Goal: Task Accomplishment & Management: Use online tool/utility

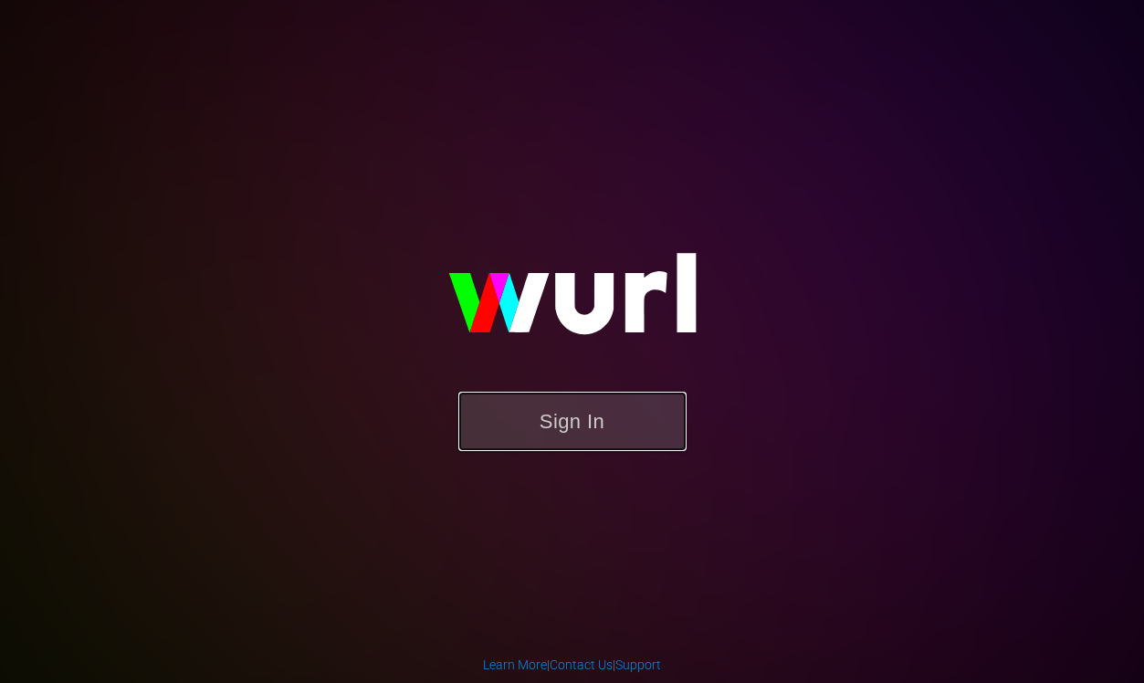
click at [558, 428] on button "Sign In" at bounding box center [572, 421] width 228 height 59
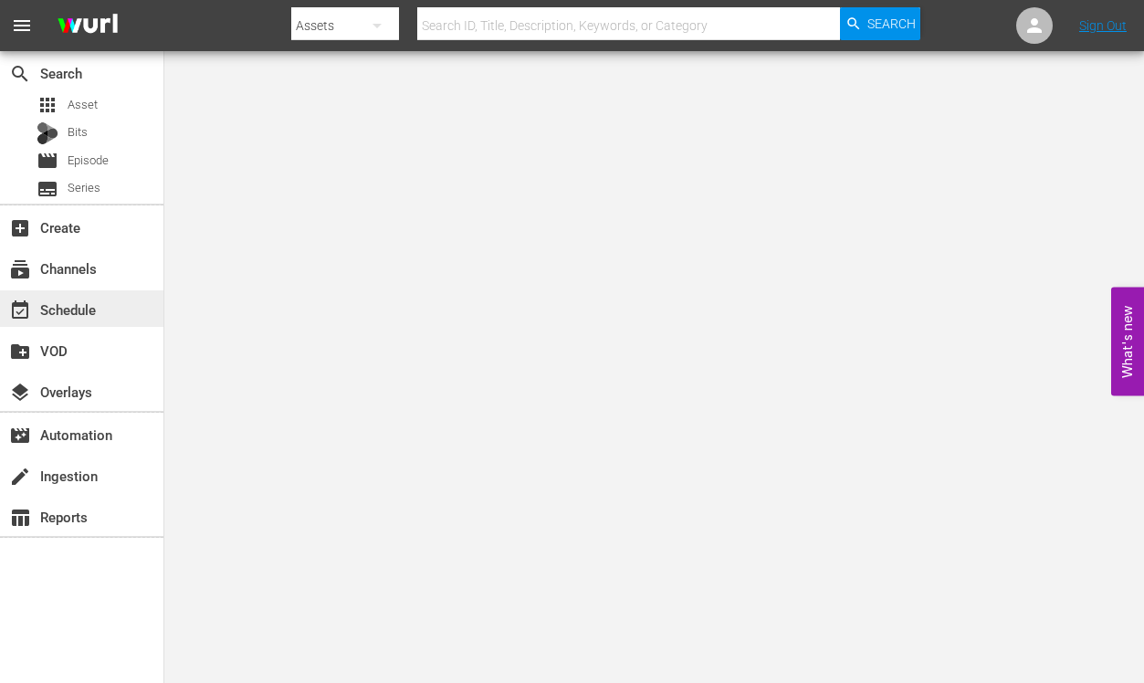
click at [47, 305] on div "event_available Schedule" at bounding box center [51, 307] width 102 height 16
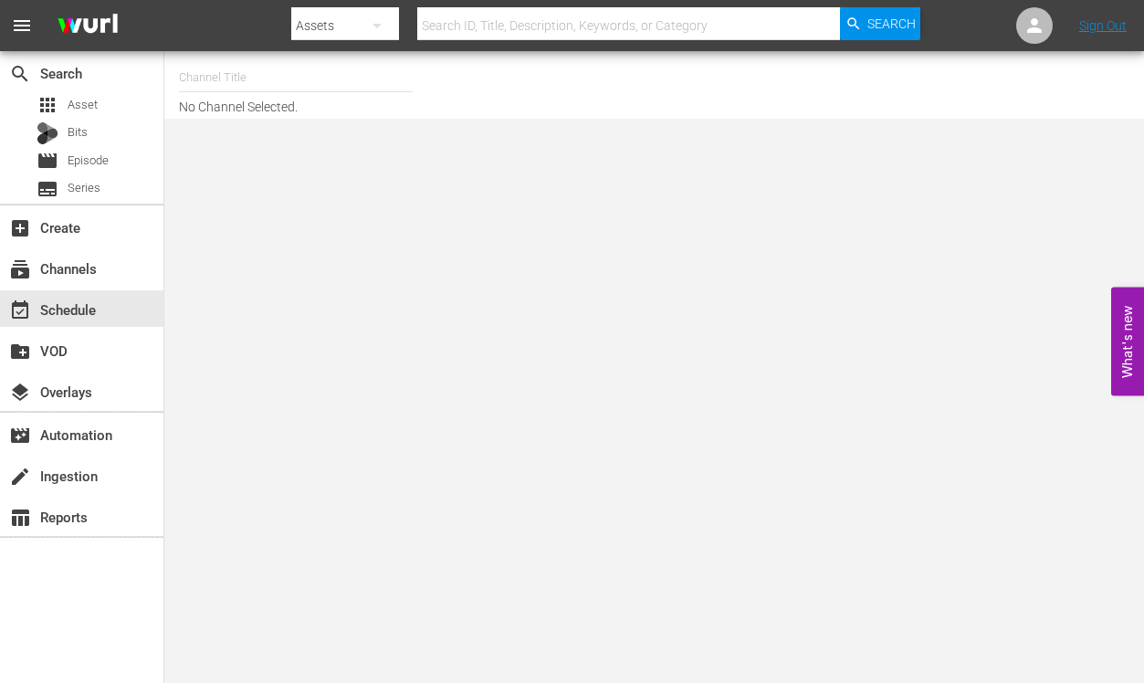
click at [233, 77] on input "text" at bounding box center [296, 78] width 234 height 44
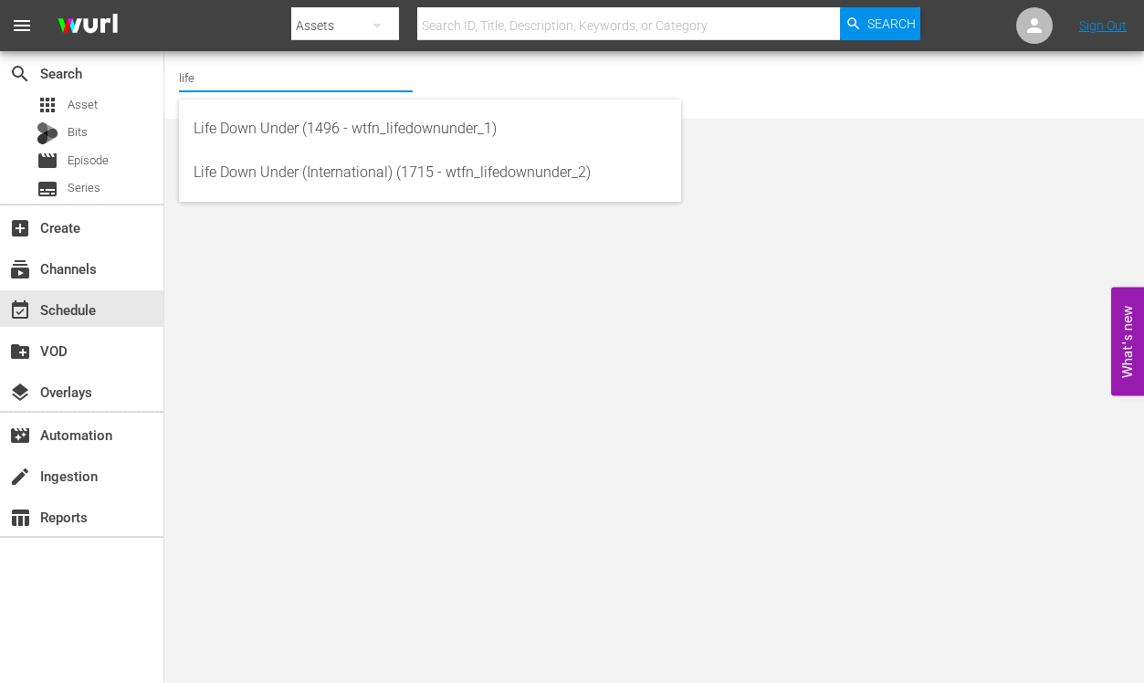
drag, startPoint x: 193, startPoint y: 83, endPoint x: 177, endPoint y: 80, distance: 15.8
click at [177, 80] on div "Channel Title life No Channel Selected." at bounding box center [654, 85] width 980 height 68
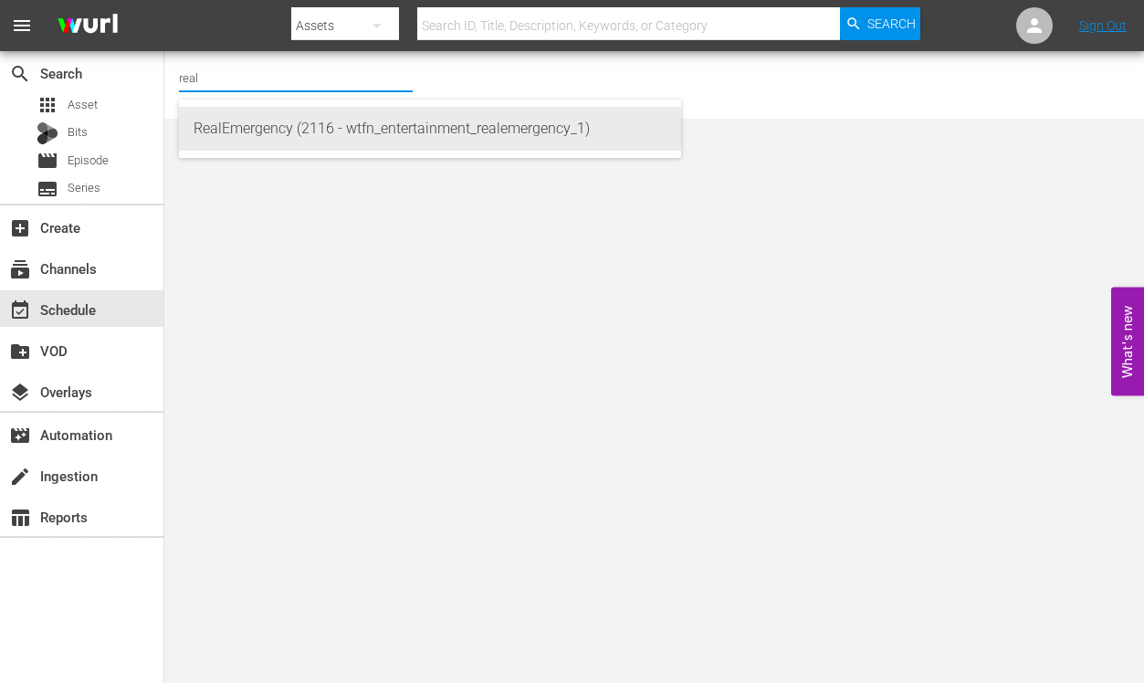
click at [230, 127] on div "RealEmergency (2116 - wtfn_entertainment_realemergency_1)" at bounding box center [430, 129] width 473 height 44
type input "RealEmergency (2116 - wtfn_entertainment_realemergency_1)"
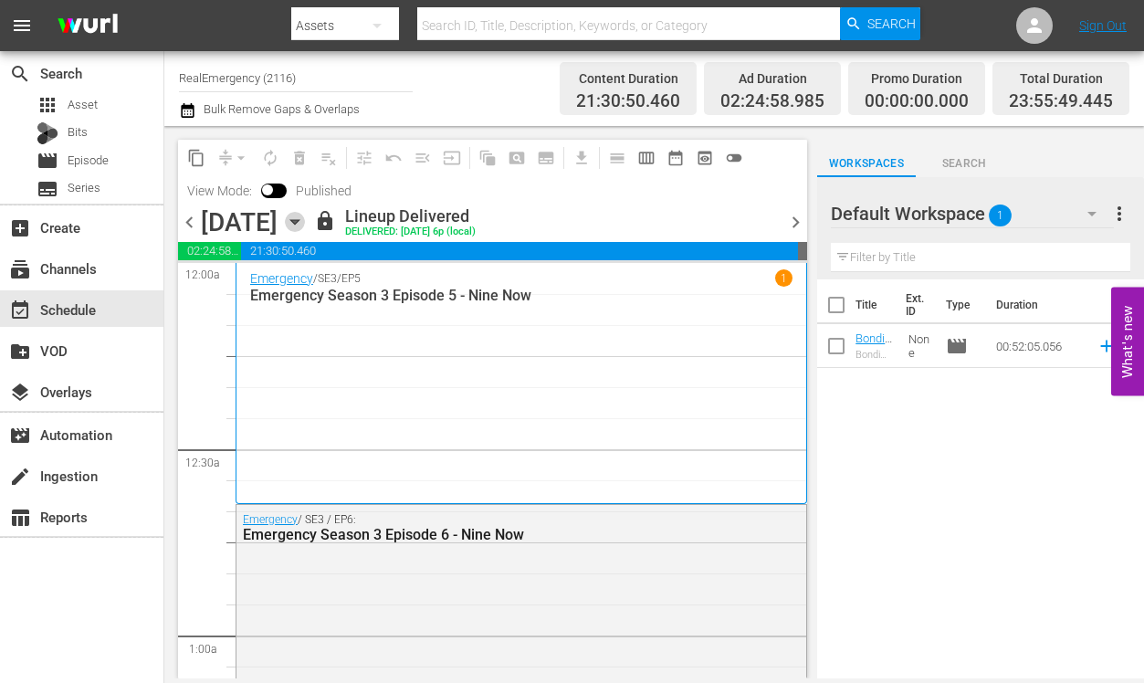
click at [299, 220] on icon "button" at bounding box center [294, 222] width 8 height 5
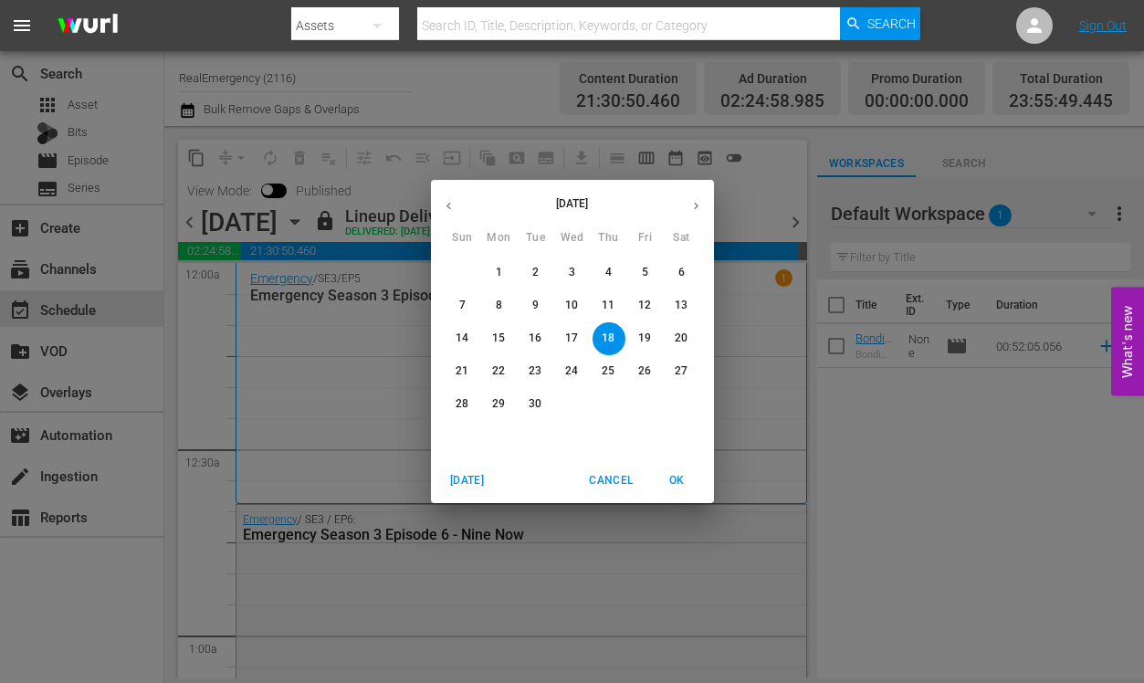
click at [694, 208] on icon "button" at bounding box center [696, 206] width 5 height 7
click at [682, 268] on p "4" at bounding box center [681, 273] width 6 height 16
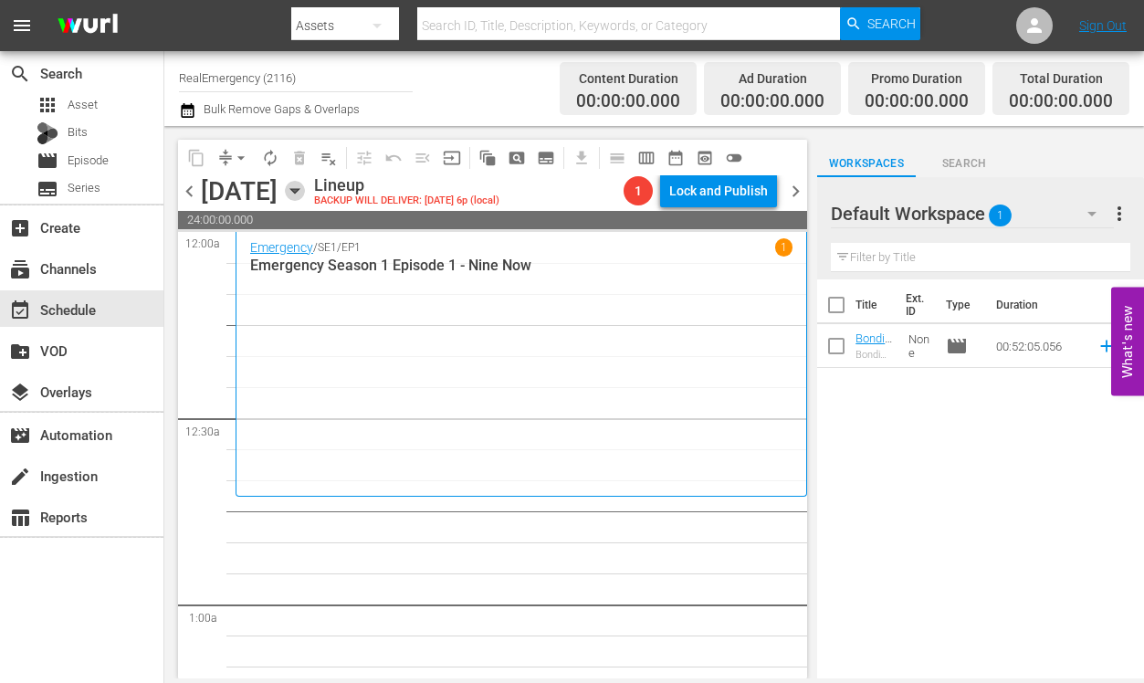
click at [299, 190] on icon "button" at bounding box center [294, 191] width 8 height 5
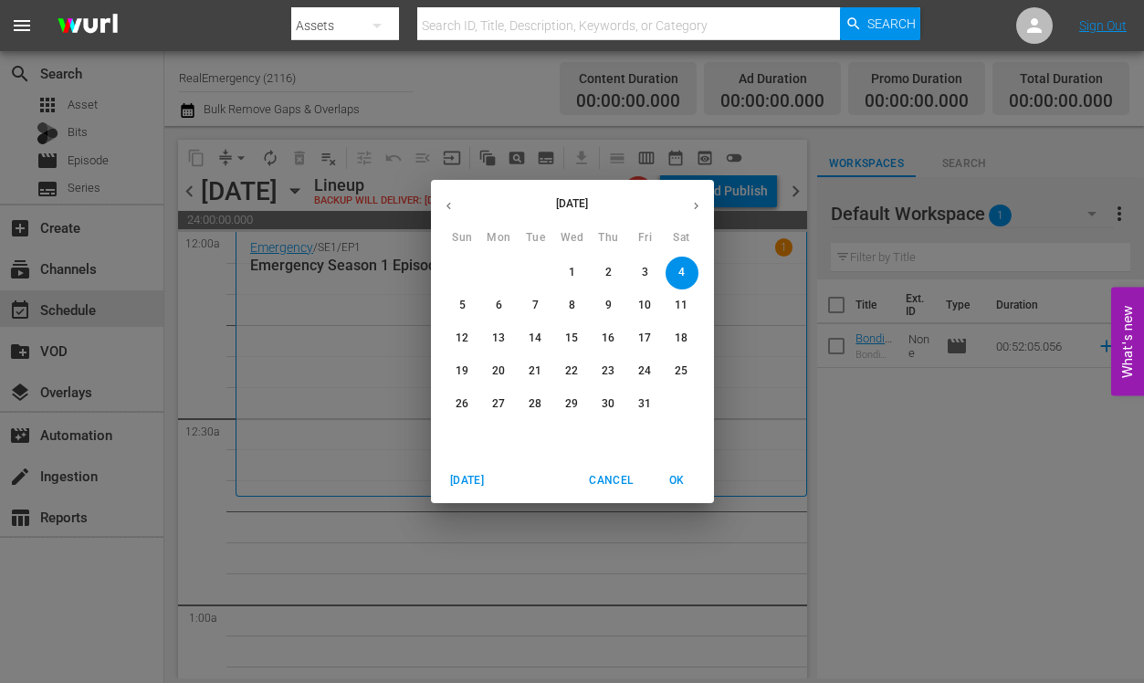
click at [451, 204] on icon "button" at bounding box center [449, 206] width 14 height 14
click at [683, 341] on p "20" at bounding box center [681, 339] width 13 height 16
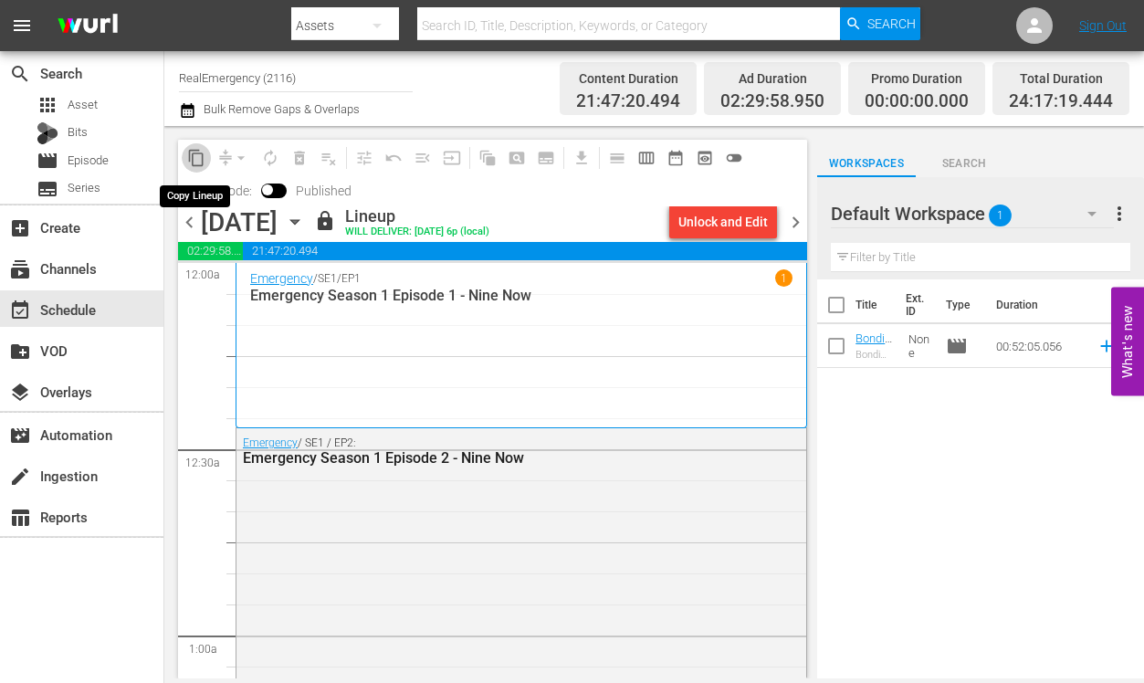
click at [198, 155] on span "content_copy" at bounding box center [196, 158] width 18 height 18
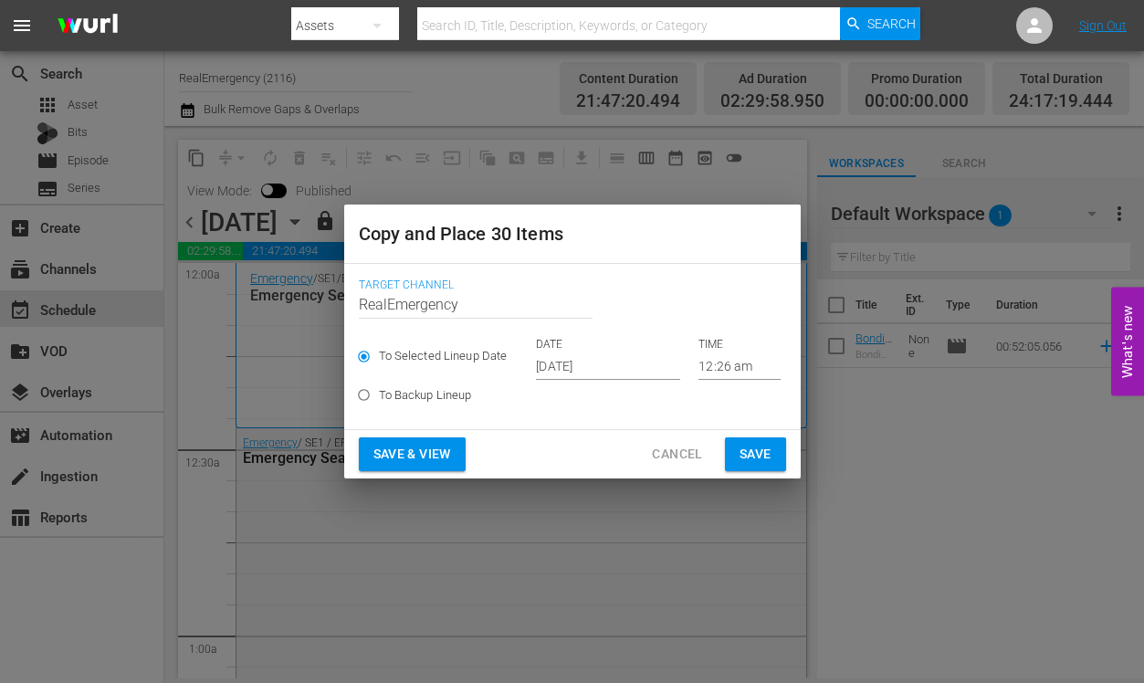
click at [625, 365] on input "Sep 20th 2025" at bounding box center [608, 365] width 144 height 27
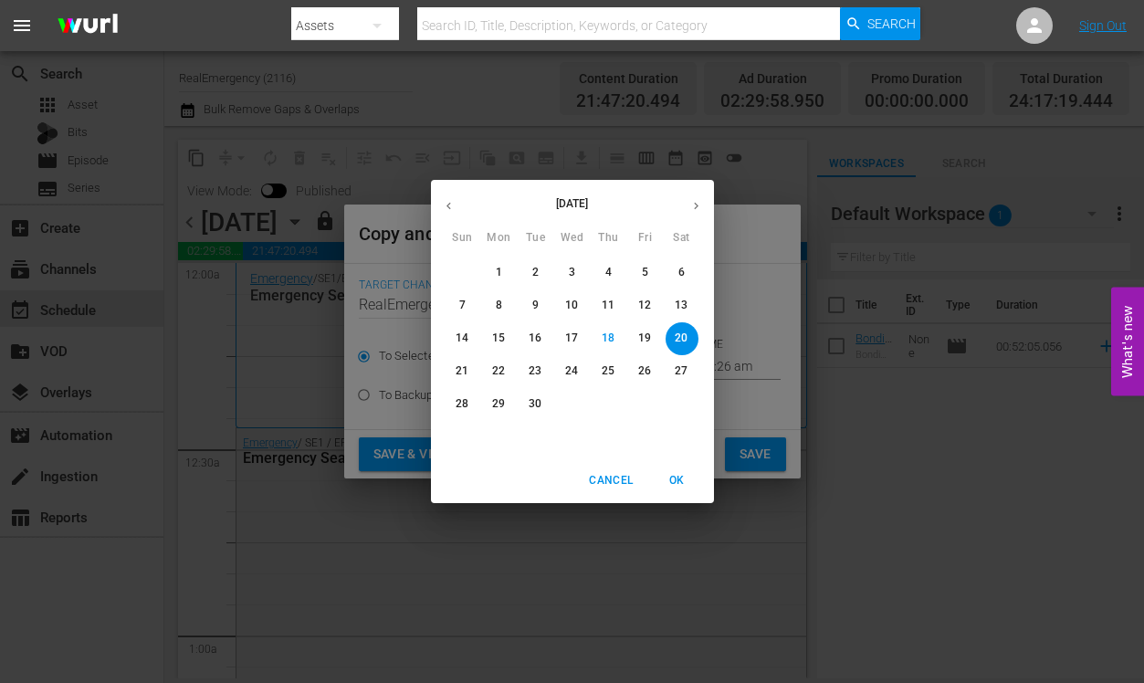
click at [700, 207] on icon "button" at bounding box center [696, 206] width 14 height 14
drag, startPoint x: 679, startPoint y: 269, endPoint x: 664, endPoint y: 288, distance: 24.0
click at [678, 270] on p "4" at bounding box center [681, 273] width 6 height 16
type input "Oct 4th 2025"
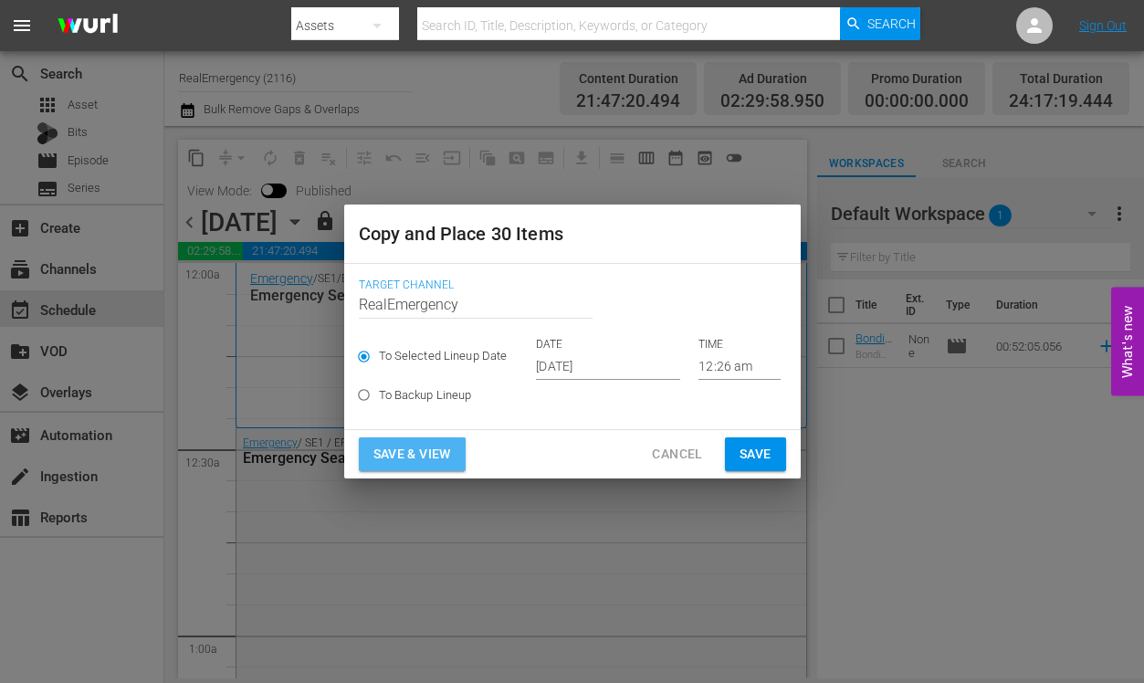
click at [415, 458] on span "Save & View" at bounding box center [412, 454] width 78 height 23
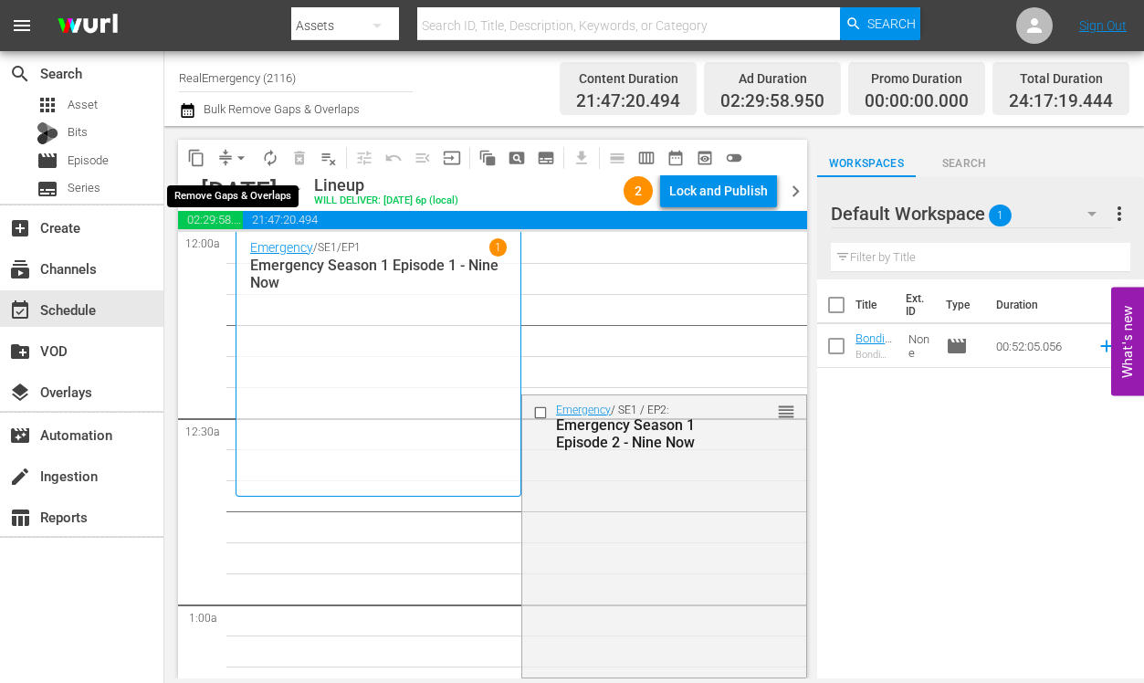
click at [240, 154] on span "arrow_drop_down" at bounding box center [241, 158] width 18 height 18
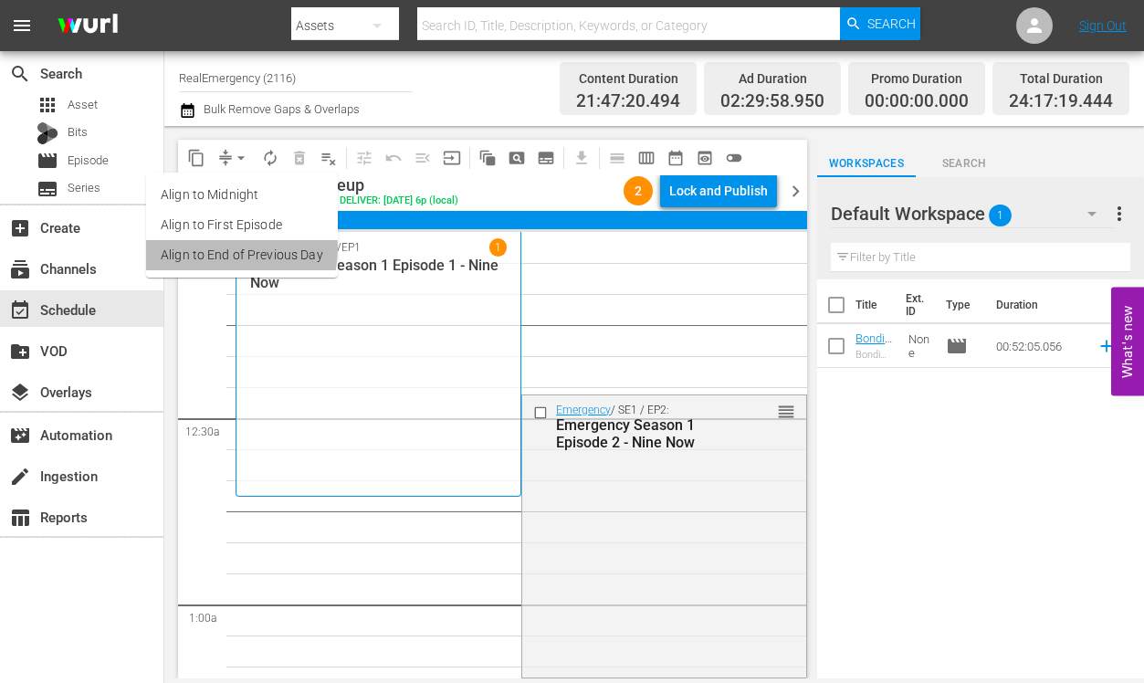
click at [217, 248] on li "Align to End of Previous Day" at bounding box center [242, 255] width 192 height 30
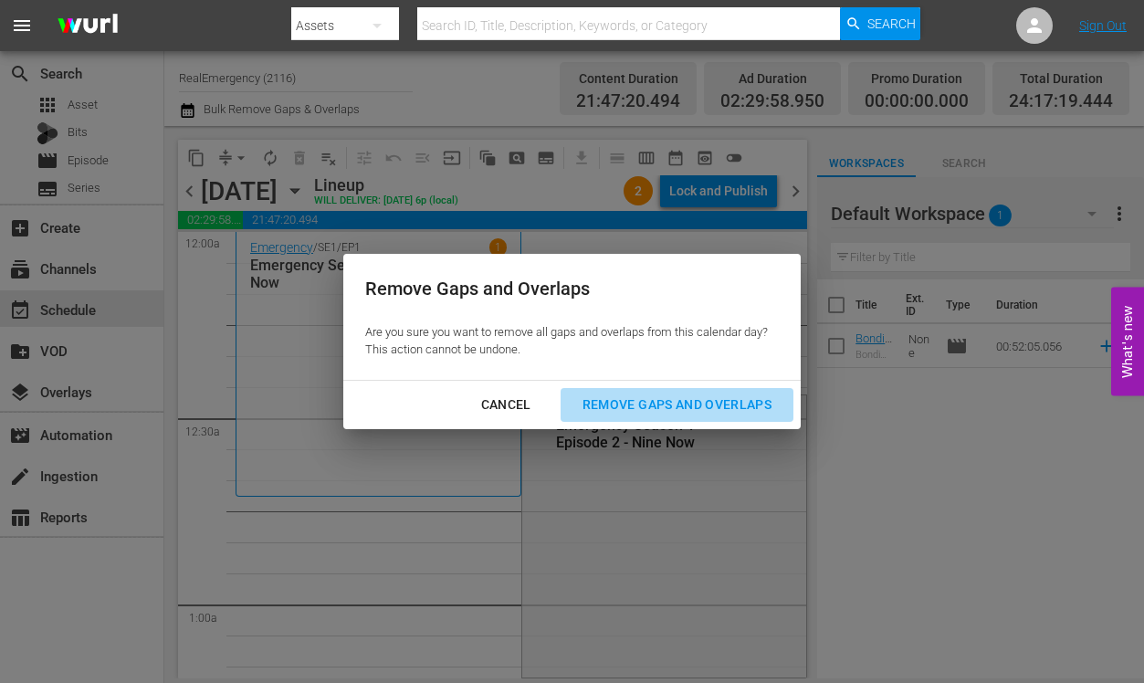
drag, startPoint x: 668, startPoint y: 406, endPoint x: 610, endPoint y: 415, distance: 59.1
click at [667, 406] on div "Remove Gaps and Overlaps" at bounding box center [677, 405] width 218 height 23
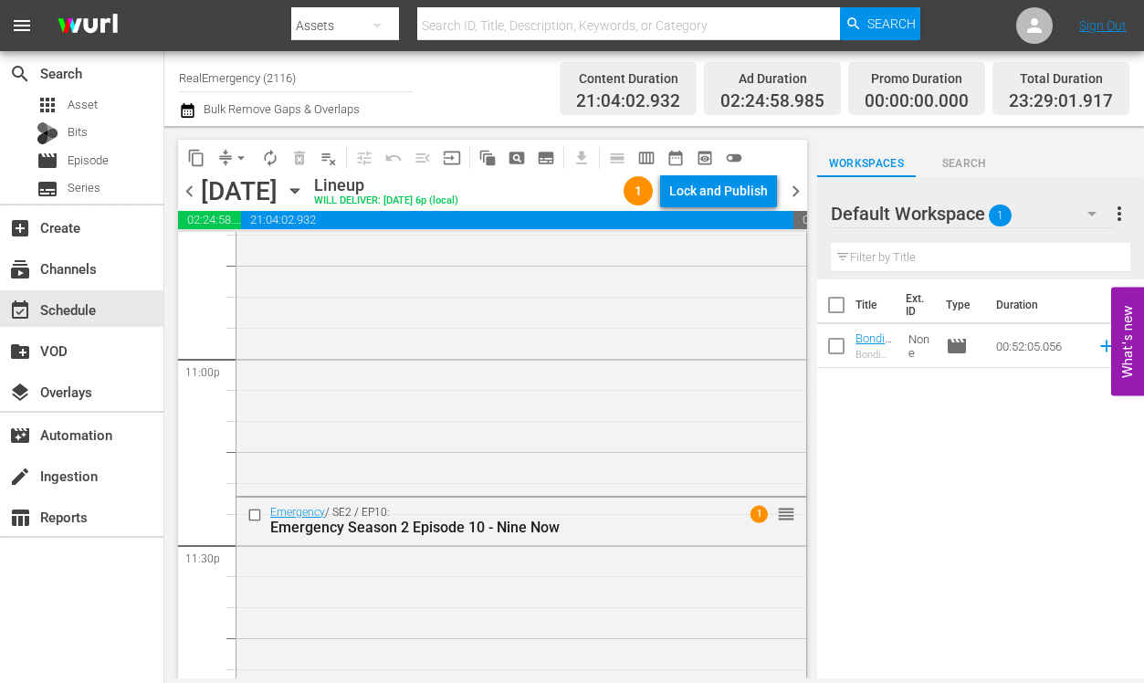
scroll to position [8566, 0]
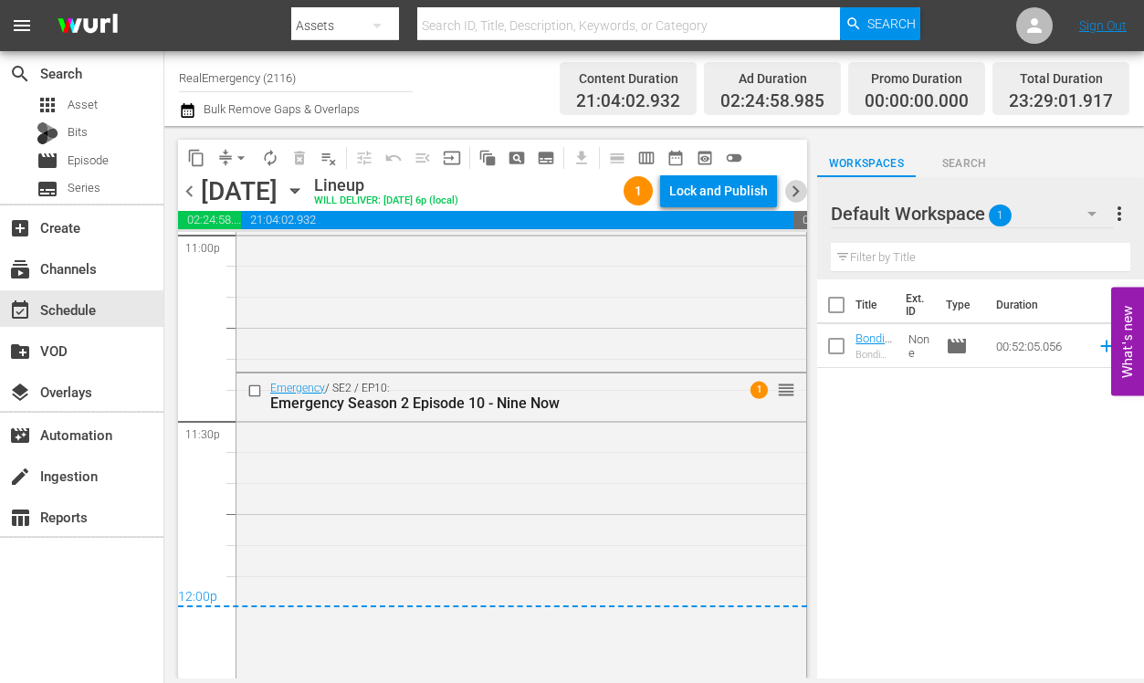
click at [793, 184] on span "chevron_right" at bounding box center [795, 191] width 23 height 23
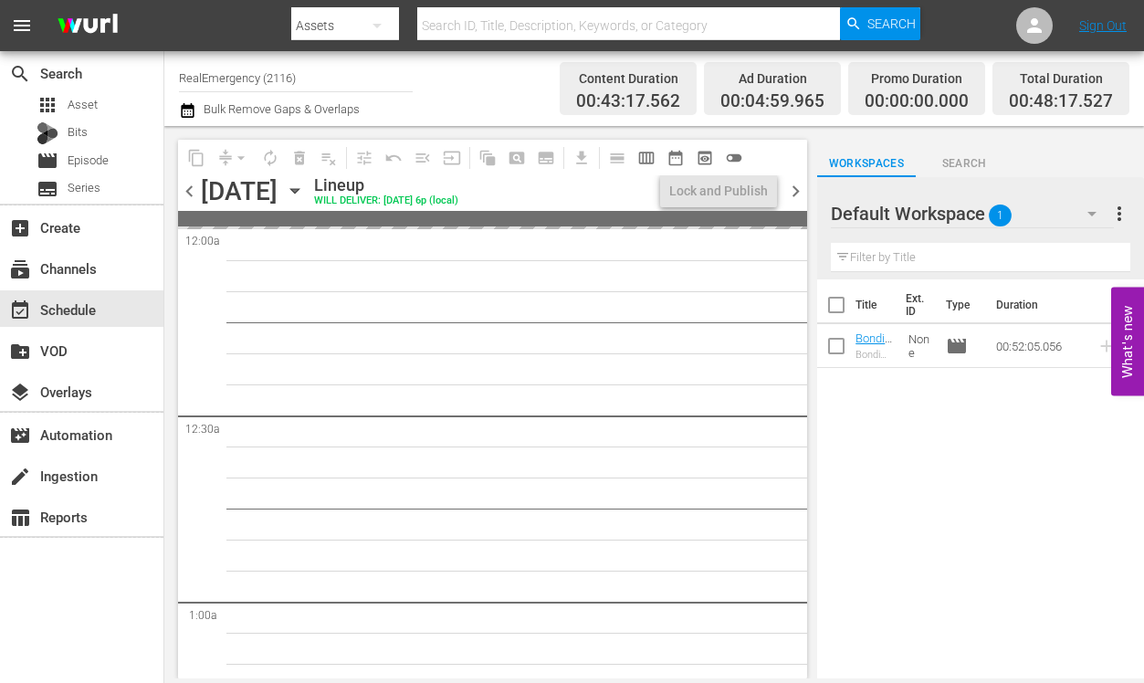
click at [299, 189] on icon "button" at bounding box center [294, 191] width 8 height 5
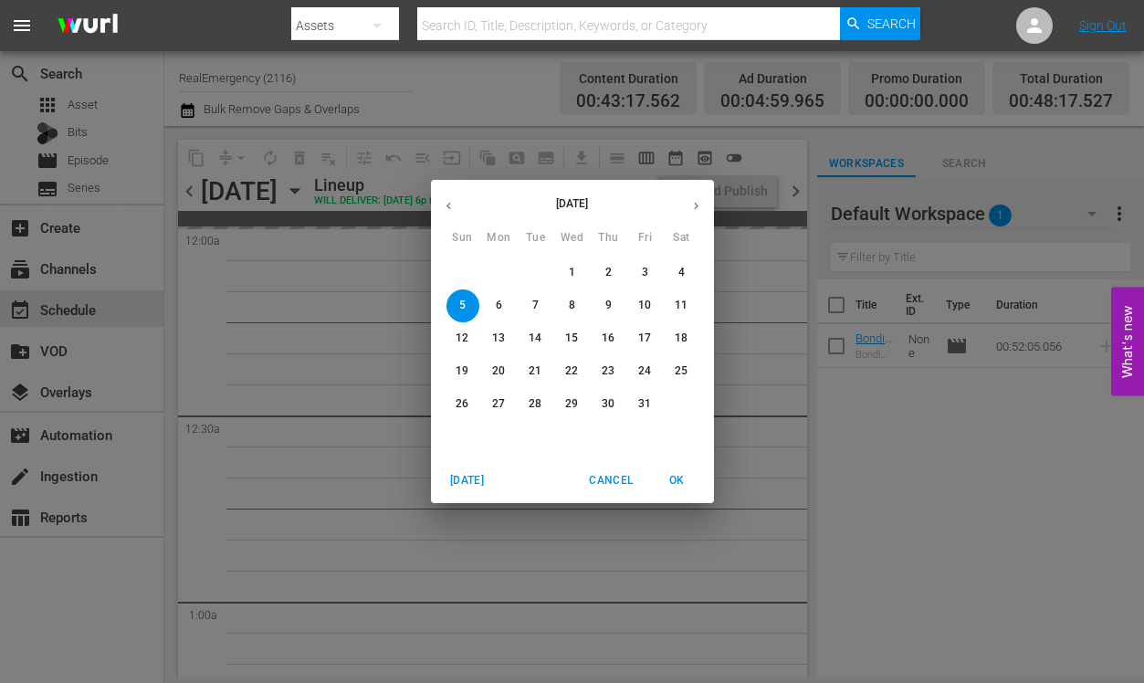
click at [453, 205] on icon "button" at bounding box center [449, 206] width 14 height 14
click at [461, 365] on p "21" at bounding box center [462, 371] width 13 height 16
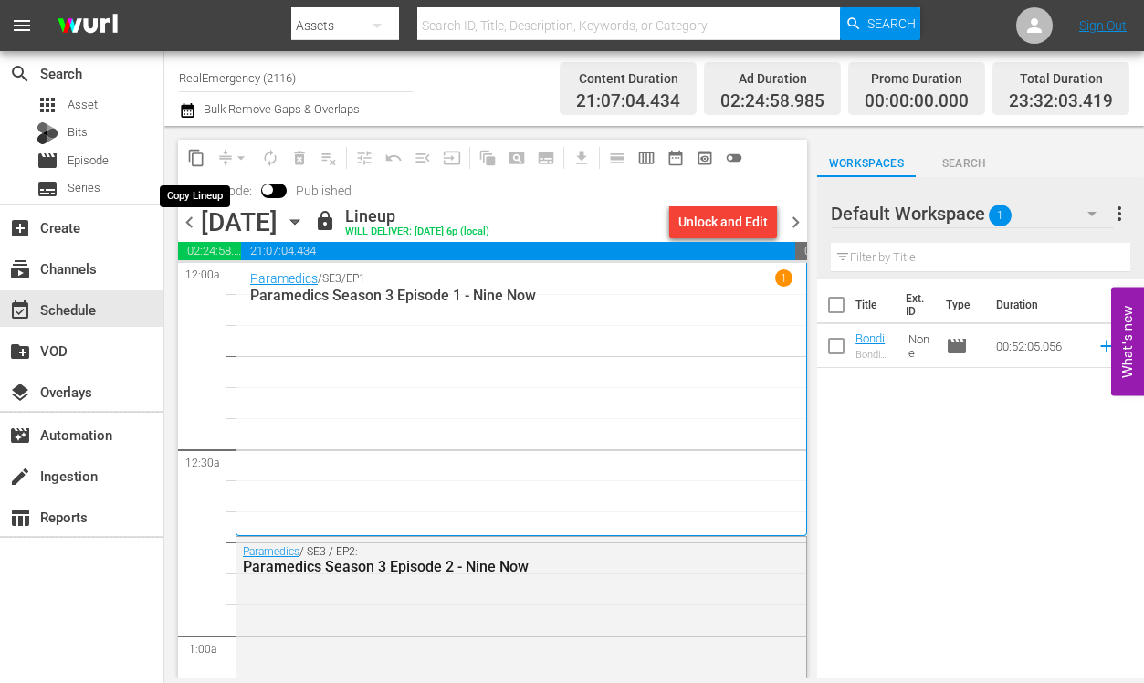
click at [200, 162] on span "content_copy" at bounding box center [196, 158] width 18 height 18
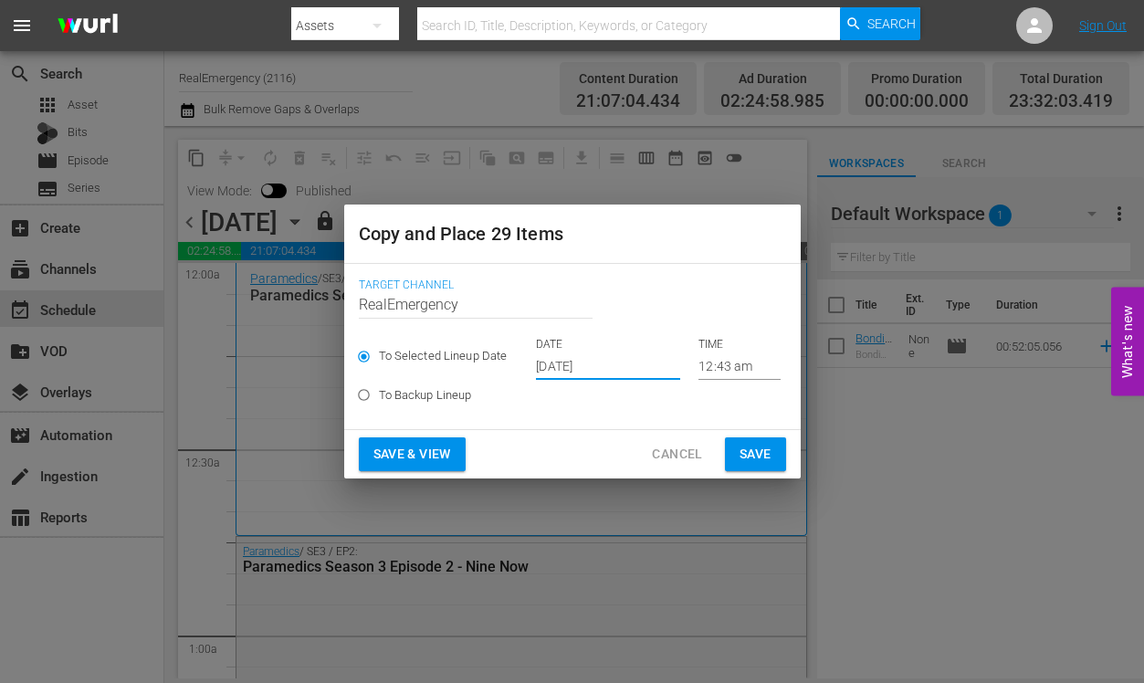
click at [636, 365] on input "Sep 20th 2025" at bounding box center [608, 365] width 144 height 27
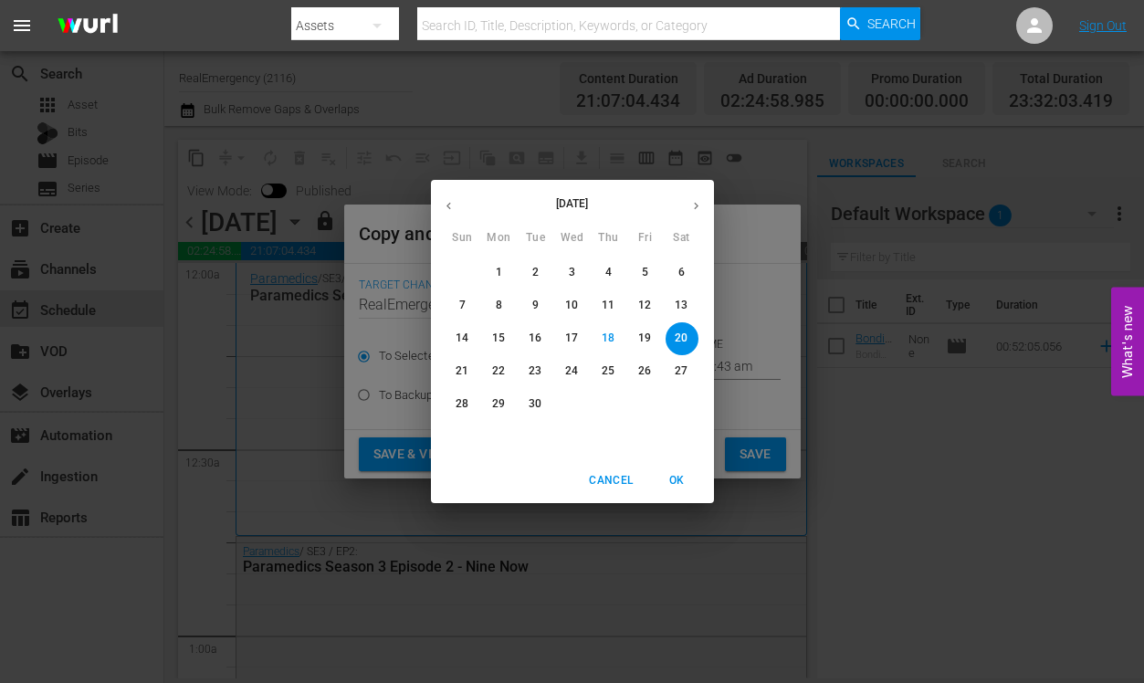
click at [696, 210] on icon "button" at bounding box center [696, 206] width 14 height 14
click at [457, 303] on span "5" at bounding box center [462, 306] width 33 height 16
type input "Oct 5th 2025"
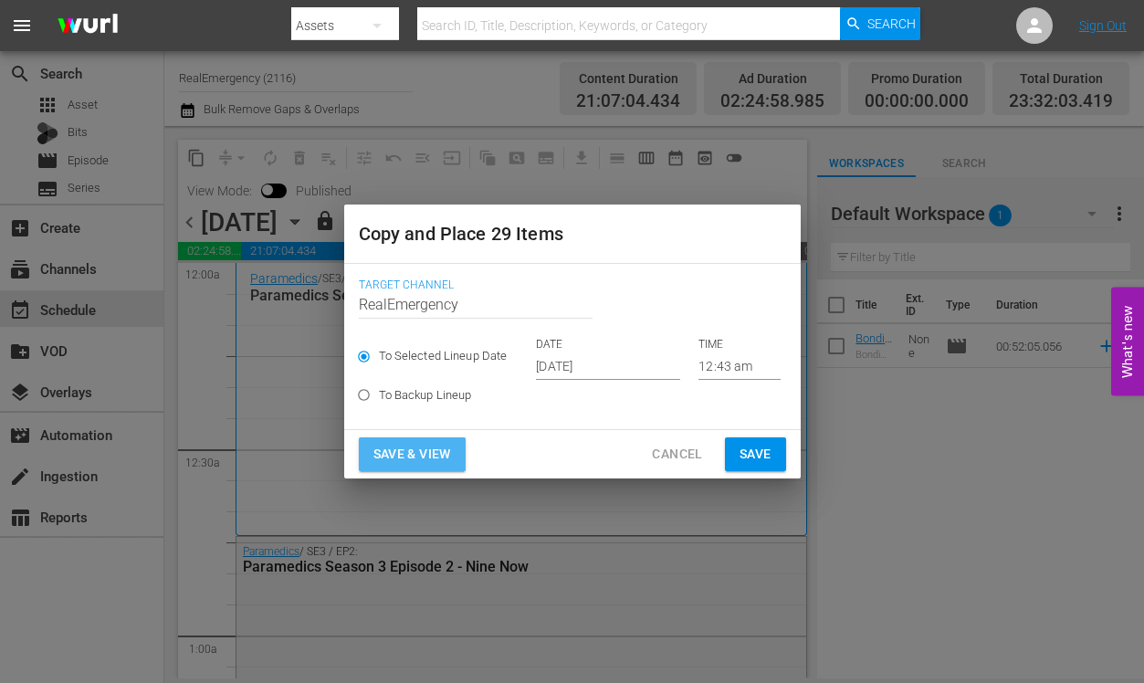
click at [417, 453] on span "Save & View" at bounding box center [412, 454] width 78 height 23
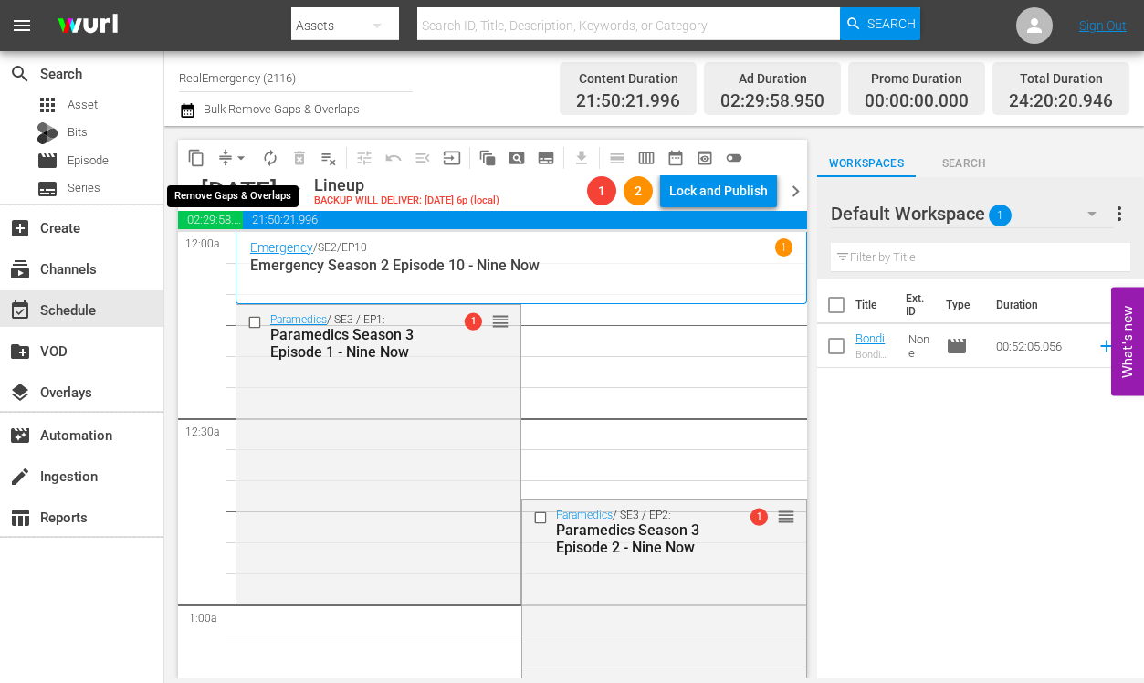
click at [242, 156] on span "arrow_drop_down" at bounding box center [241, 158] width 18 height 18
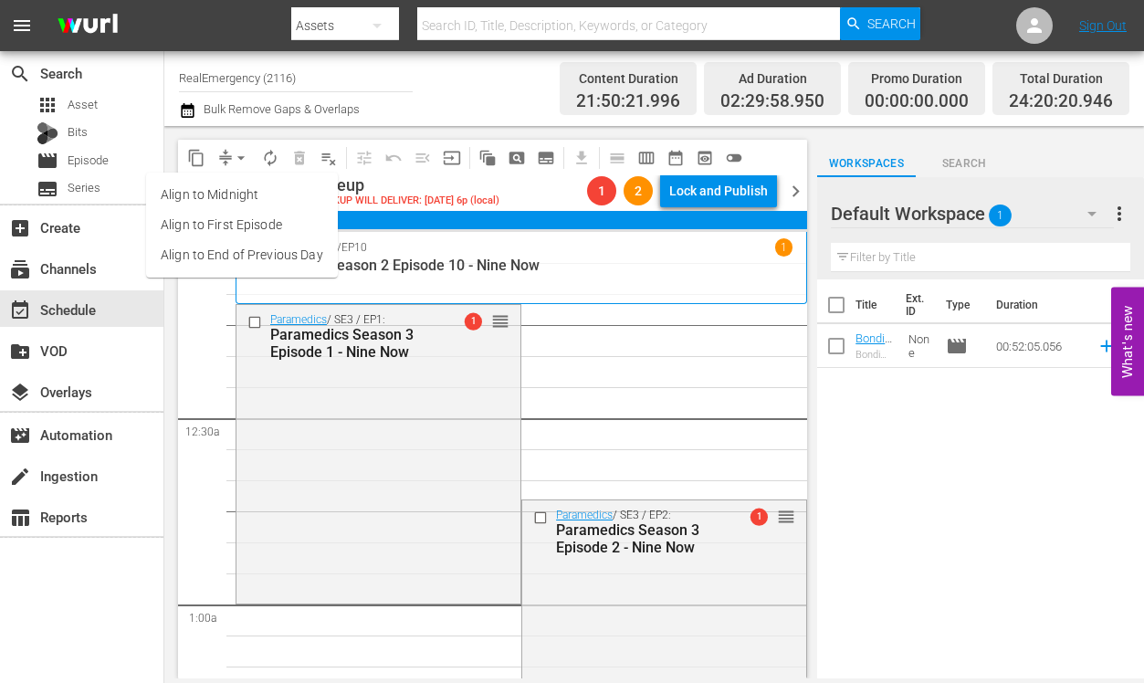
click at [202, 226] on li "Align to First Episode" at bounding box center [242, 225] width 192 height 30
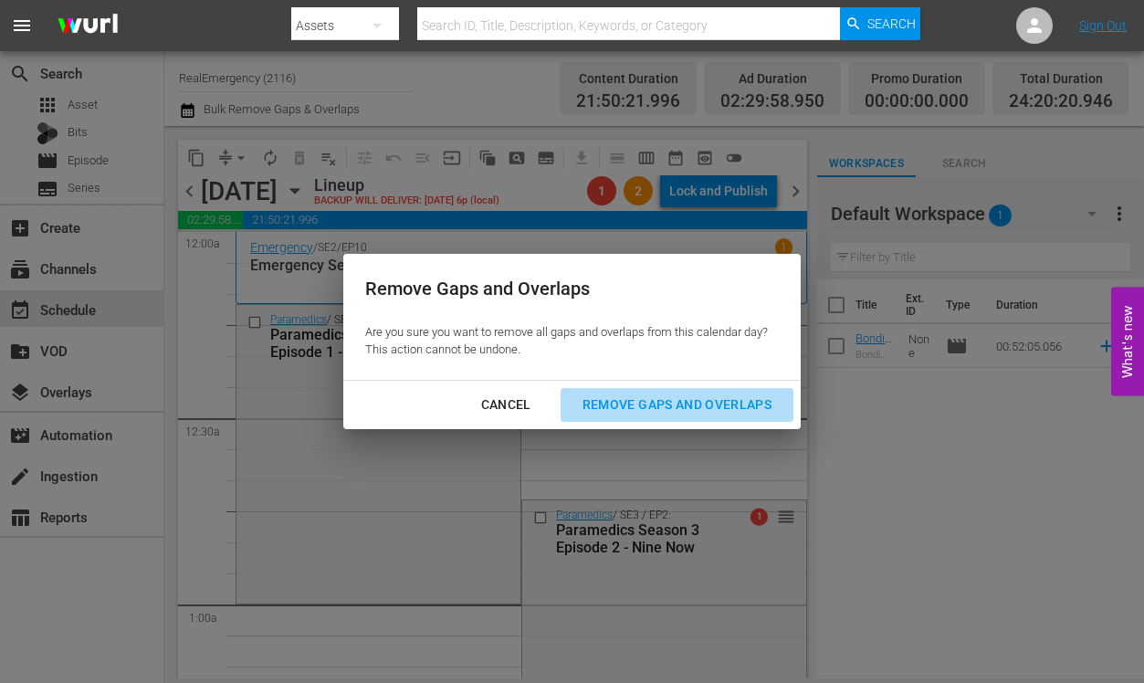
drag, startPoint x: 645, startPoint y: 397, endPoint x: 607, endPoint y: 416, distance: 42.1
click at [645, 397] on div "Remove Gaps and Overlaps" at bounding box center [677, 405] width 218 height 23
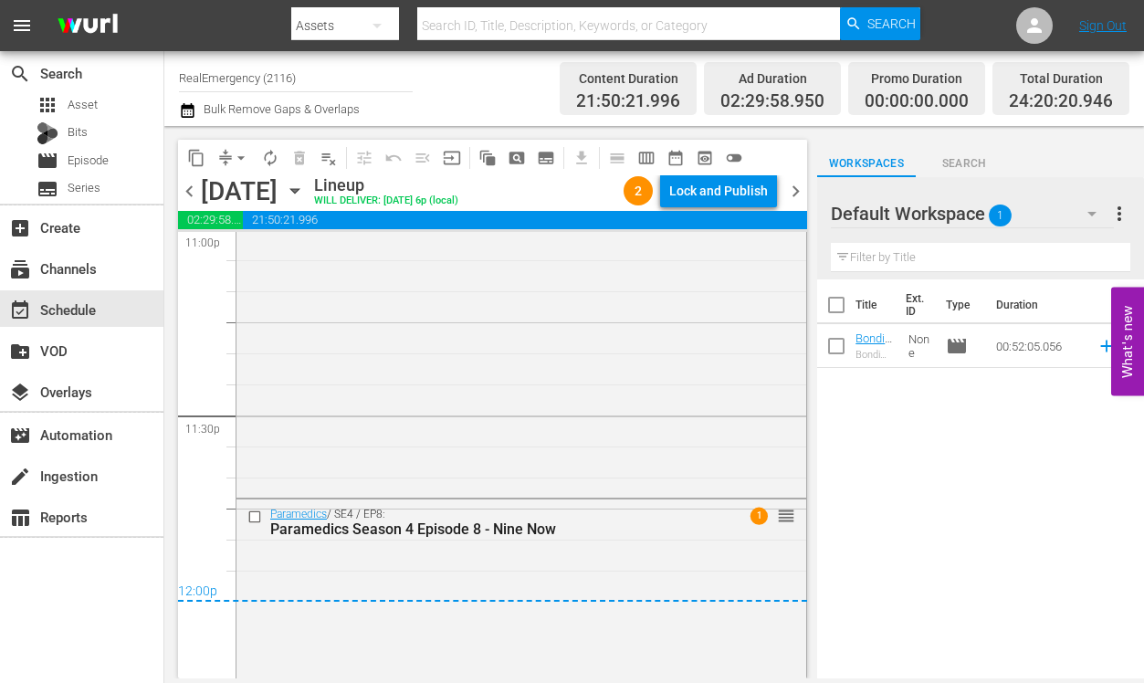
scroll to position [8693, 0]
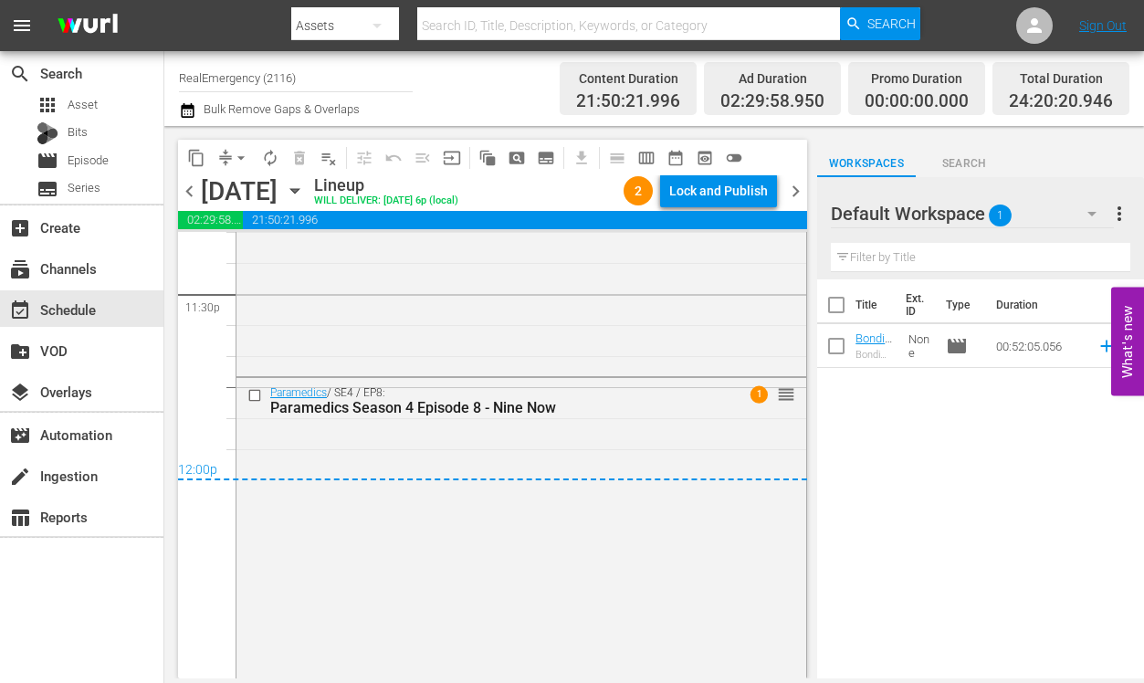
click at [793, 194] on span "chevron_right" at bounding box center [795, 191] width 23 height 23
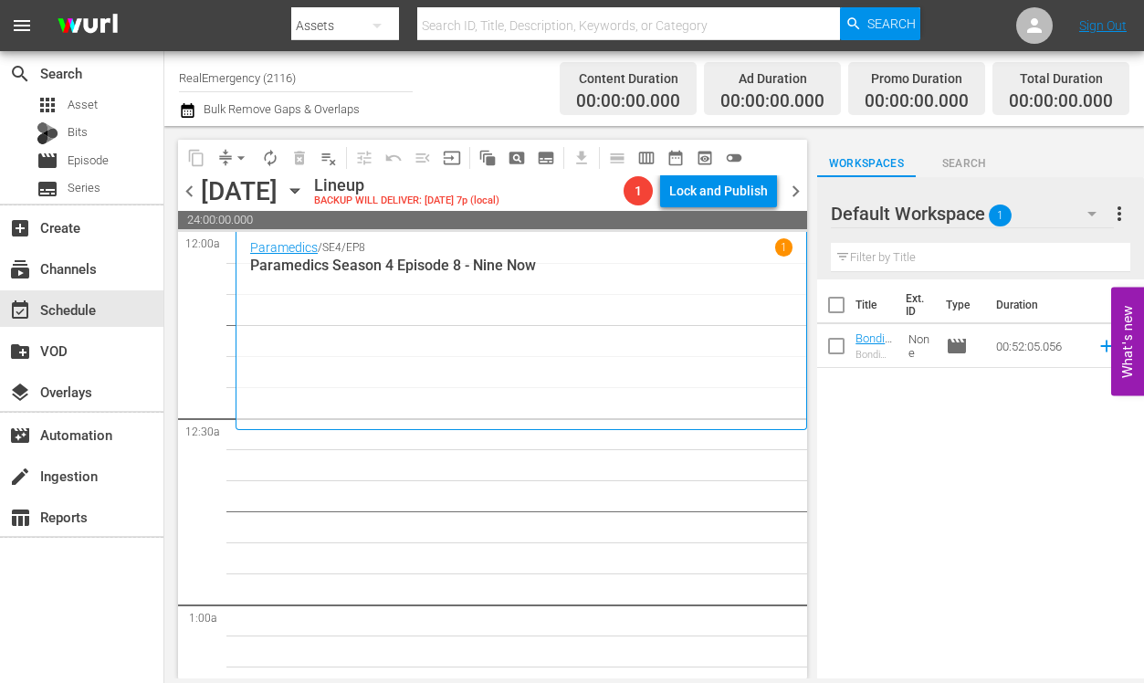
click at [305, 193] on icon "button" at bounding box center [295, 191] width 20 height 20
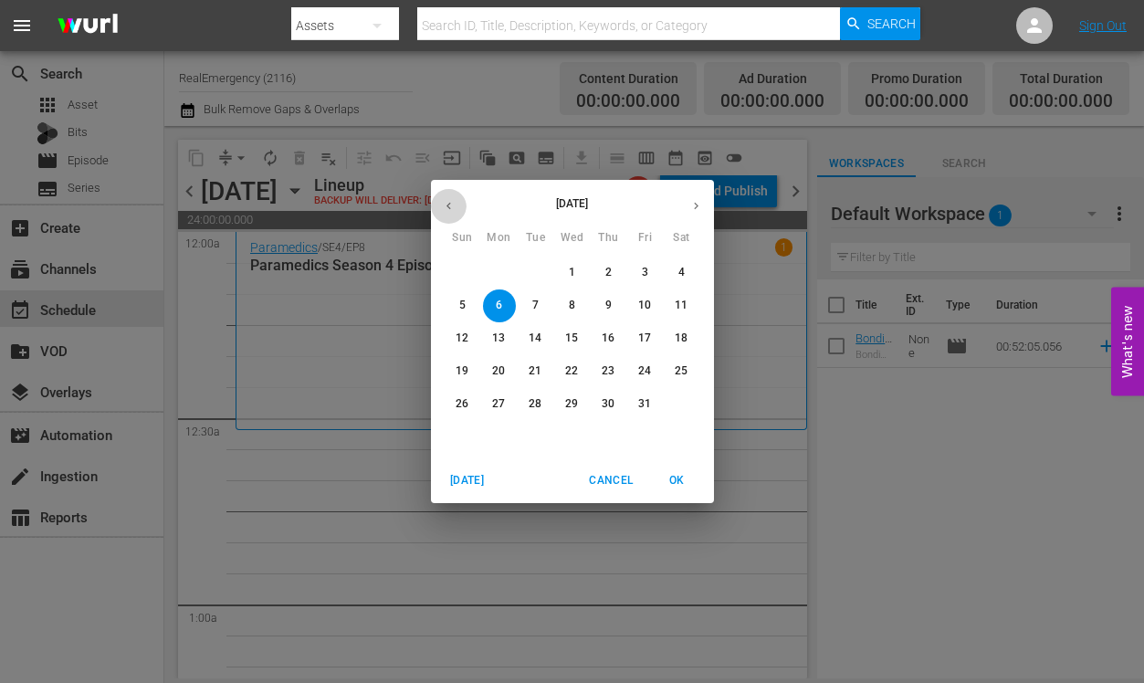
drag, startPoint x: 453, startPoint y: 207, endPoint x: 462, endPoint y: 211, distance: 9.8
click at [453, 207] on icon "button" at bounding box center [449, 206] width 14 height 14
click at [505, 372] on p "22" at bounding box center [498, 371] width 13 height 16
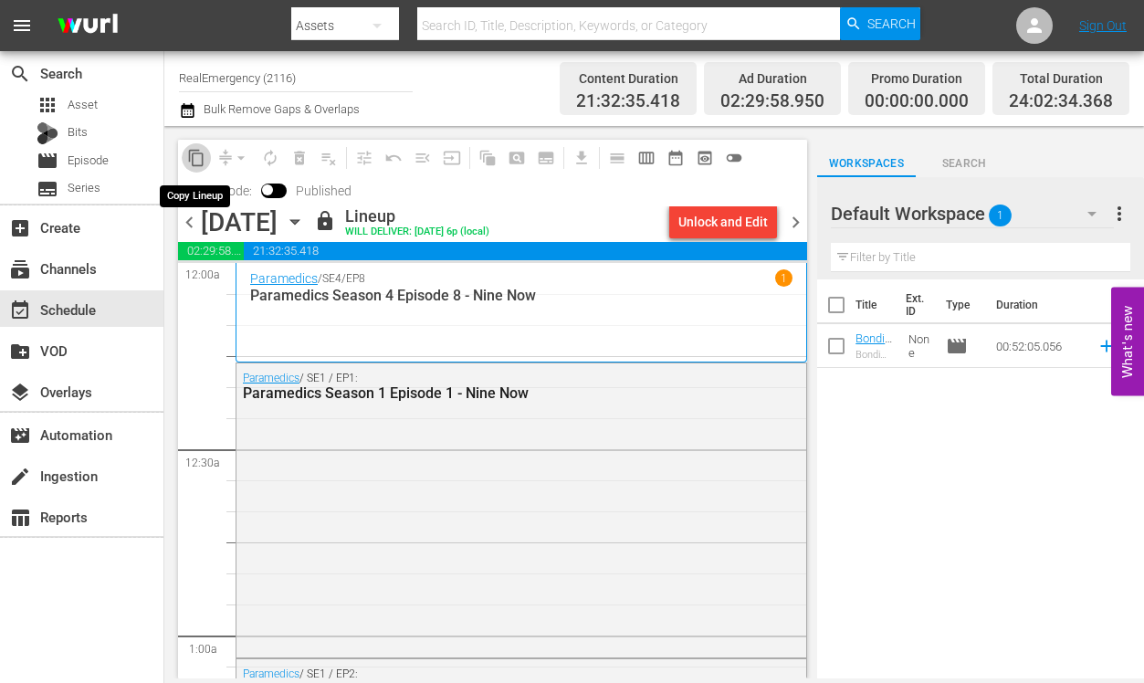
click at [199, 164] on span "content_copy" at bounding box center [196, 158] width 18 height 18
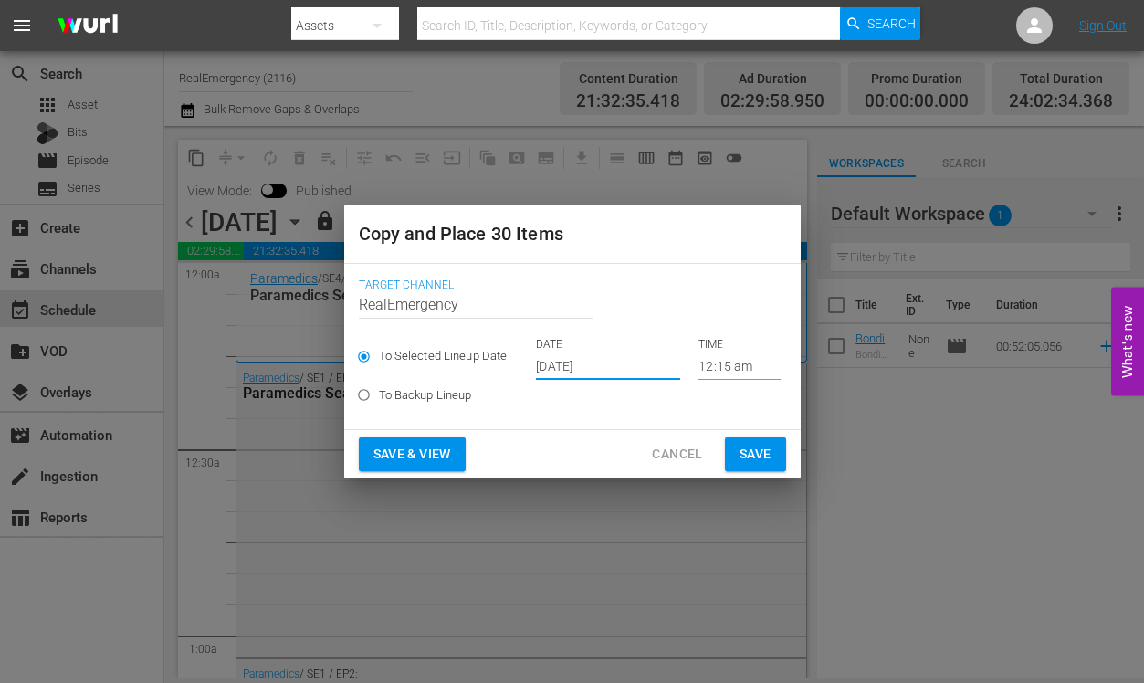
click at [630, 368] on input "Sep 20th 2025" at bounding box center [608, 365] width 144 height 27
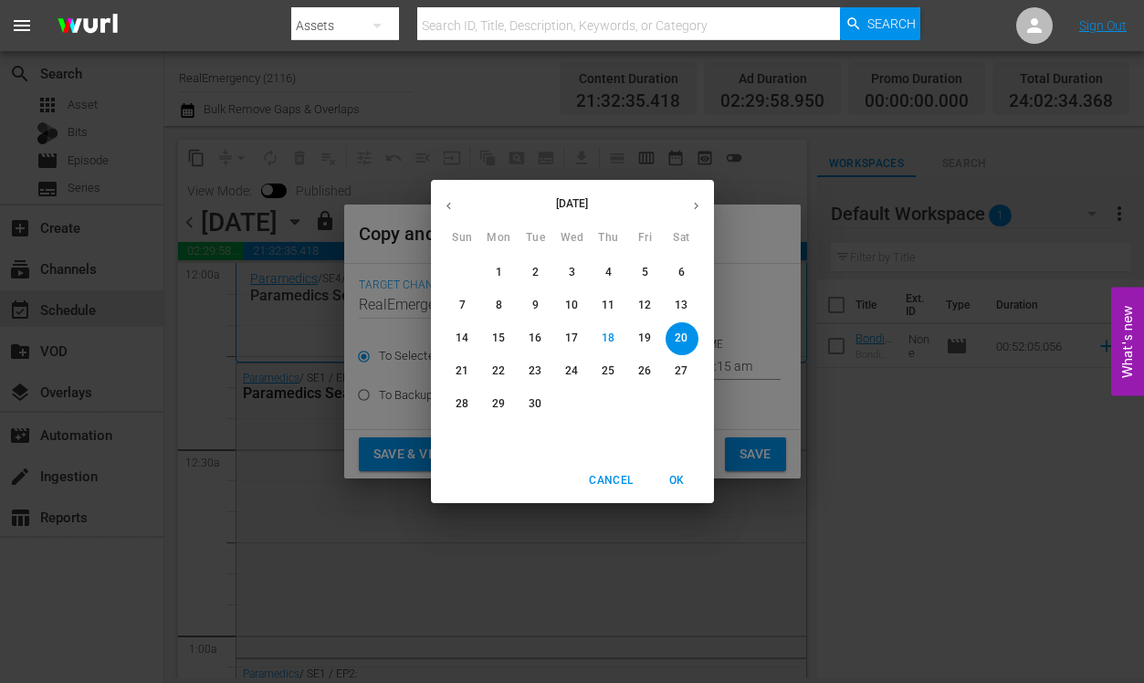
click at [698, 205] on icon "button" at bounding box center [696, 206] width 14 height 14
drag, startPoint x: 494, startPoint y: 307, endPoint x: 519, endPoint y: 314, distance: 25.7
click at [495, 307] on span "6" at bounding box center [499, 306] width 33 height 16
type input "Oct 6th 2025"
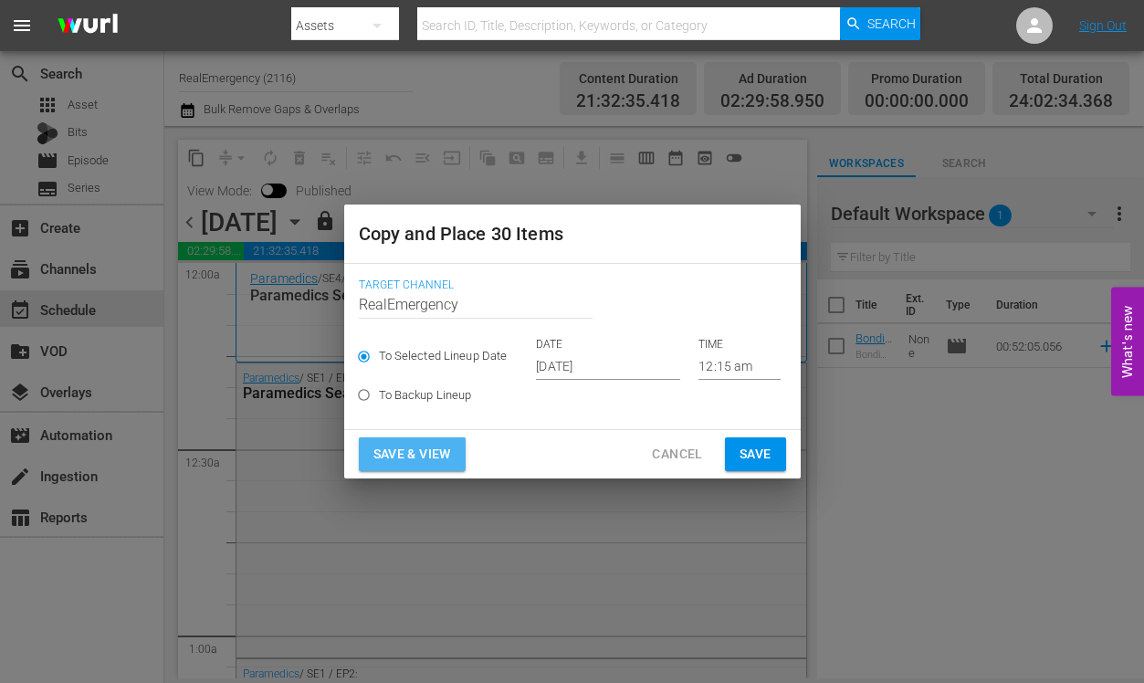
click at [415, 457] on span "Save & View" at bounding box center [412, 454] width 78 height 23
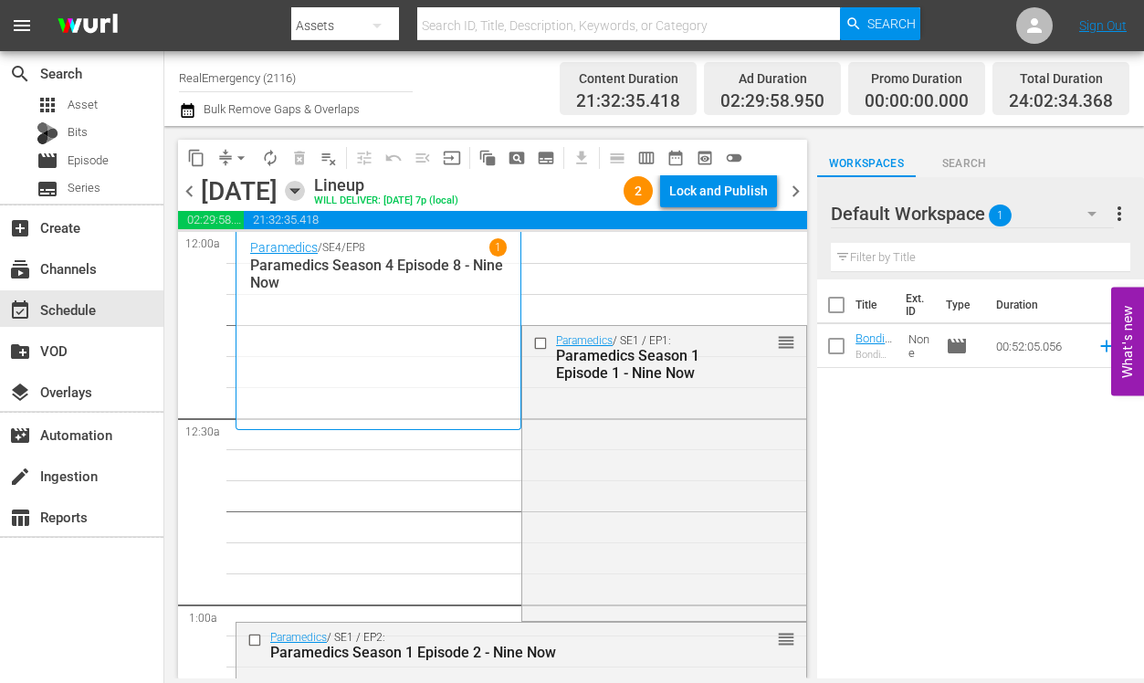
click at [299, 190] on icon "button" at bounding box center [294, 191] width 8 height 5
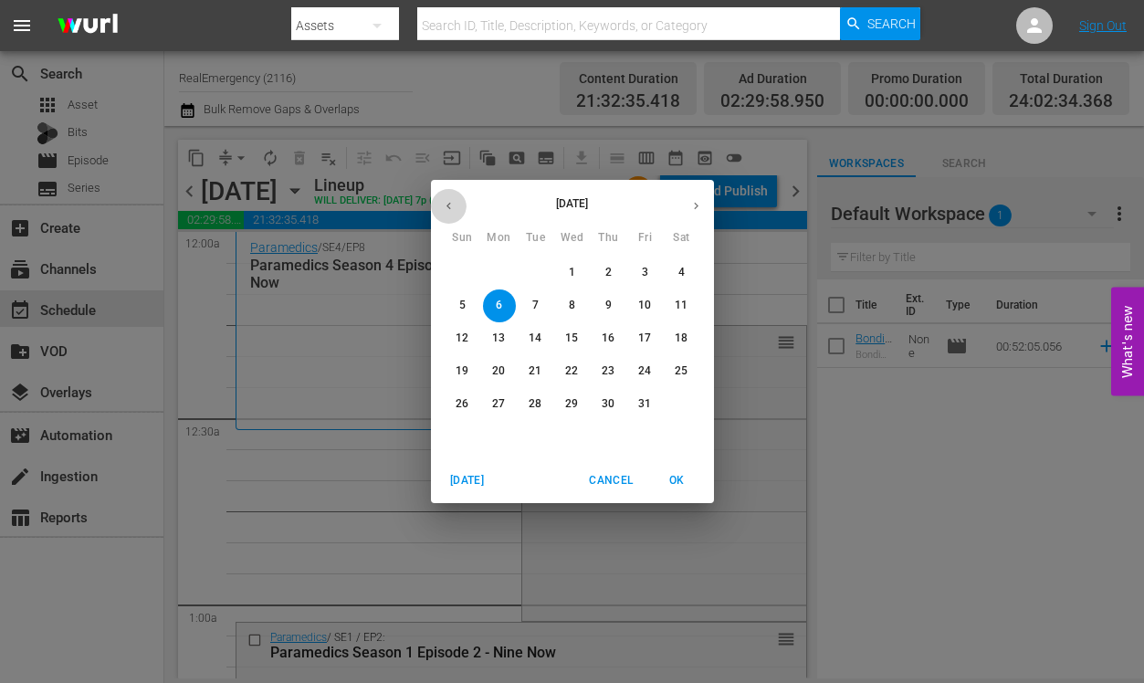
click at [451, 207] on icon "button" at bounding box center [449, 206] width 14 height 14
click at [498, 371] on p "22" at bounding box center [498, 371] width 13 height 16
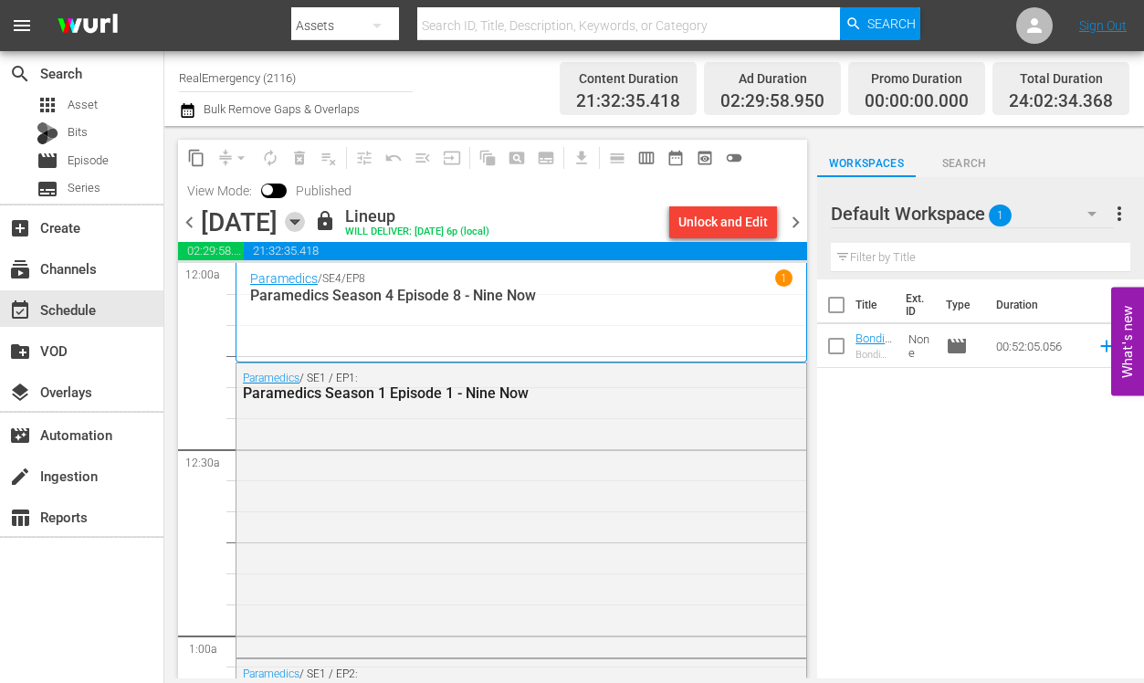
click at [305, 220] on icon "button" at bounding box center [295, 222] width 20 height 20
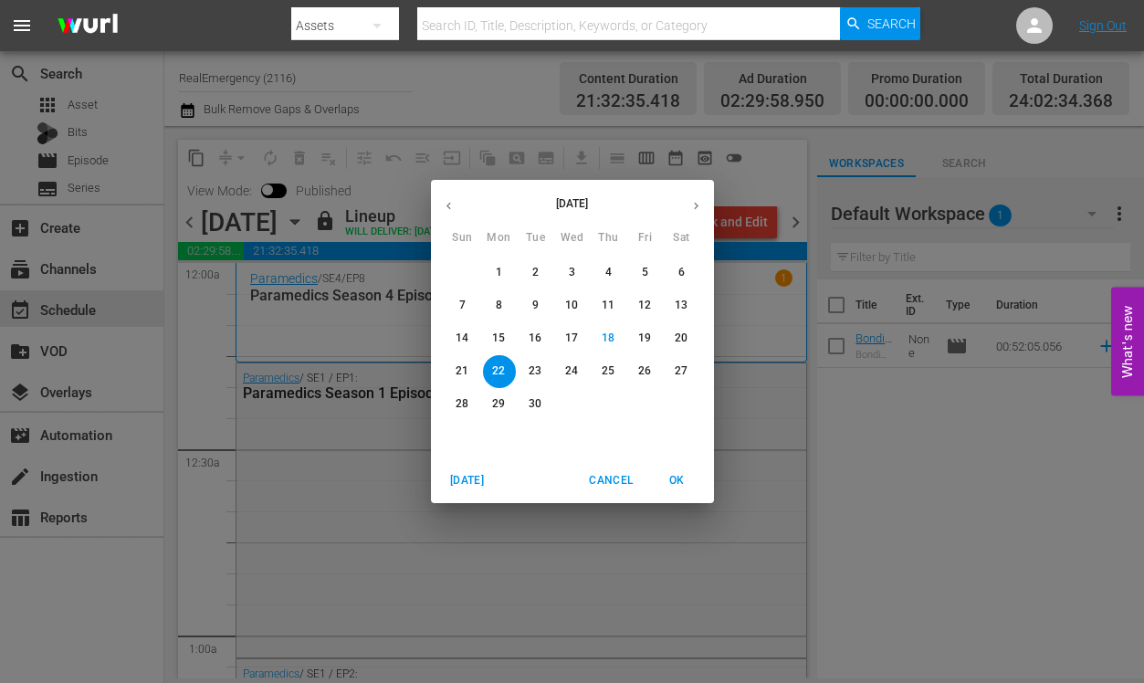
click at [501, 302] on p "8" at bounding box center [499, 306] width 6 height 16
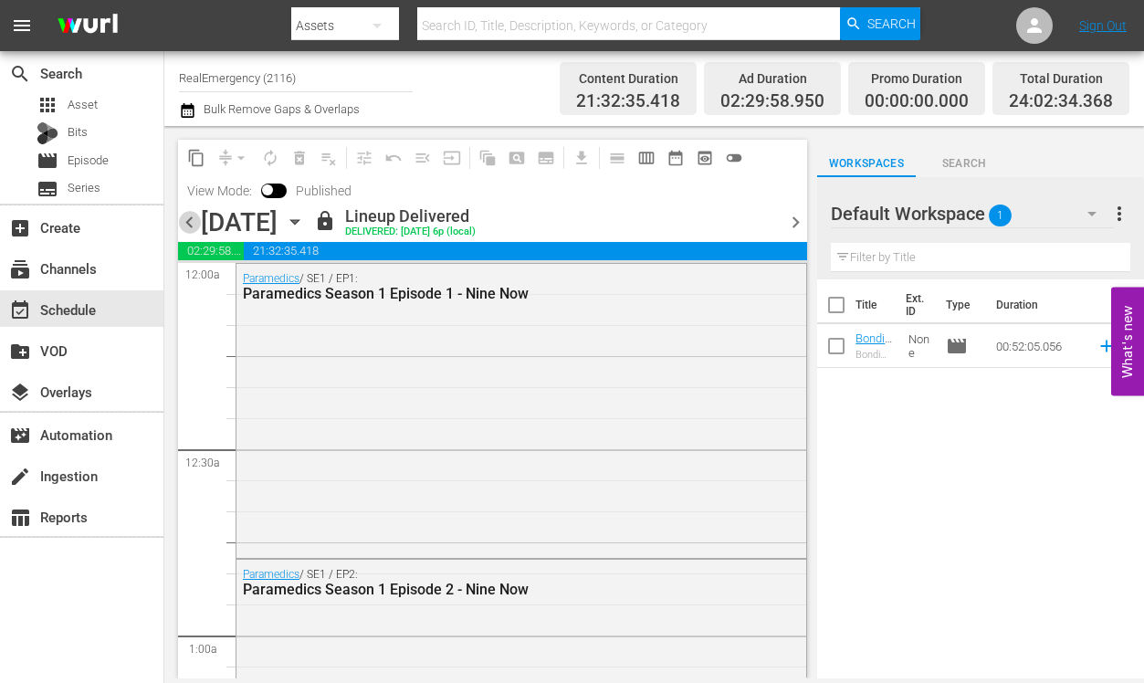
click at [189, 221] on span "chevron_left" at bounding box center [189, 222] width 23 height 23
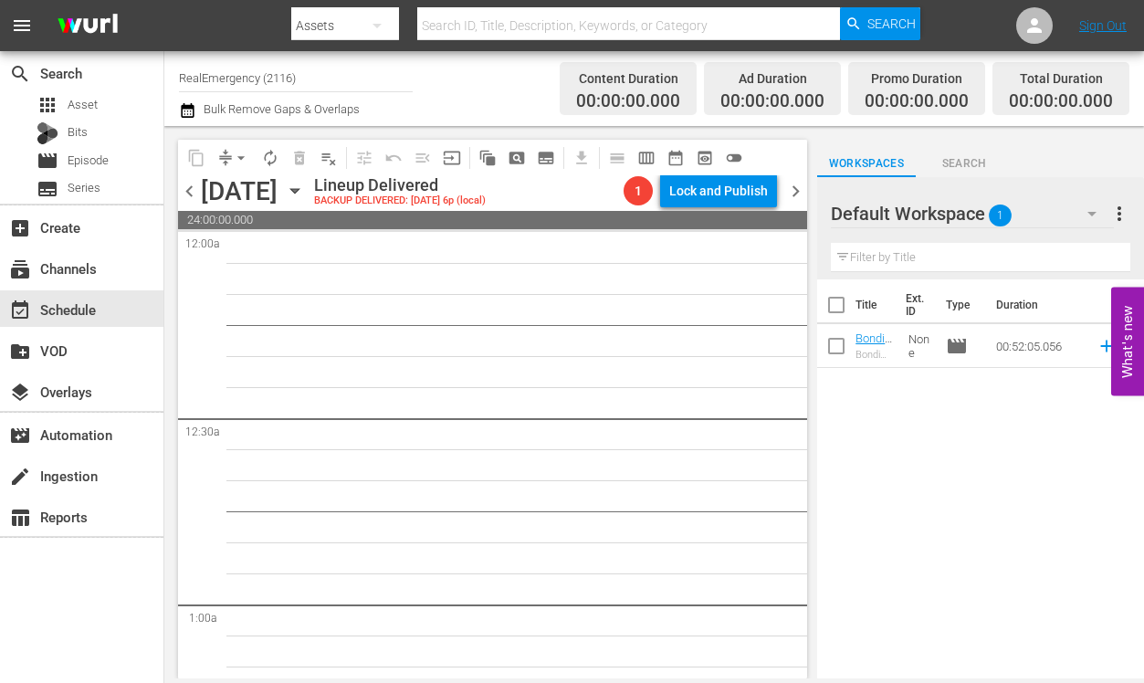
click at [794, 192] on span "chevron_right" at bounding box center [795, 191] width 23 height 23
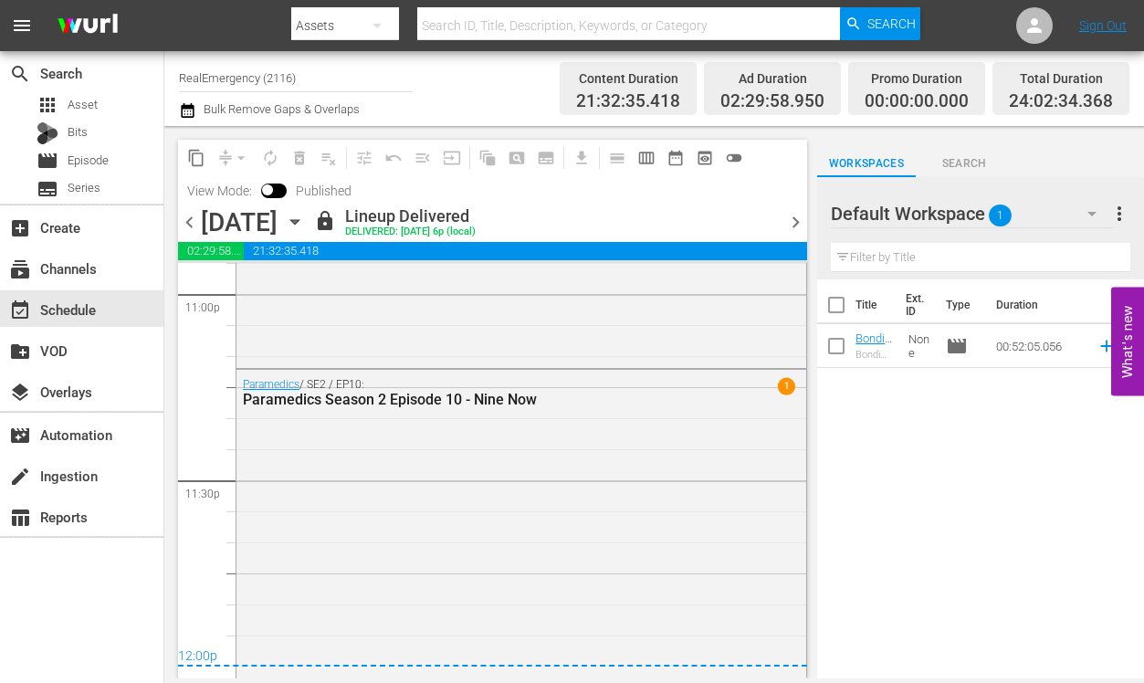
scroll to position [8540, 0]
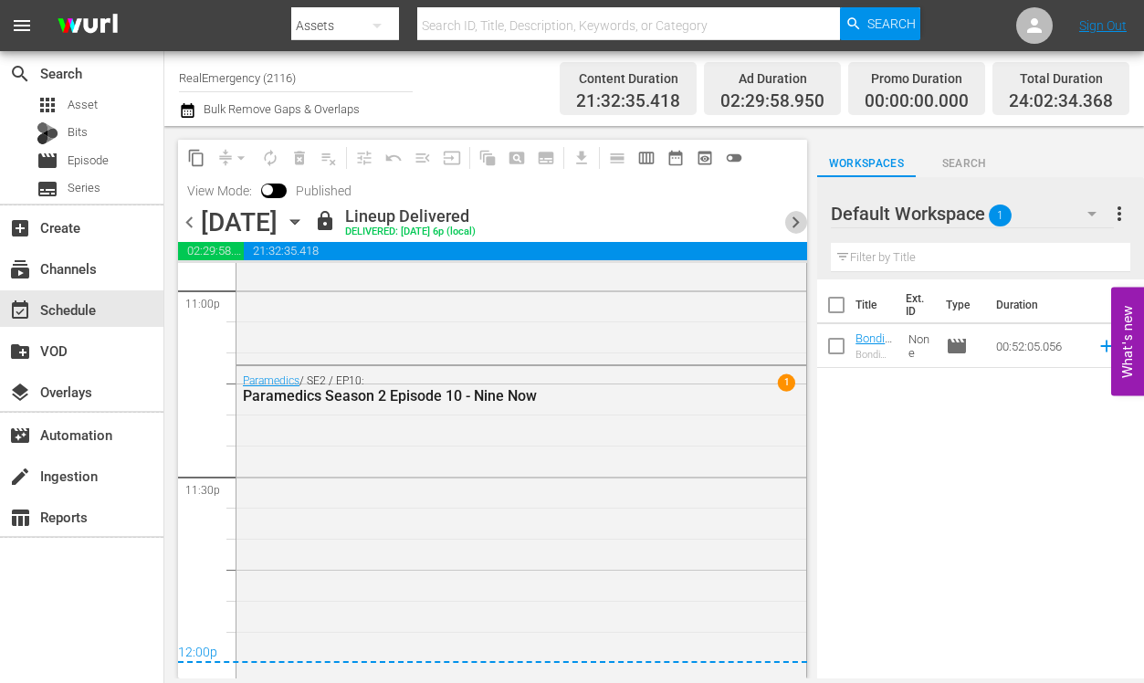
click at [793, 223] on span "chevron_right" at bounding box center [795, 222] width 23 height 23
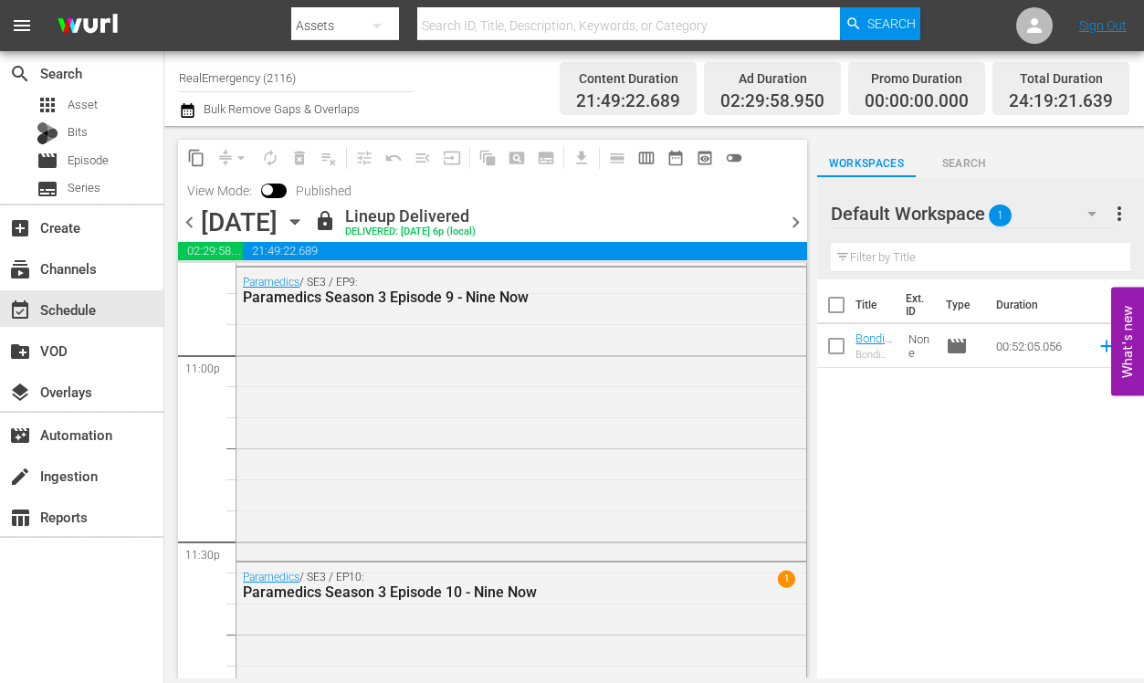
scroll to position [8661, 0]
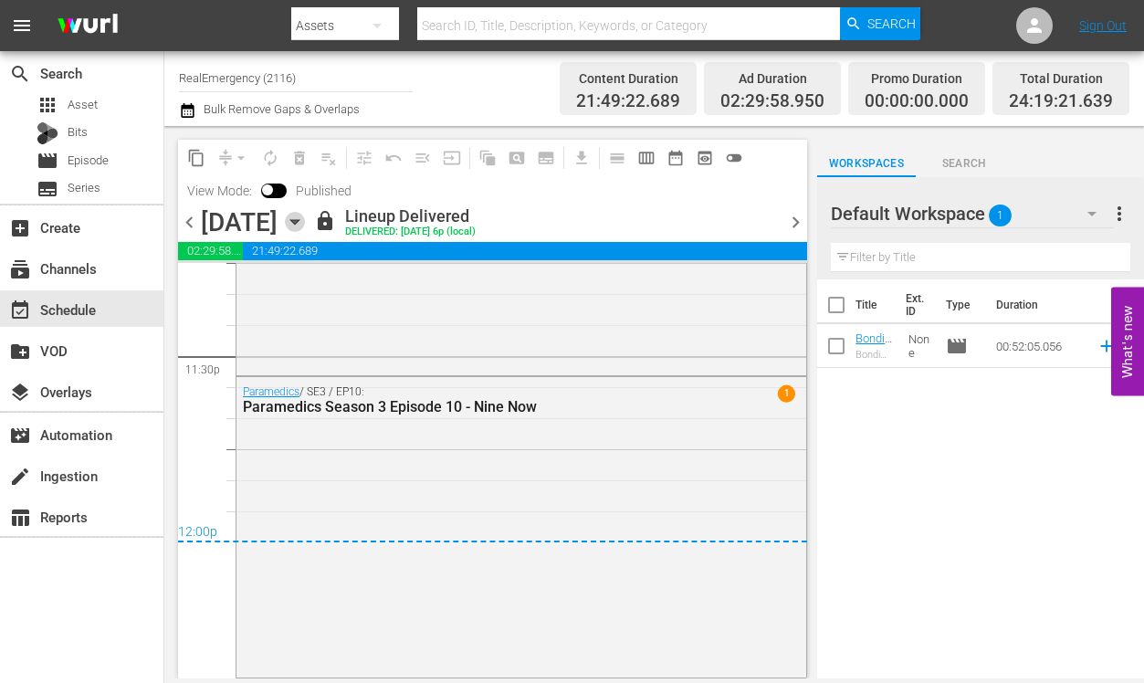
click at [305, 224] on icon "button" at bounding box center [295, 222] width 20 height 20
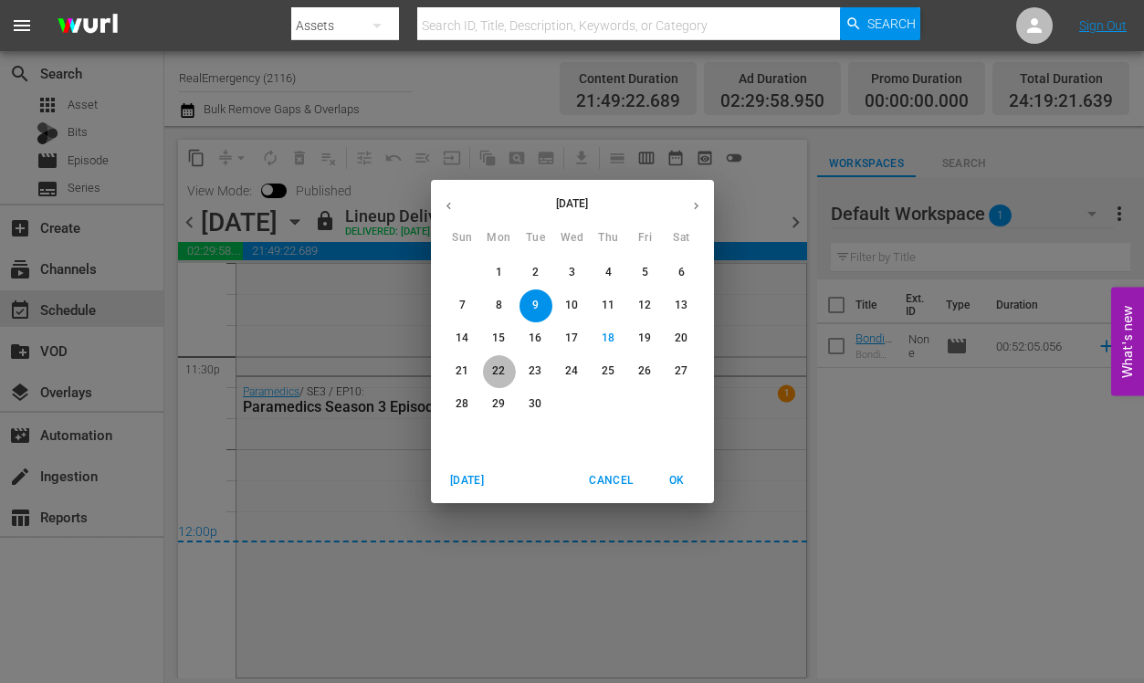
click at [496, 368] on p "22" at bounding box center [498, 371] width 13 height 16
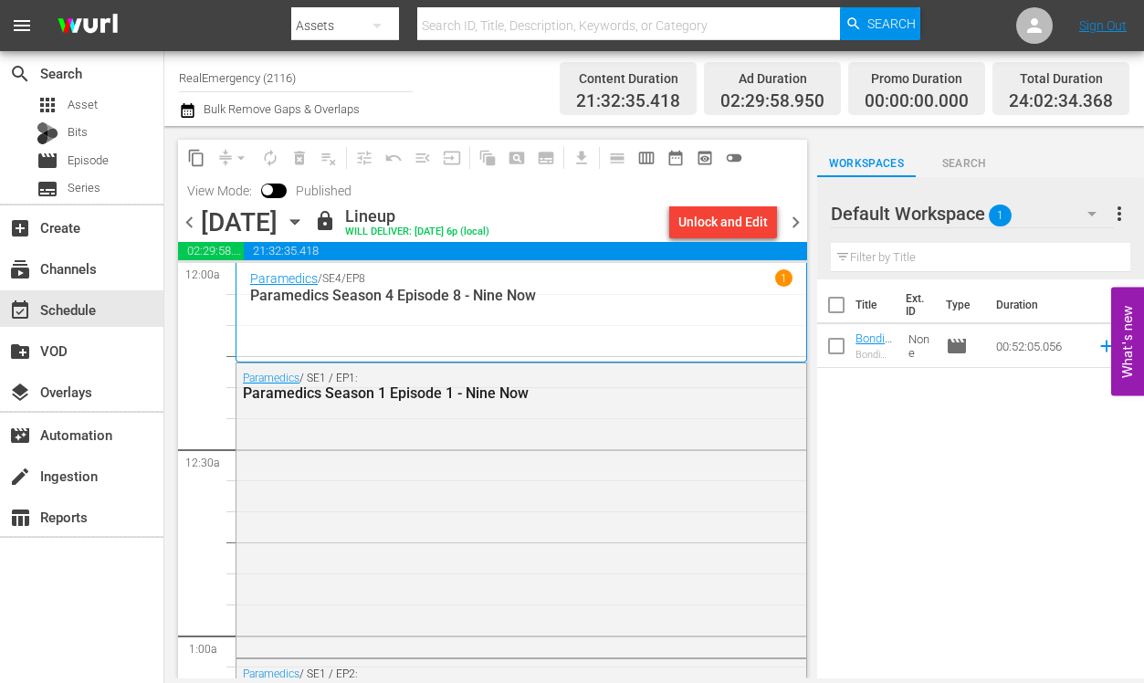
click at [305, 225] on icon "button" at bounding box center [295, 222] width 20 height 20
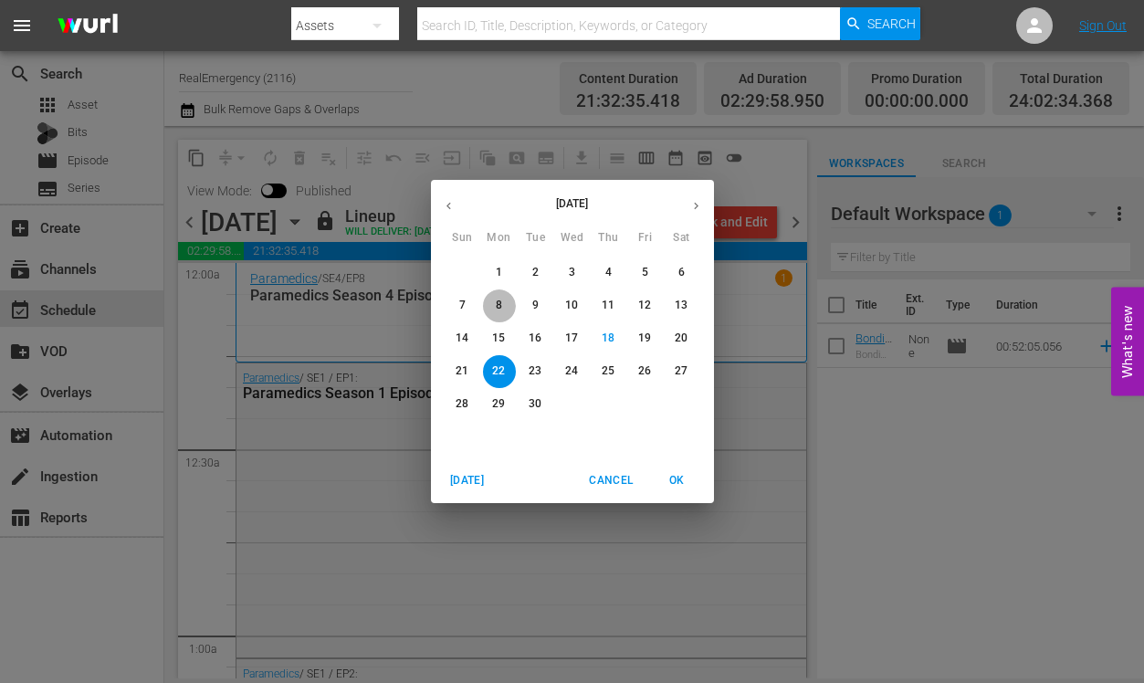
click at [497, 300] on p "8" at bounding box center [499, 306] width 6 height 16
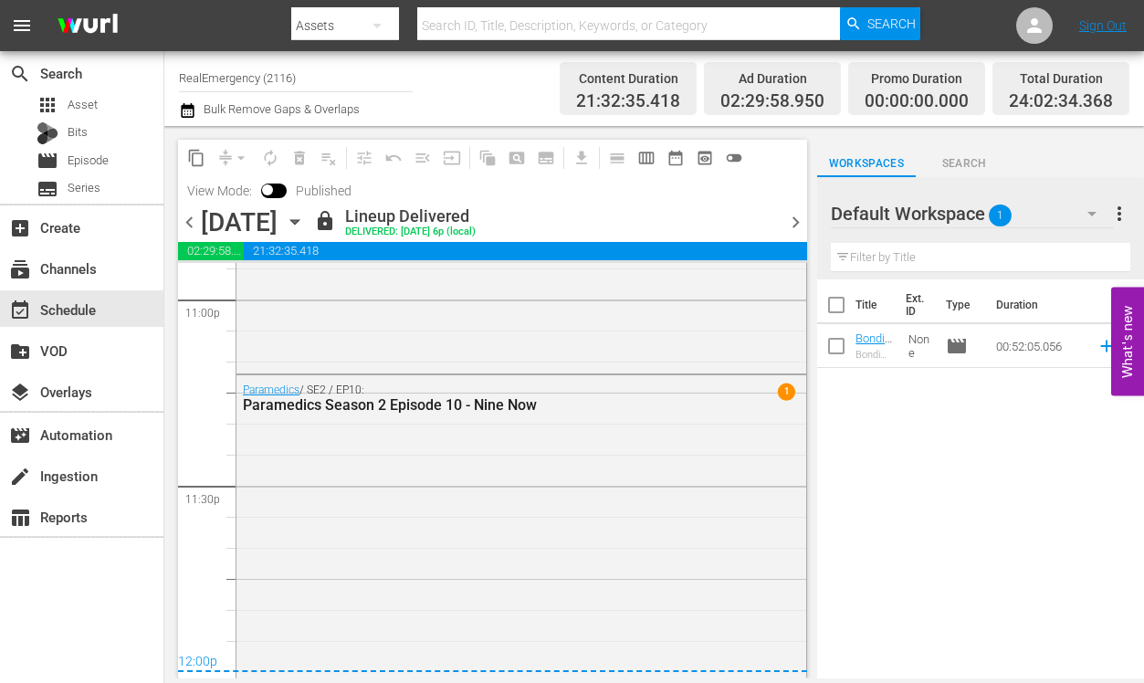
scroll to position [8540, 0]
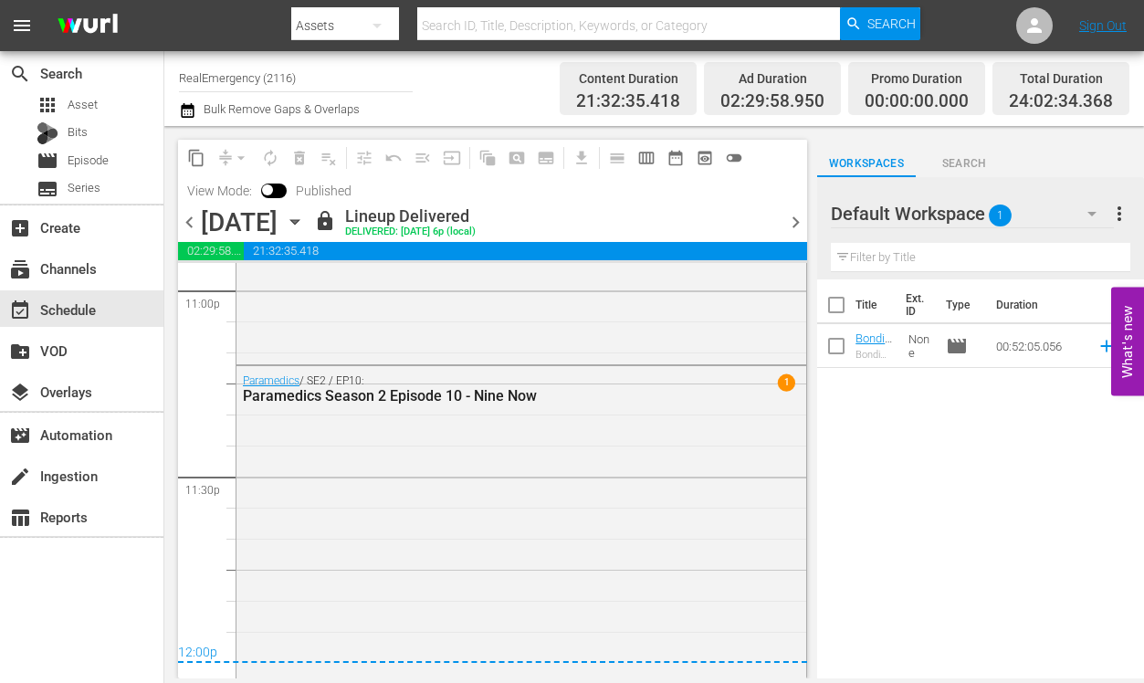
click at [795, 226] on span "chevron_right" at bounding box center [795, 222] width 23 height 23
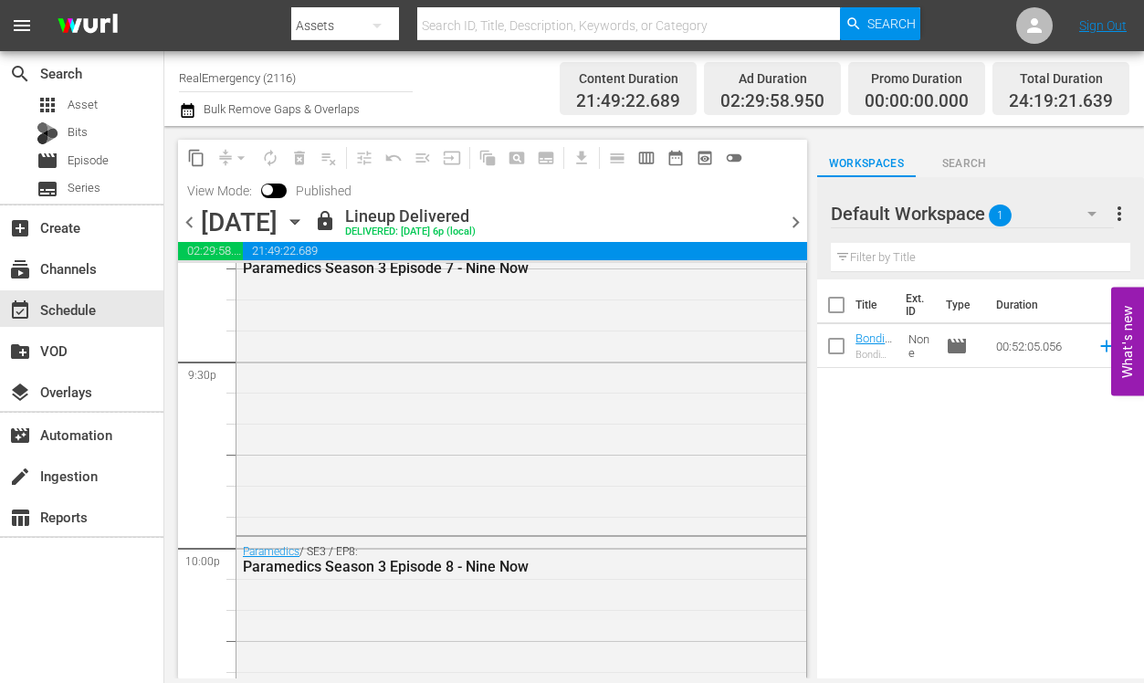
scroll to position [8661, 0]
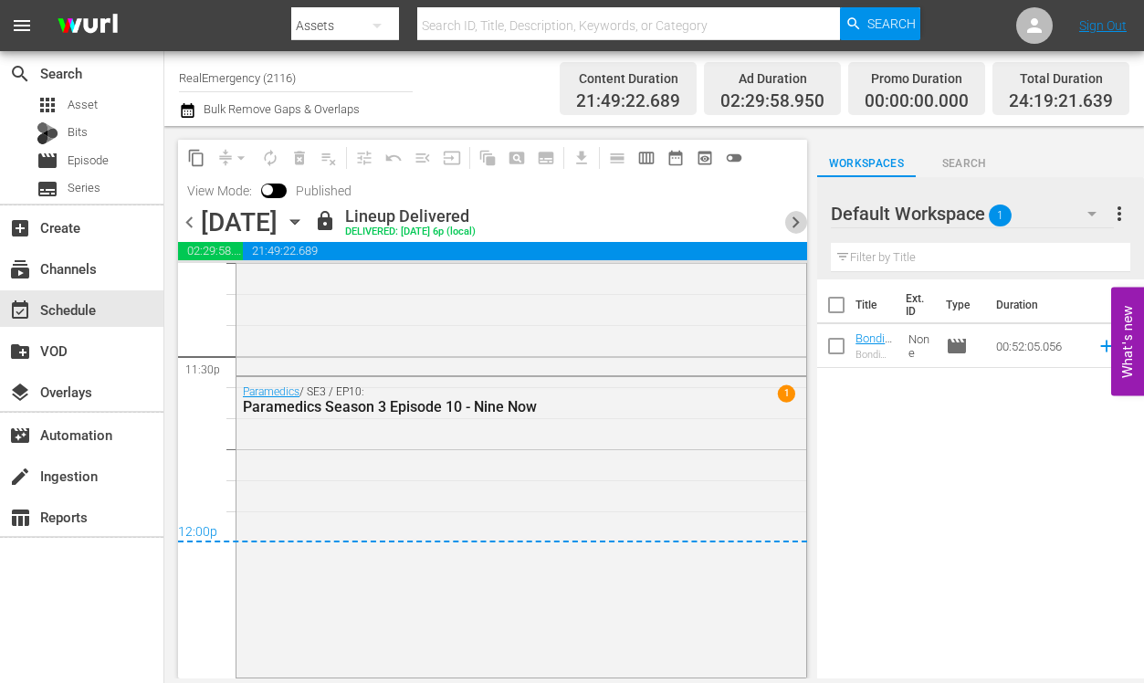
drag, startPoint x: 801, startPoint y: 221, endPoint x: 776, endPoint y: 226, distance: 25.3
click at [801, 221] on span "chevron_right" at bounding box center [795, 222] width 23 height 23
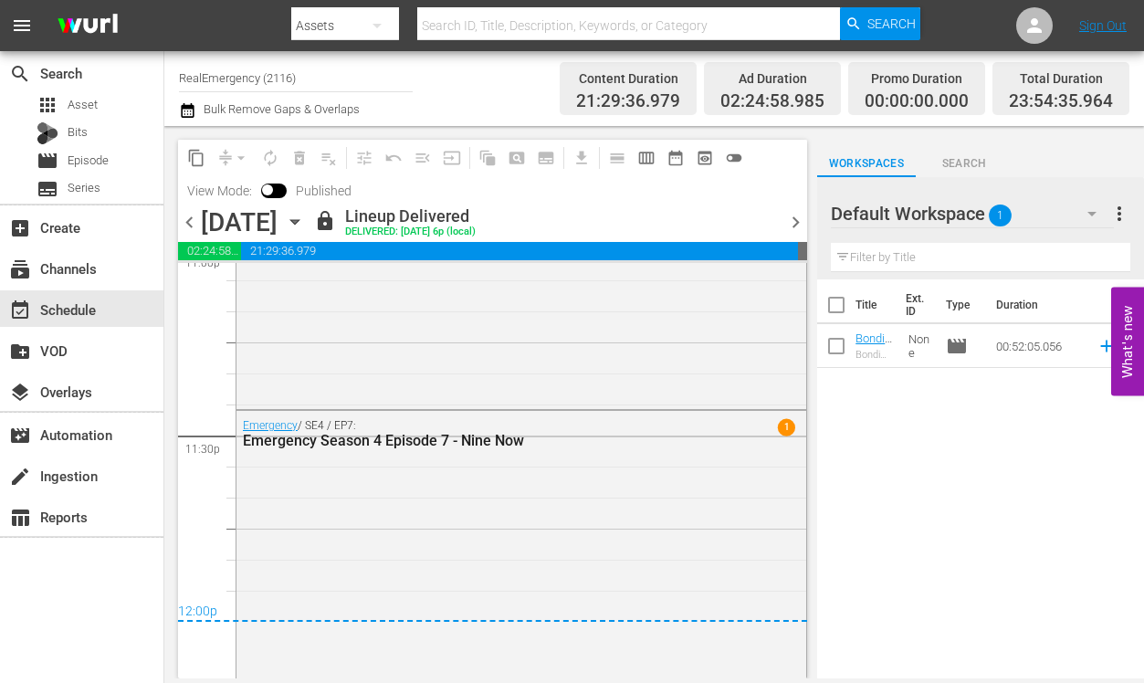
scroll to position [8627, 0]
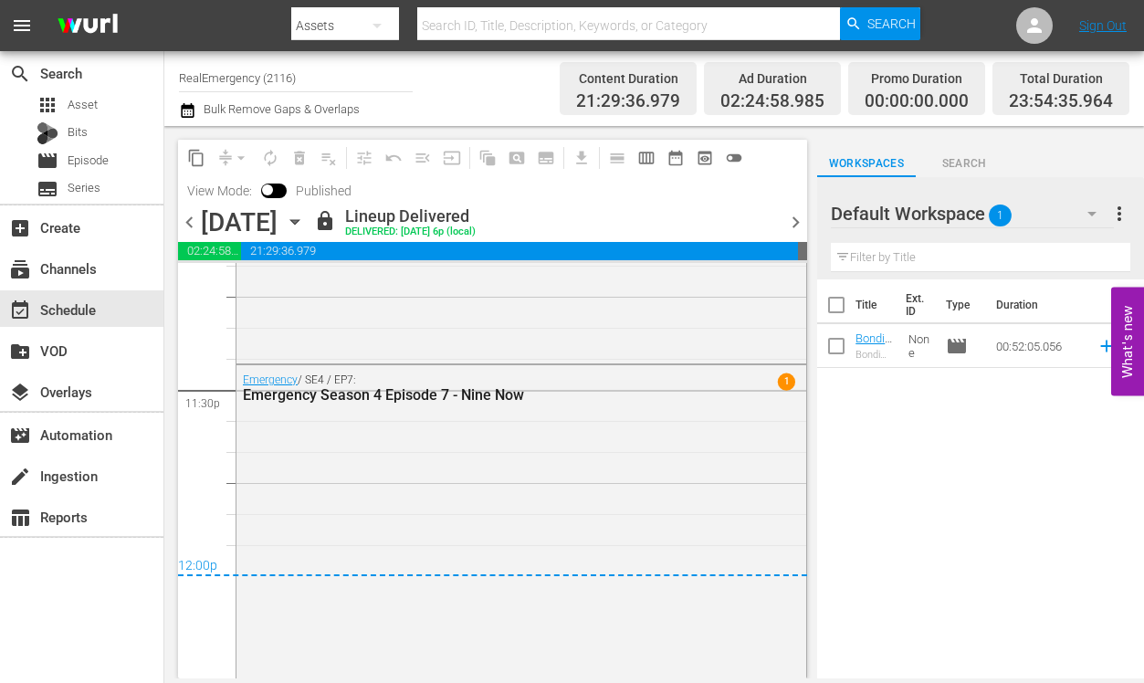
click at [803, 223] on span "chevron_right" at bounding box center [795, 222] width 23 height 23
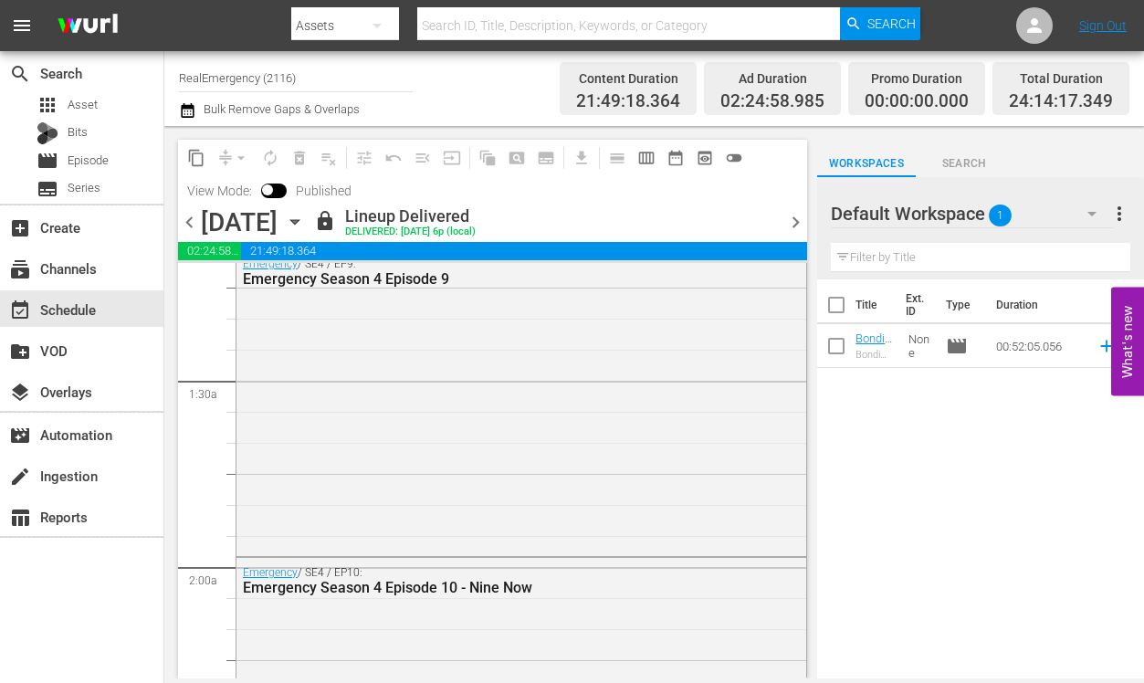
scroll to position [445, 0]
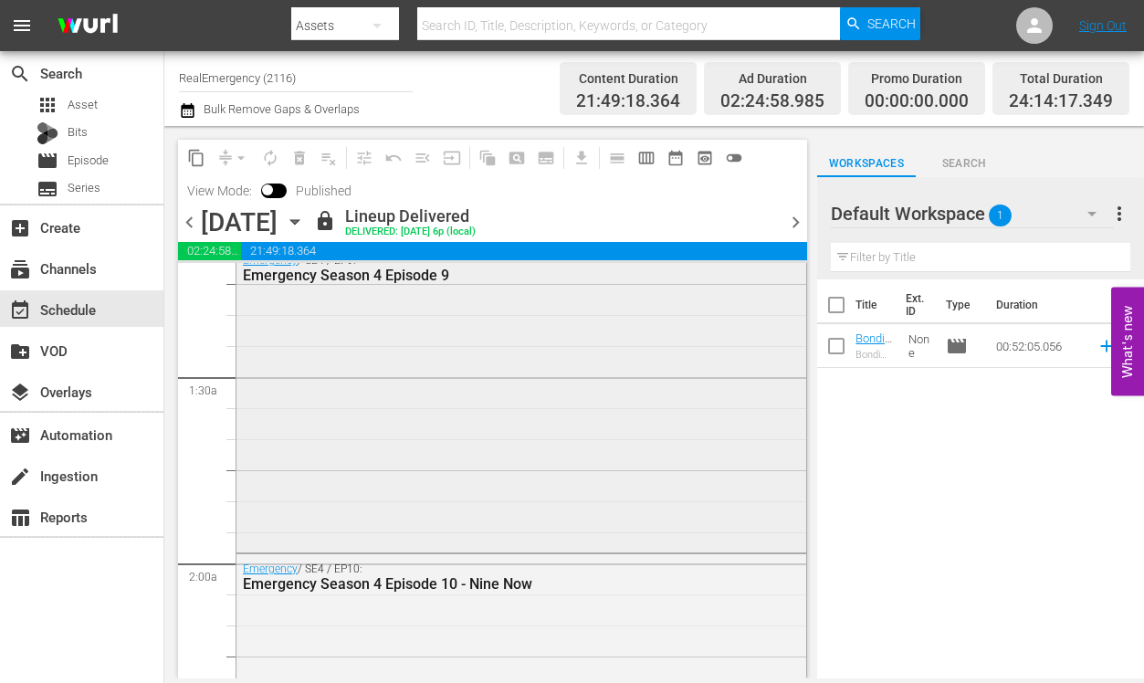
click at [418, 343] on div "Emergency / SE4 / EP9: Emergency Season 4 Episode 9" at bounding box center [521, 397] width 570 height 302
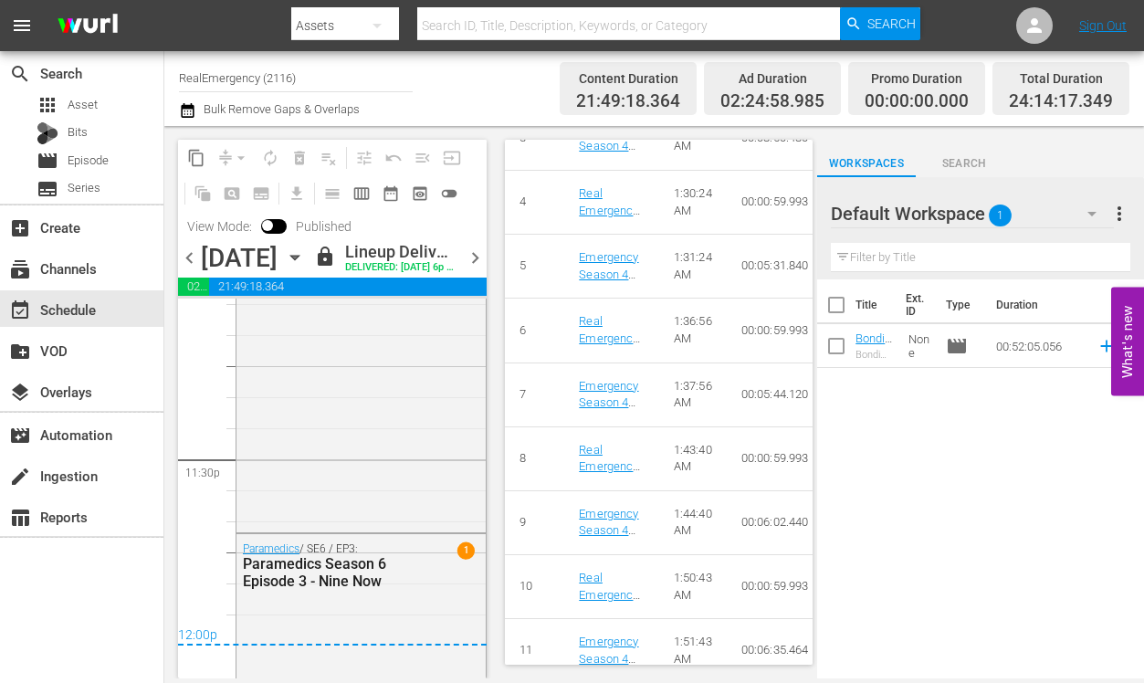
scroll to position [8781, 0]
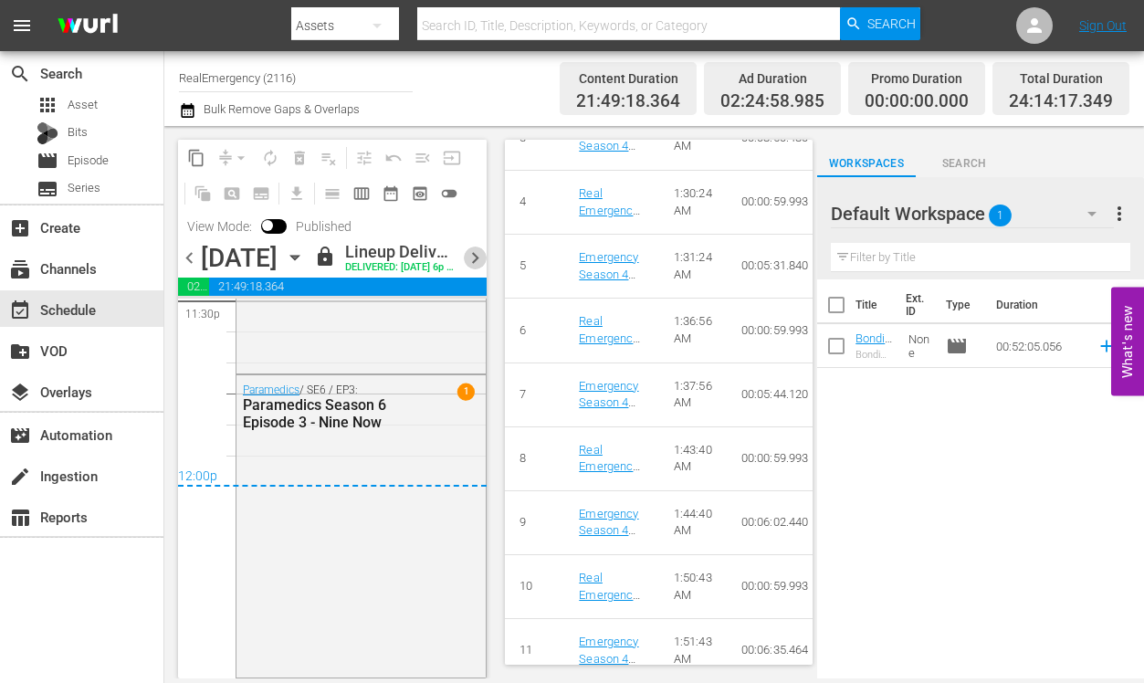
click at [473, 269] on span "chevron_right" at bounding box center [475, 258] width 23 height 23
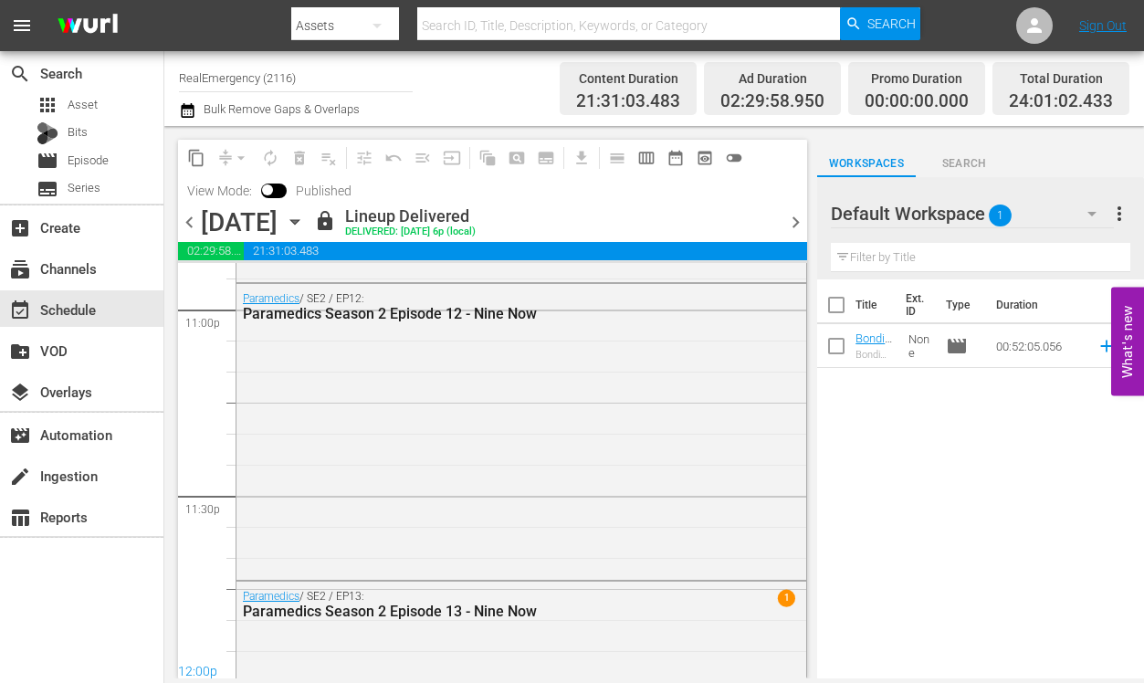
scroll to position [8722, 0]
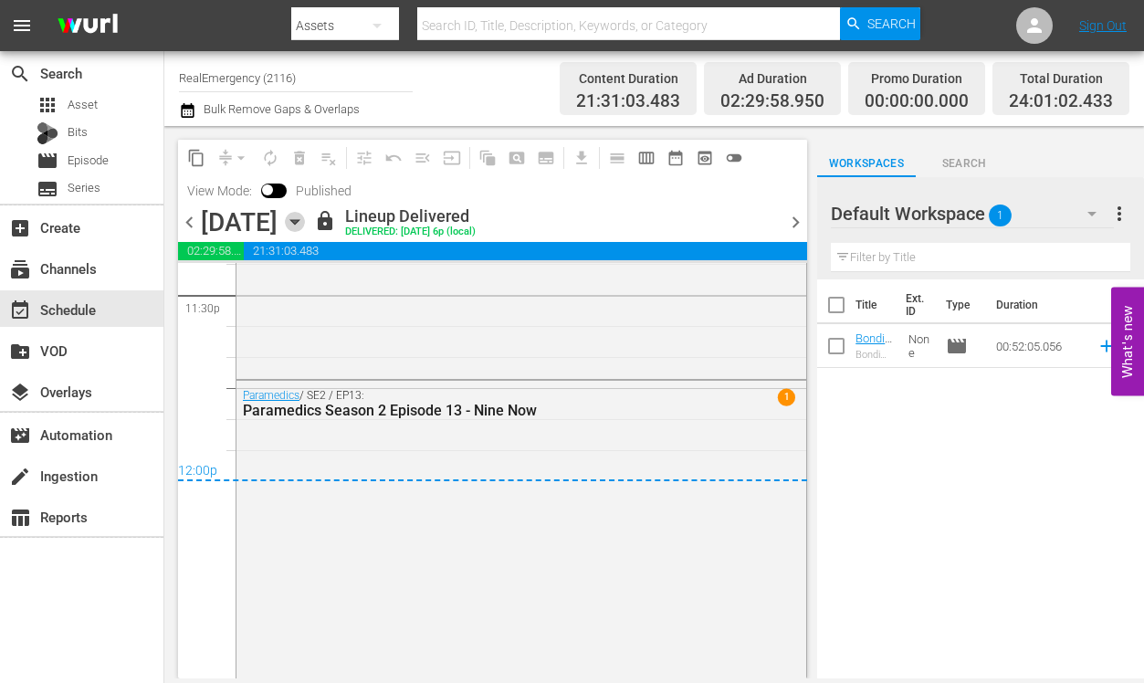
click at [299, 221] on icon "button" at bounding box center [294, 222] width 8 height 5
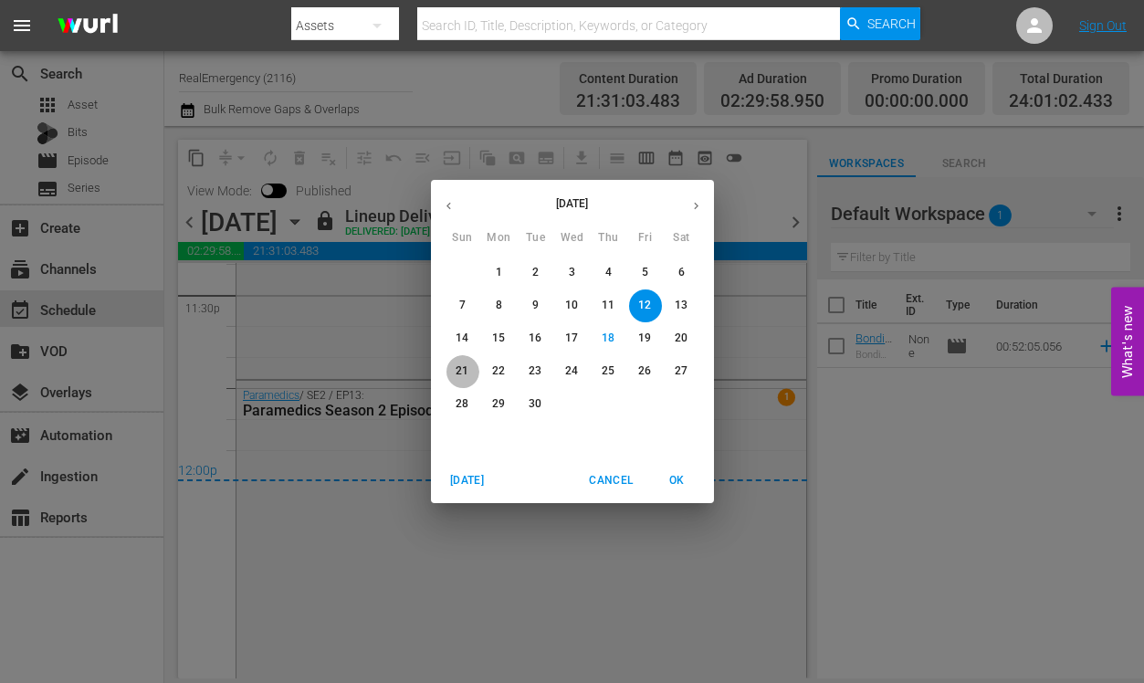
click at [460, 369] on p "21" at bounding box center [462, 371] width 13 height 16
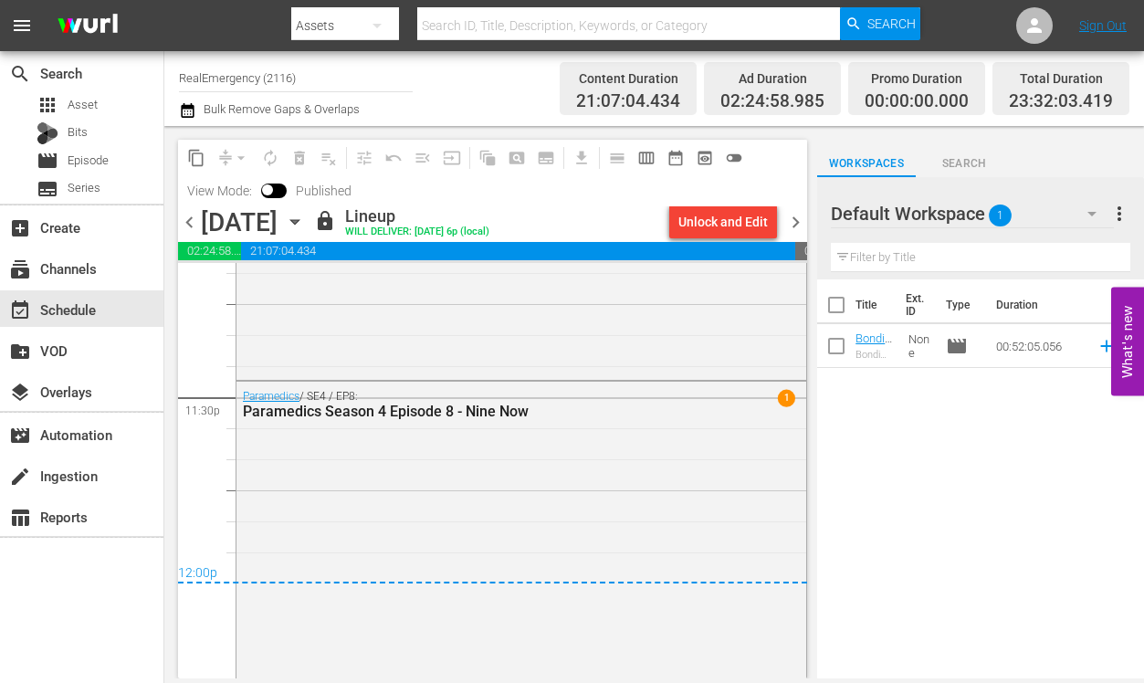
scroll to position [8624, 0]
click at [798, 221] on span "chevron_right" at bounding box center [795, 222] width 23 height 23
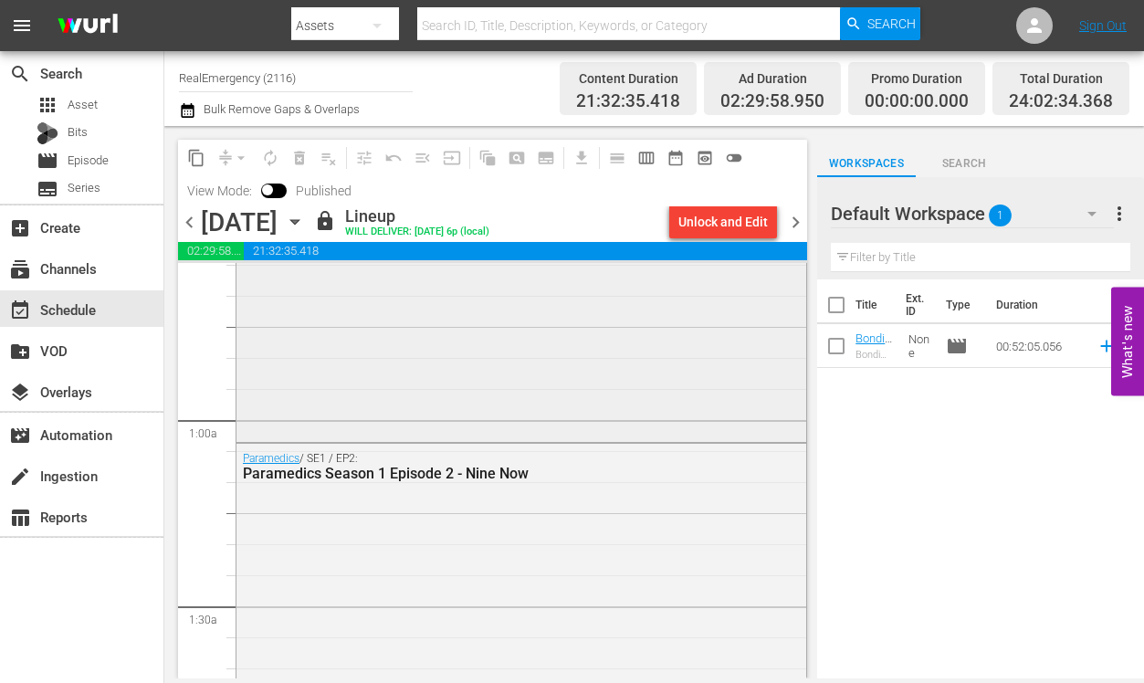
scroll to position [228, 0]
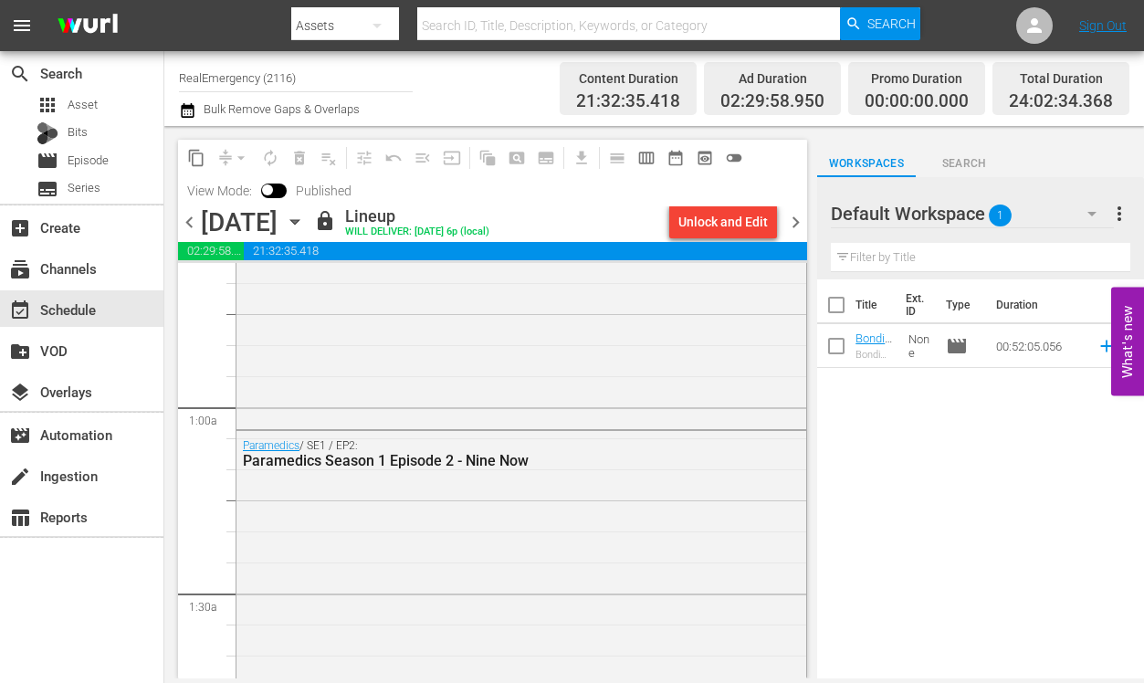
click at [186, 224] on span "chevron_left" at bounding box center [189, 222] width 23 height 23
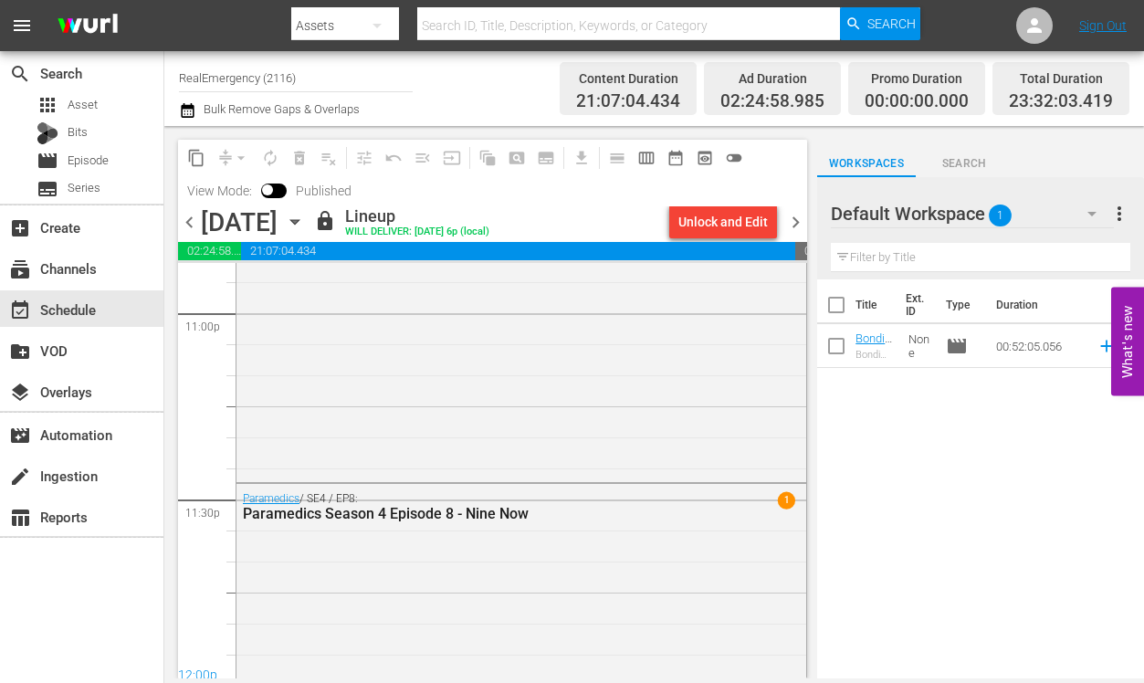
scroll to position [8624, 0]
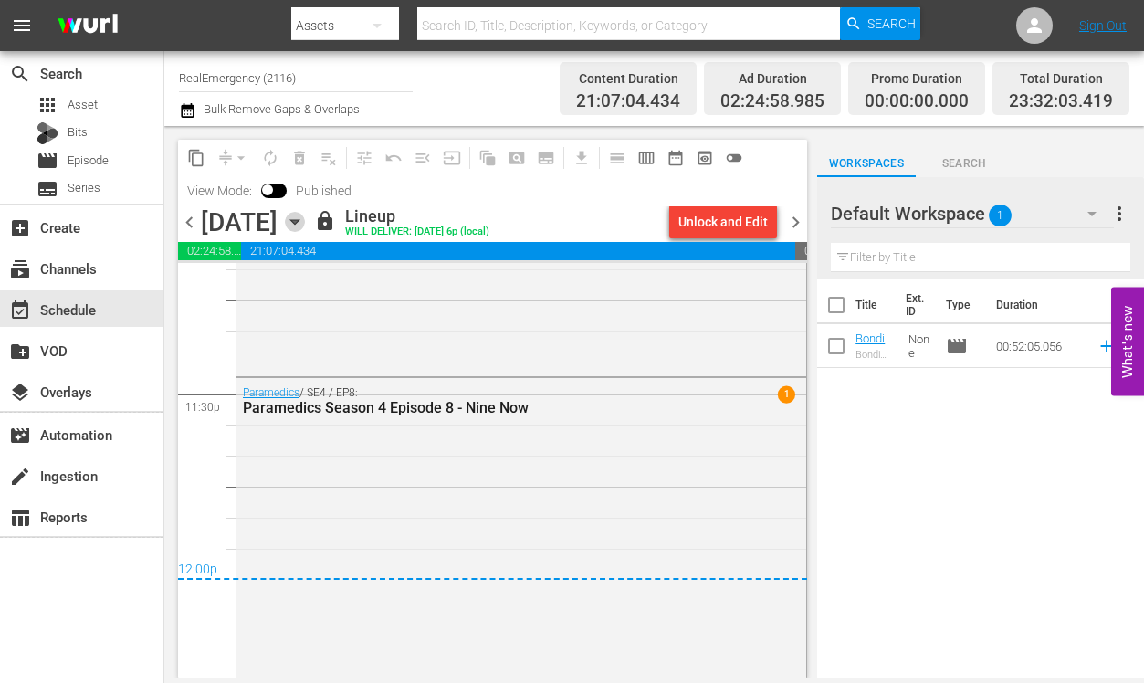
click at [305, 222] on icon "button" at bounding box center [295, 222] width 20 height 20
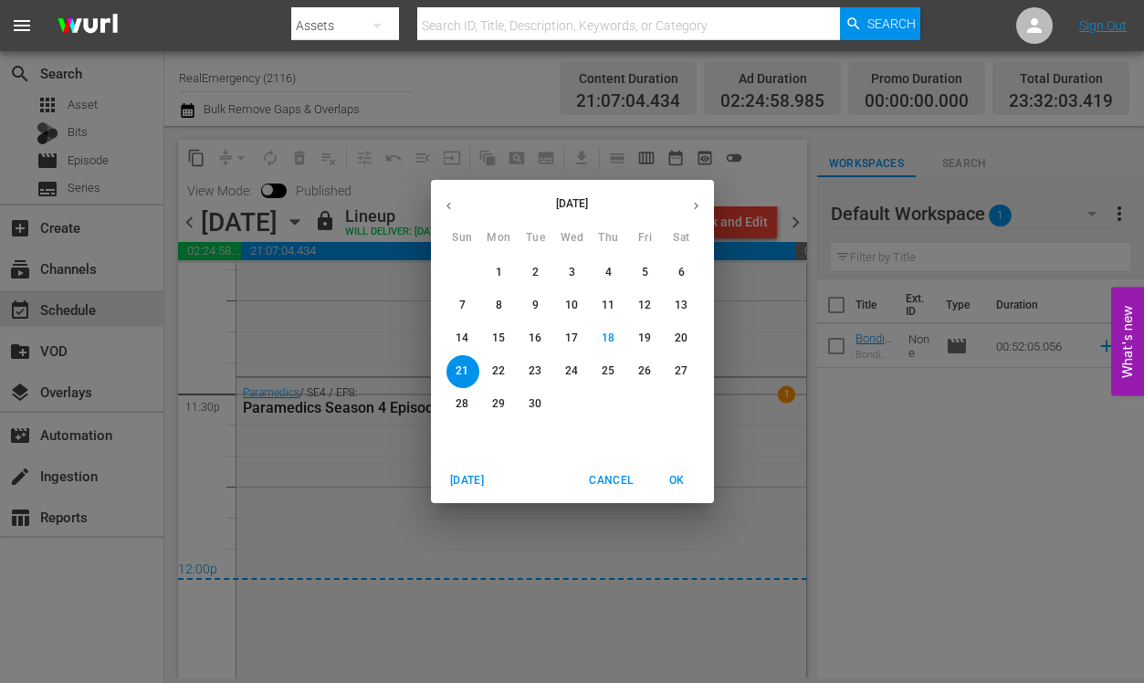
click at [685, 207] on button "button" at bounding box center [696, 206] width 36 height 36
click at [498, 303] on p "6" at bounding box center [499, 306] width 6 height 16
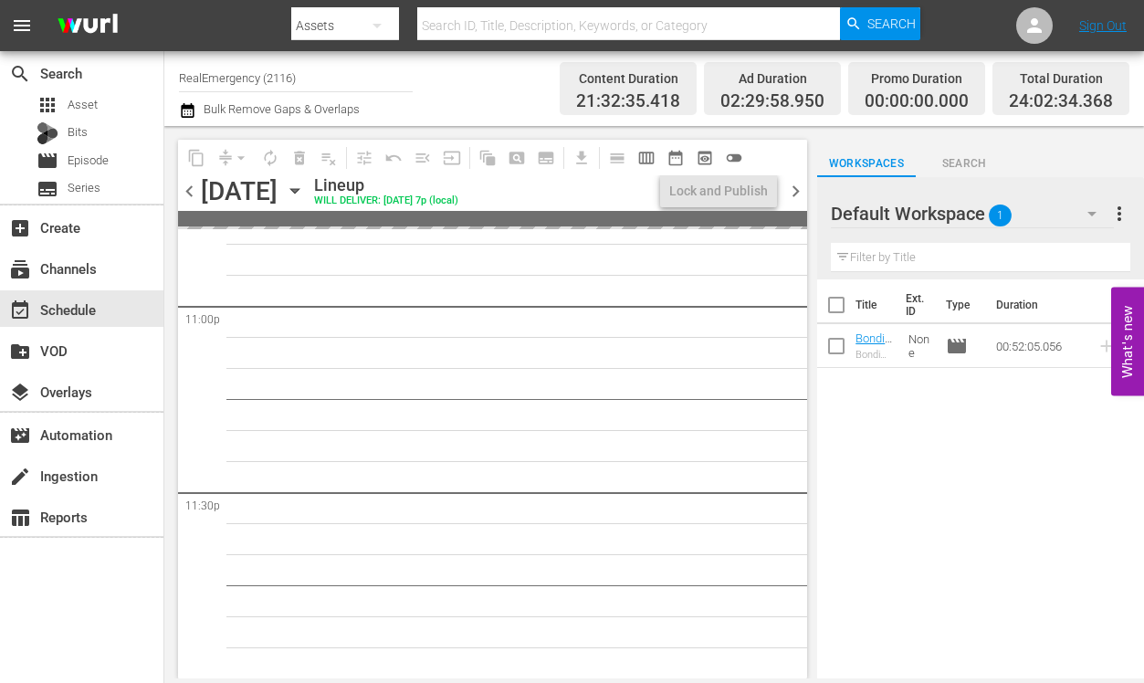
scroll to position [8603, 0]
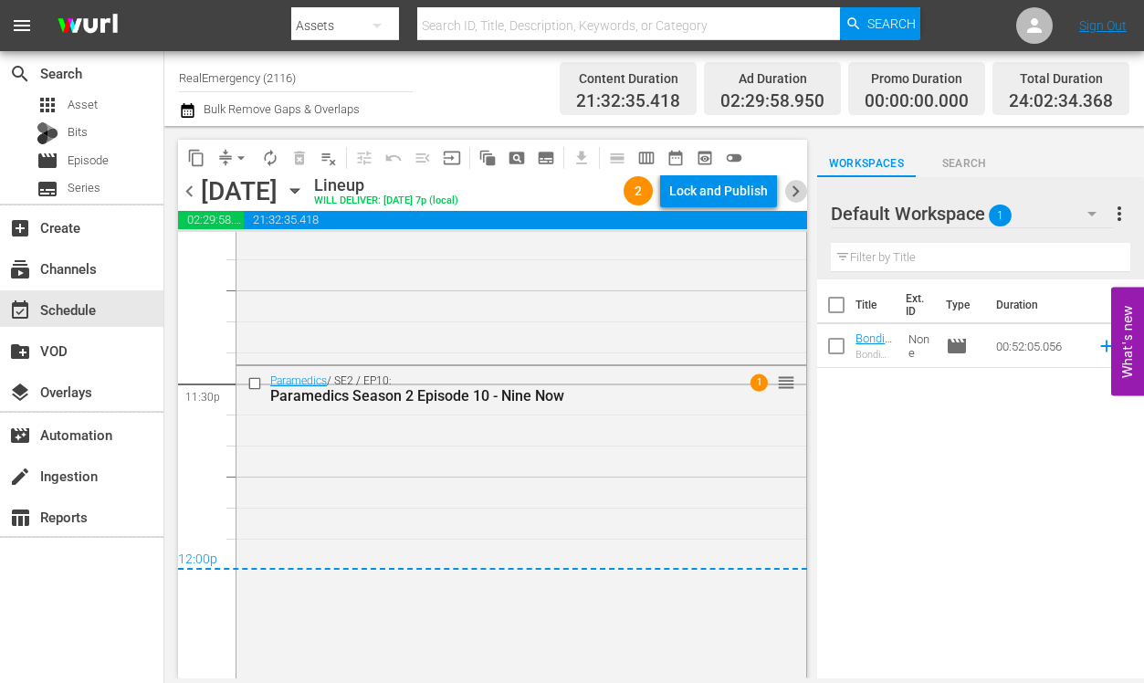
click at [794, 184] on span "chevron_right" at bounding box center [795, 191] width 23 height 23
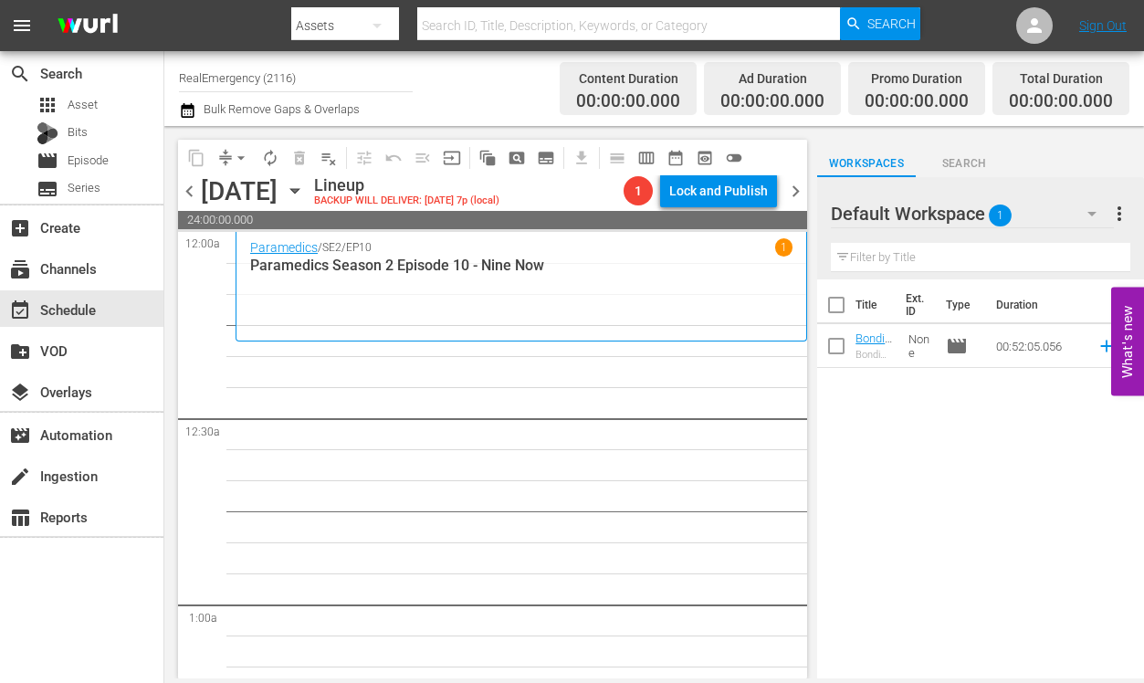
click at [299, 193] on icon "button" at bounding box center [294, 191] width 8 height 5
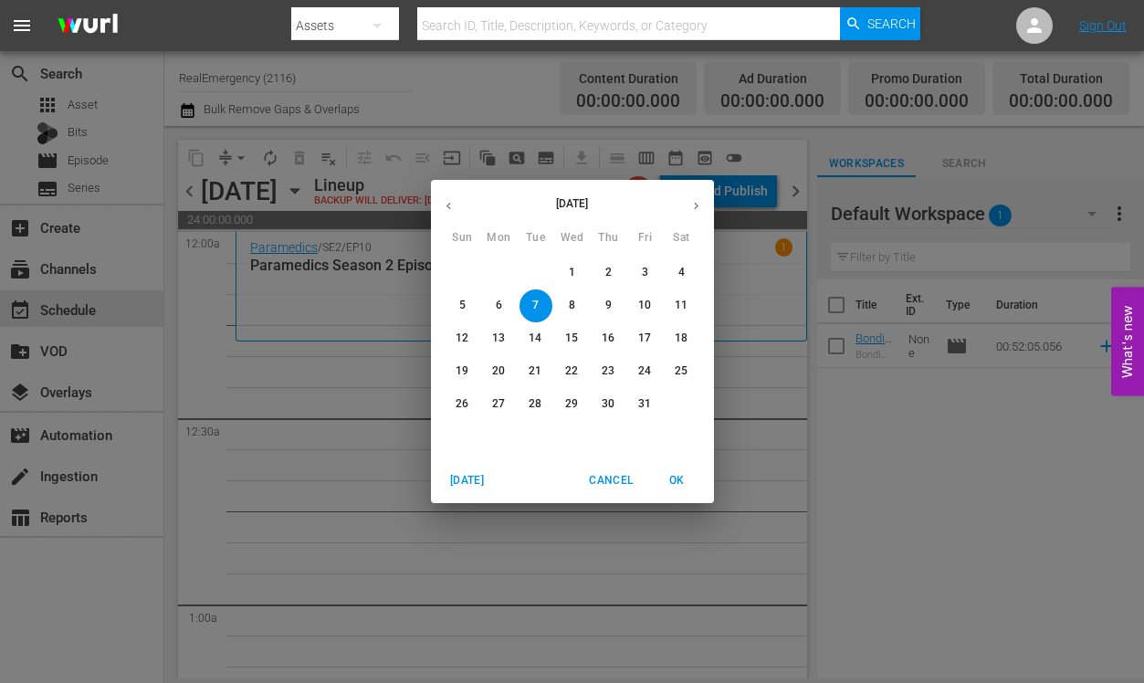
click at [449, 207] on icon "button" at bounding box center [448, 206] width 5 height 7
click at [529, 369] on p "23" at bounding box center [535, 371] width 13 height 16
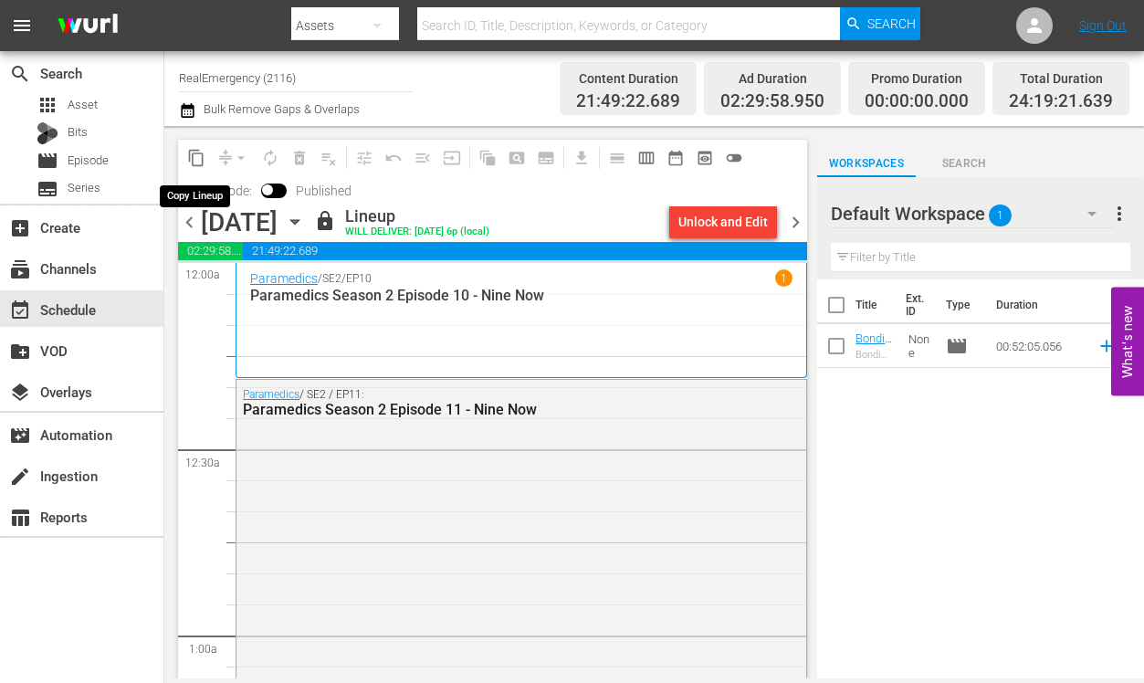
click at [194, 155] on span "content_copy" at bounding box center [196, 158] width 18 height 18
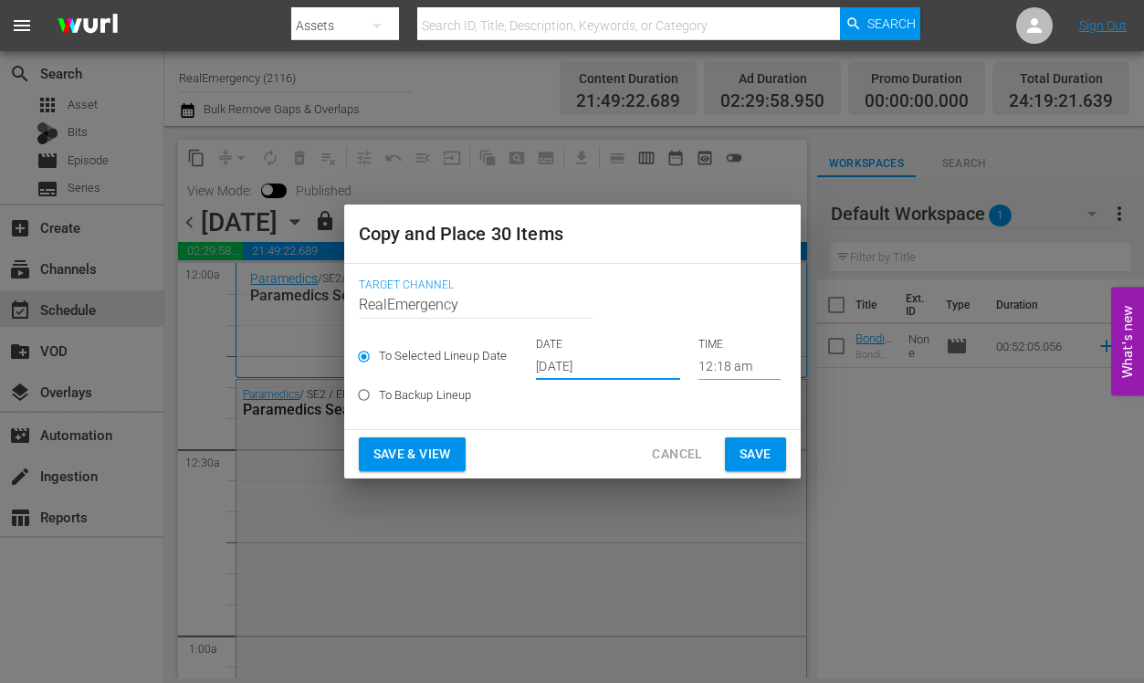
click at [623, 363] on input "Sep 20th 2025" at bounding box center [608, 365] width 144 height 27
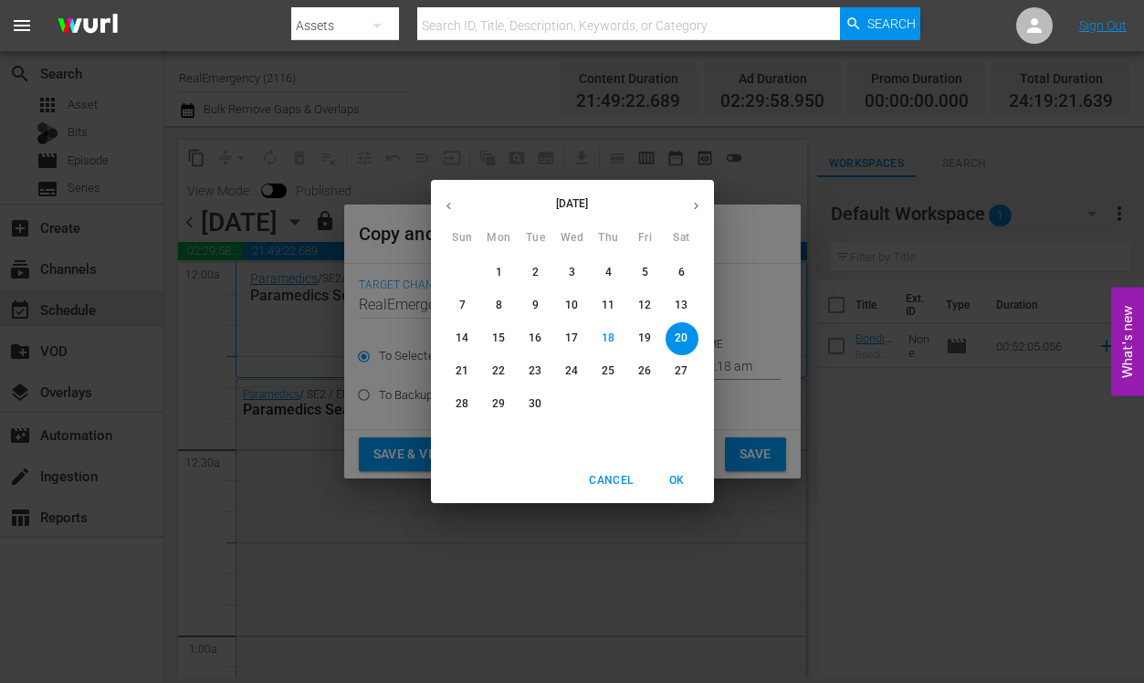
click at [694, 202] on icon "button" at bounding box center [696, 206] width 14 height 14
click at [532, 298] on p "7" at bounding box center [535, 306] width 6 height 16
type input "Oct 7th 2025"
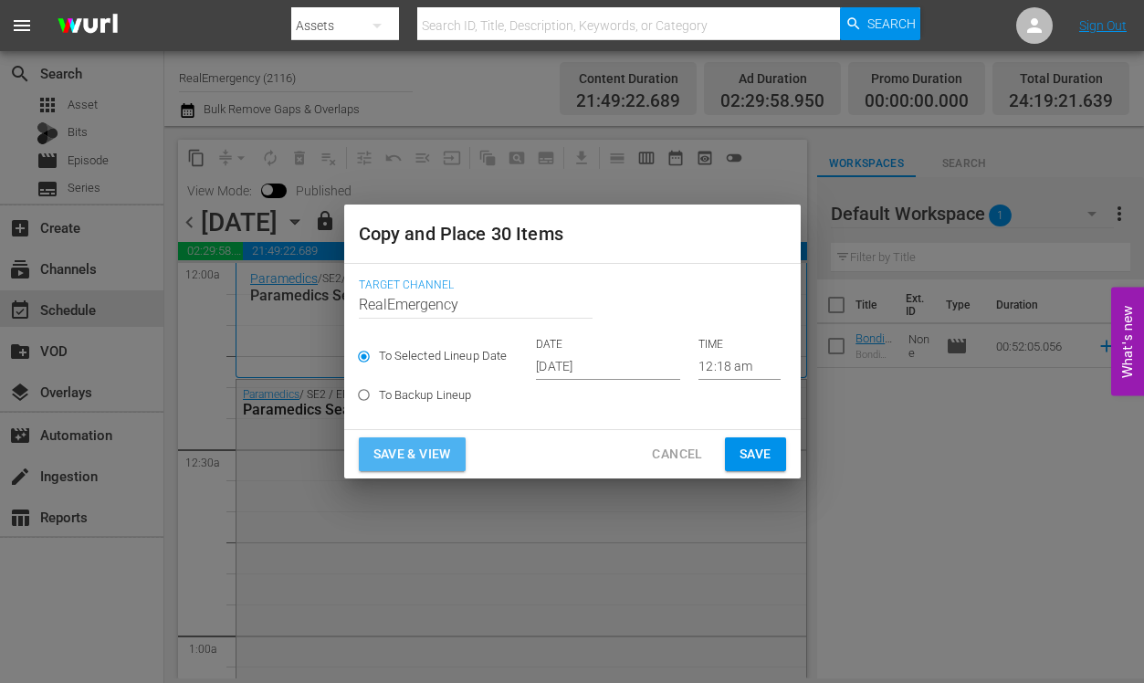
click at [398, 453] on span "Save & View" at bounding box center [412, 454] width 78 height 23
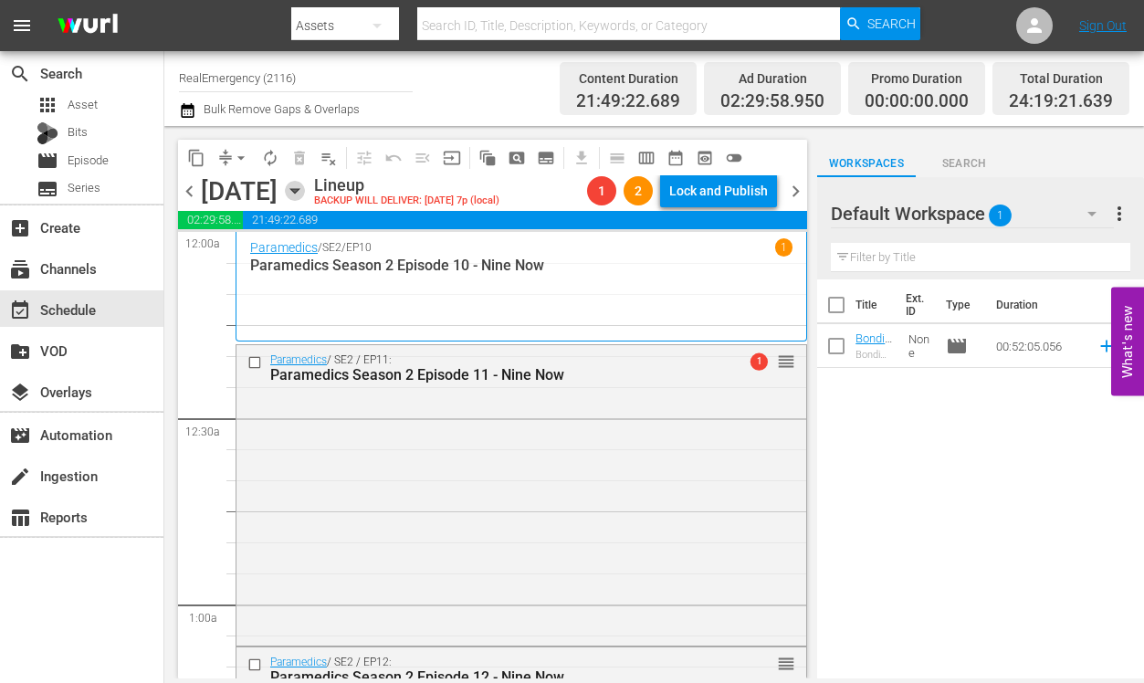
click at [299, 190] on icon "button" at bounding box center [294, 191] width 8 height 5
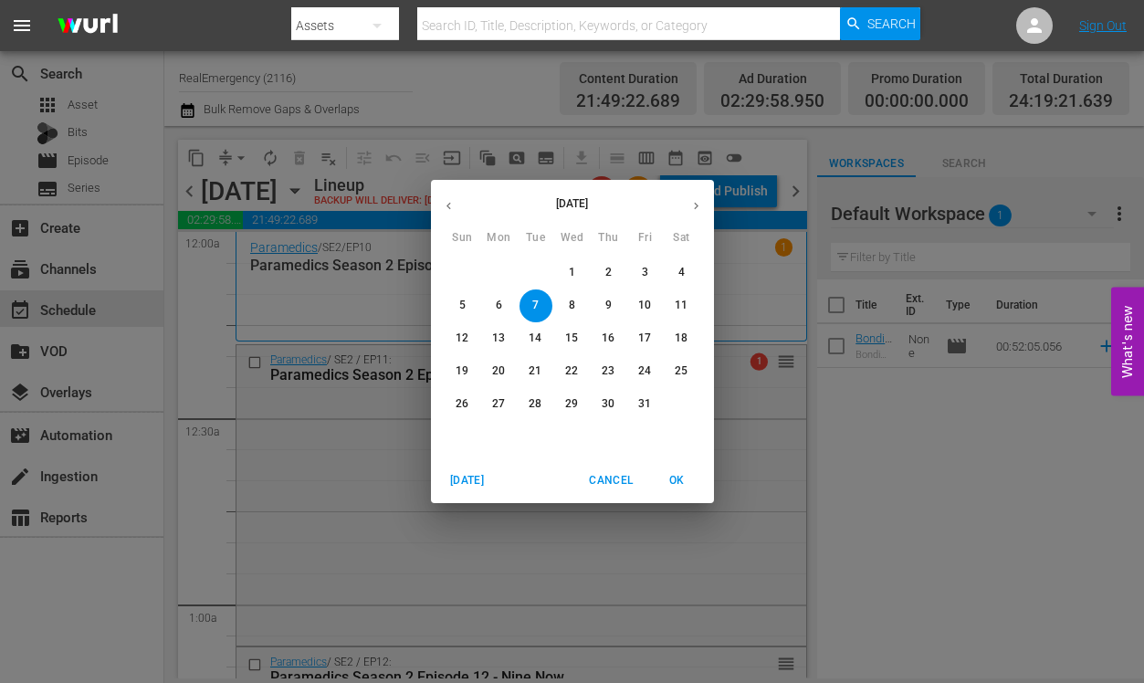
click at [370, 436] on div "October 2025 Sun Mon Tue Wed Thu Fri Sat 28 29 30 1 2 3 4 5 6 7 8 9 10 11 12 13…" at bounding box center [572, 341] width 1144 height 683
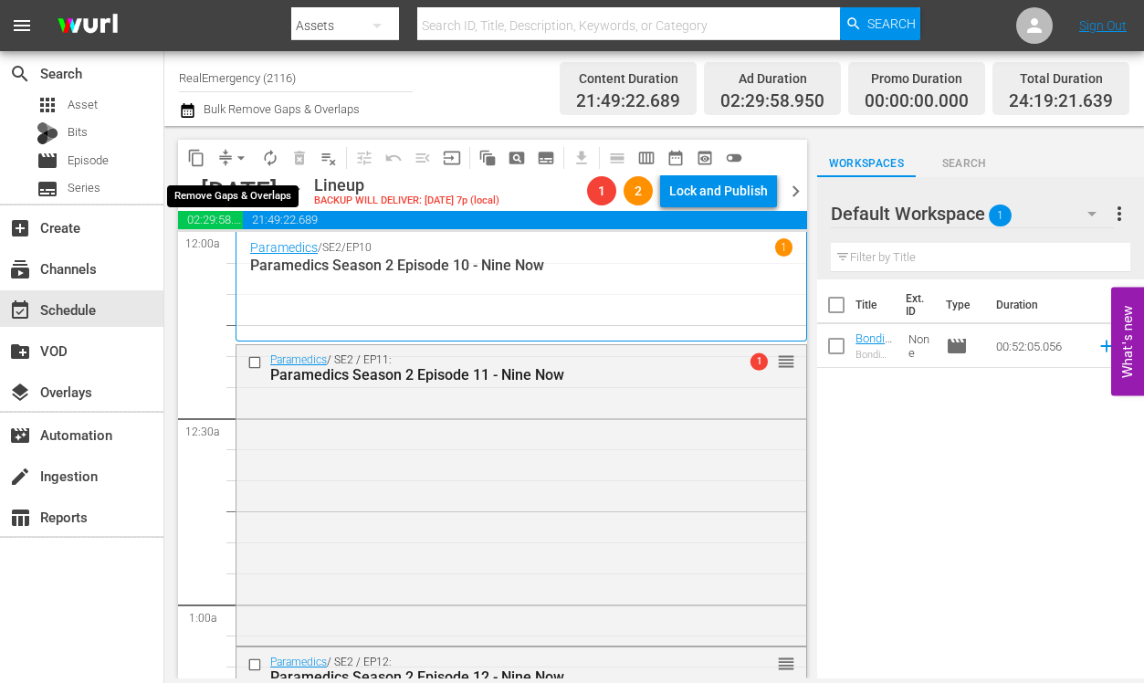
click at [239, 157] on span "arrow_drop_down" at bounding box center [241, 158] width 18 height 18
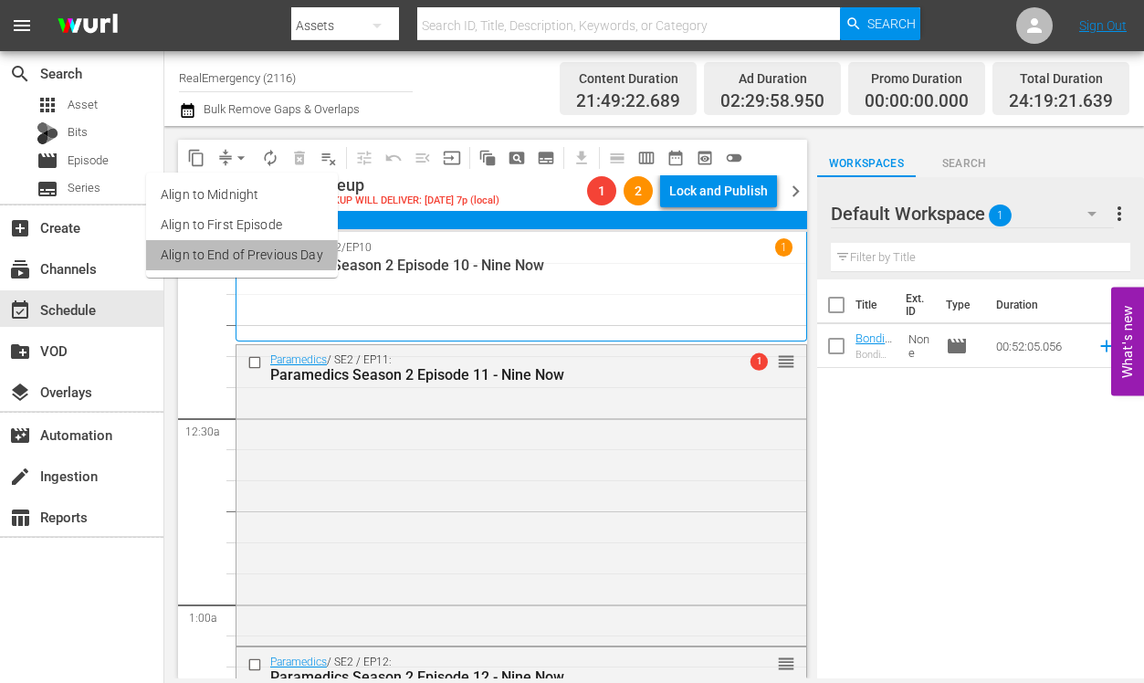
click at [219, 249] on li "Align to End of Previous Day" at bounding box center [242, 255] width 192 height 30
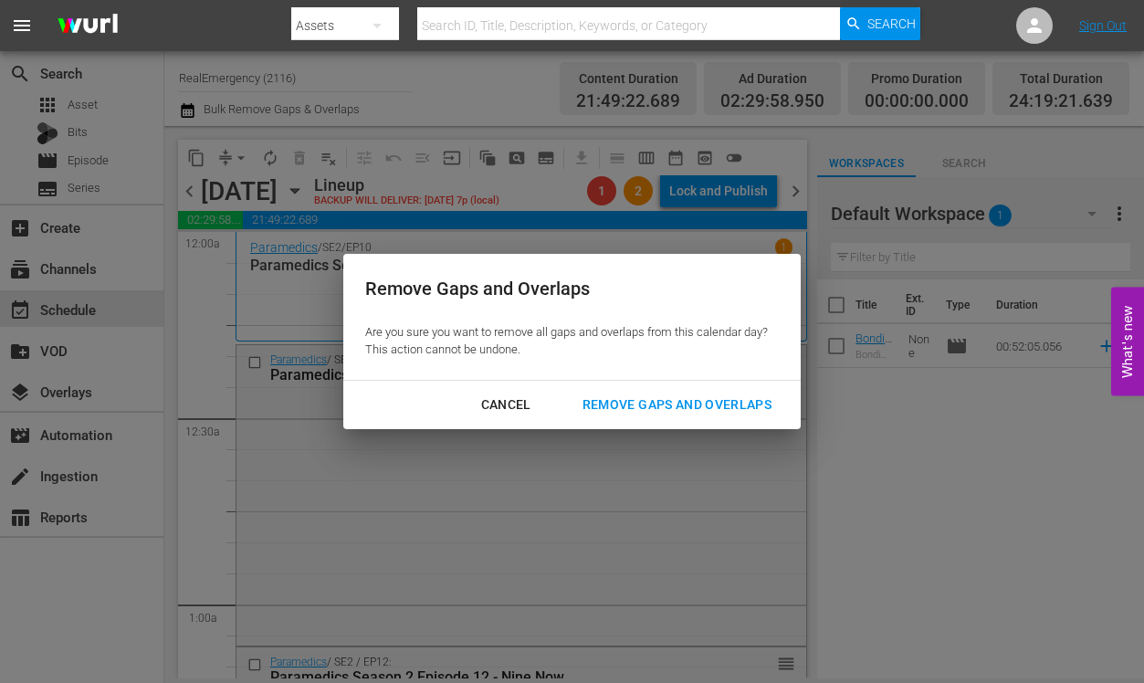
click at [645, 404] on div "Remove Gaps and Overlaps" at bounding box center [677, 405] width 218 height 23
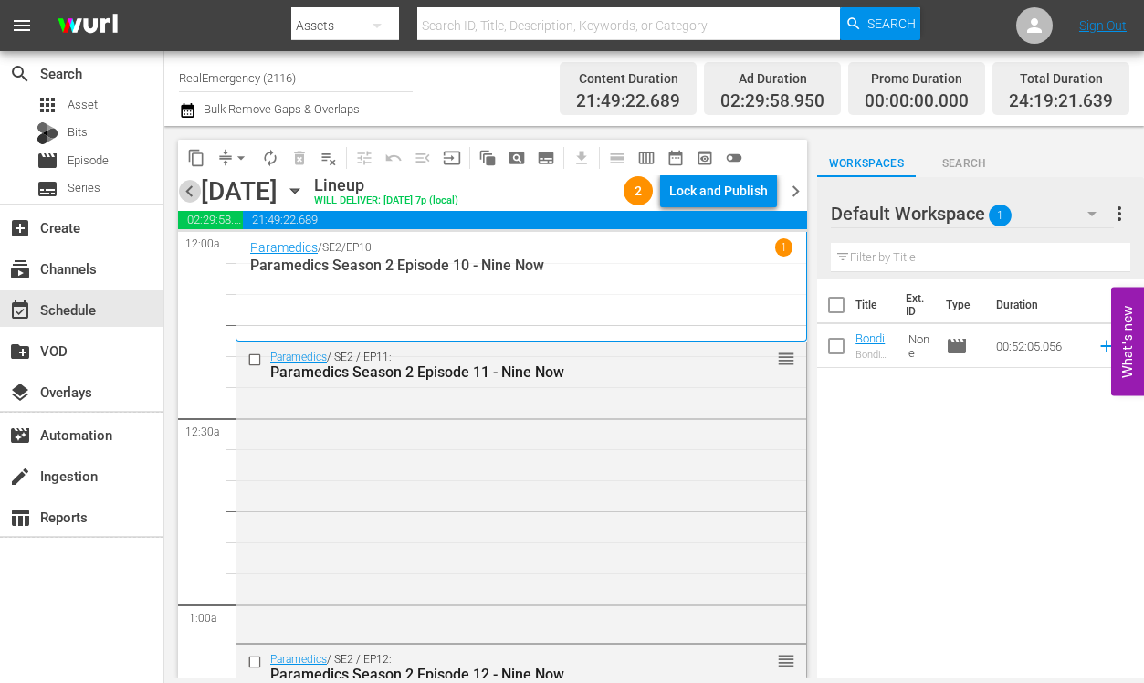
click at [188, 193] on span "chevron_left" at bounding box center [189, 191] width 23 height 23
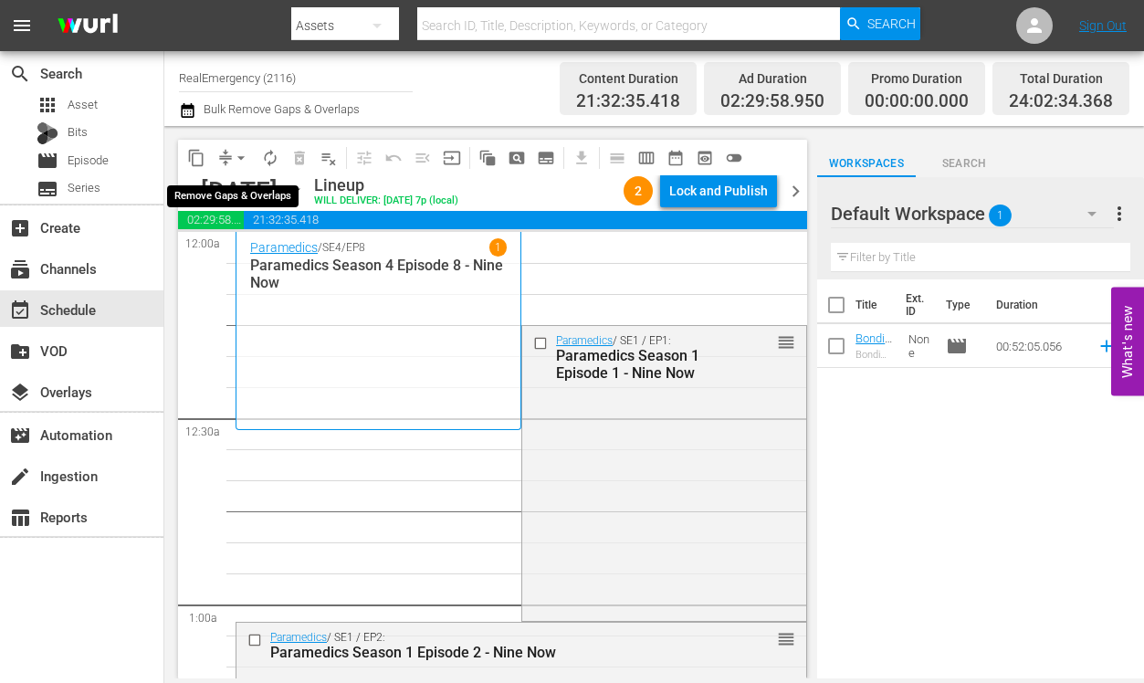
click at [242, 162] on span "arrow_drop_down" at bounding box center [241, 158] width 18 height 18
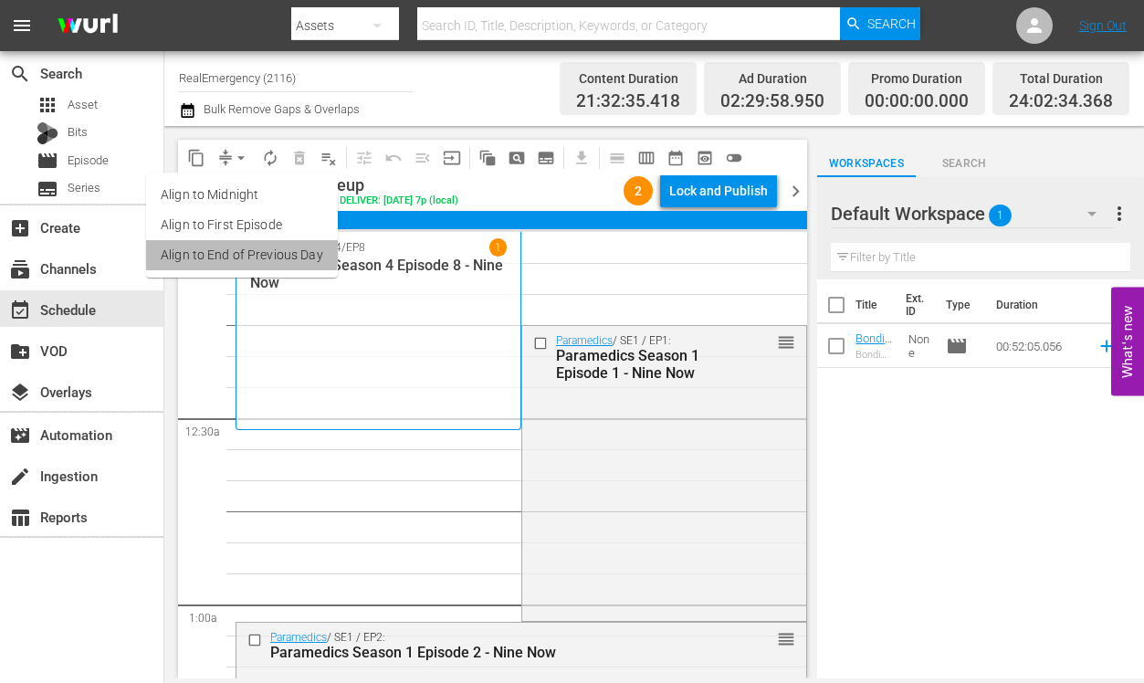
click at [217, 247] on li "Align to End of Previous Day" at bounding box center [242, 255] width 192 height 30
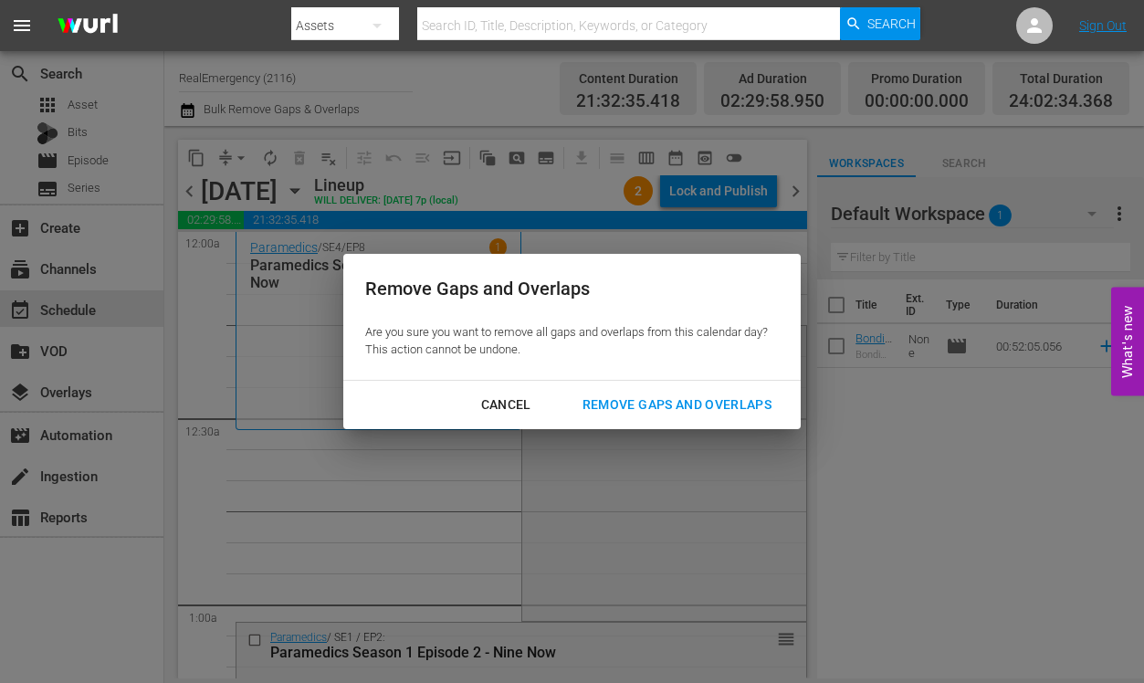
click at [653, 401] on div "Remove Gaps and Overlaps" at bounding box center [677, 405] width 218 height 23
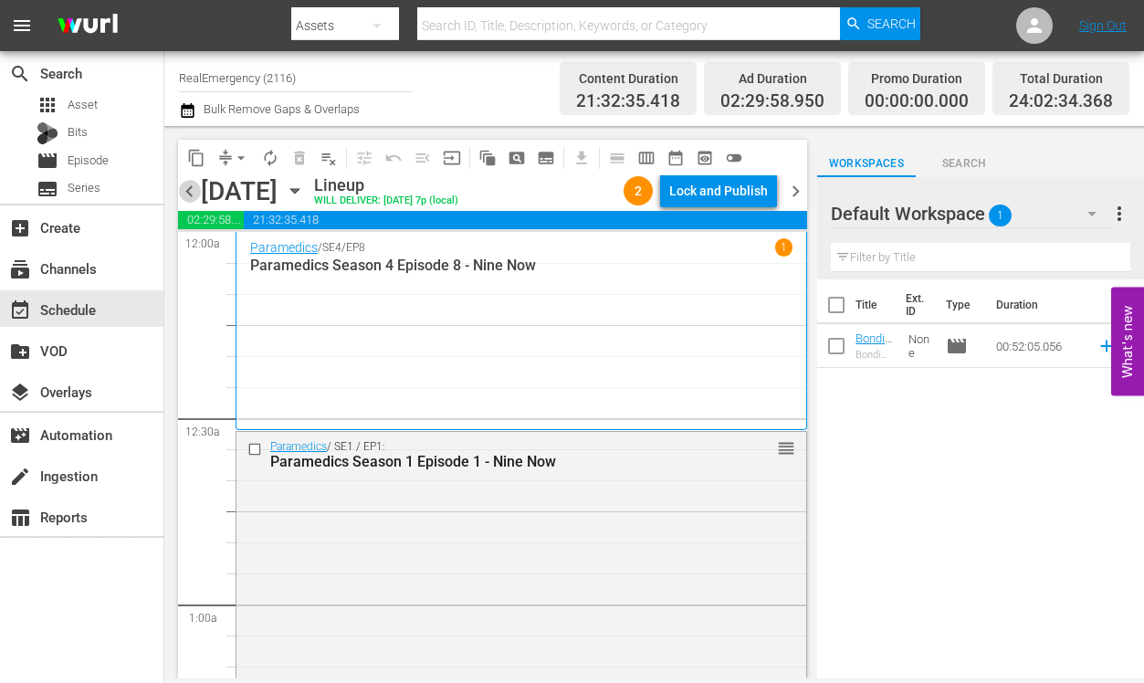
click at [190, 191] on span "chevron_left" at bounding box center [189, 191] width 23 height 23
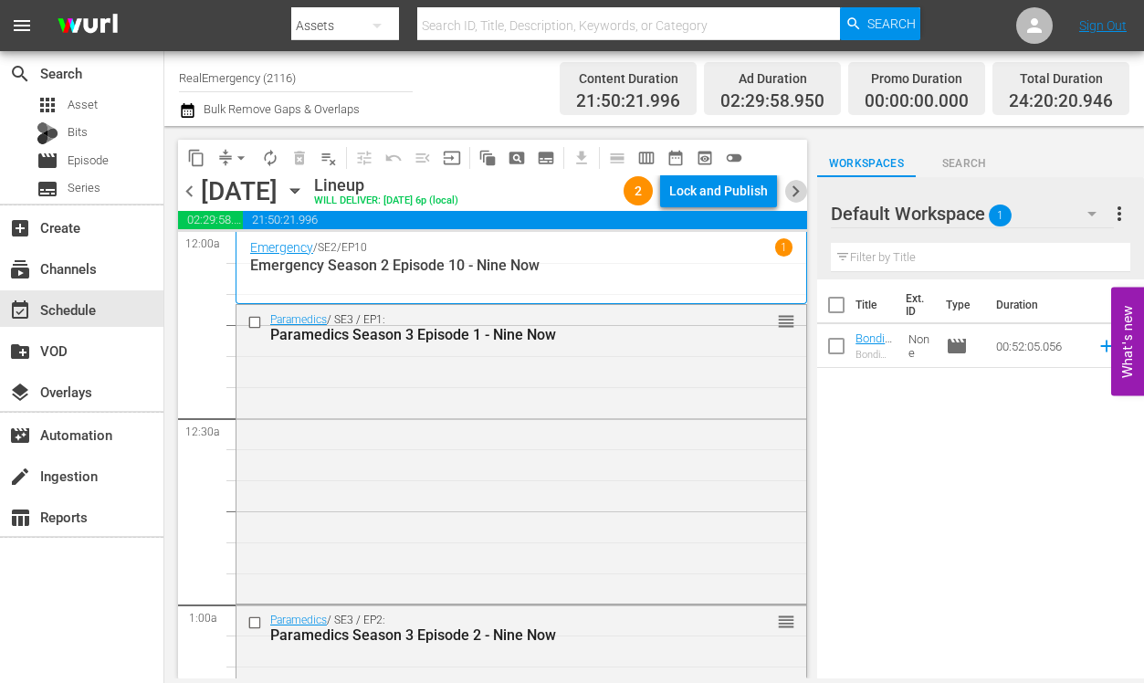
click at [799, 191] on span "chevron_right" at bounding box center [795, 191] width 23 height 23
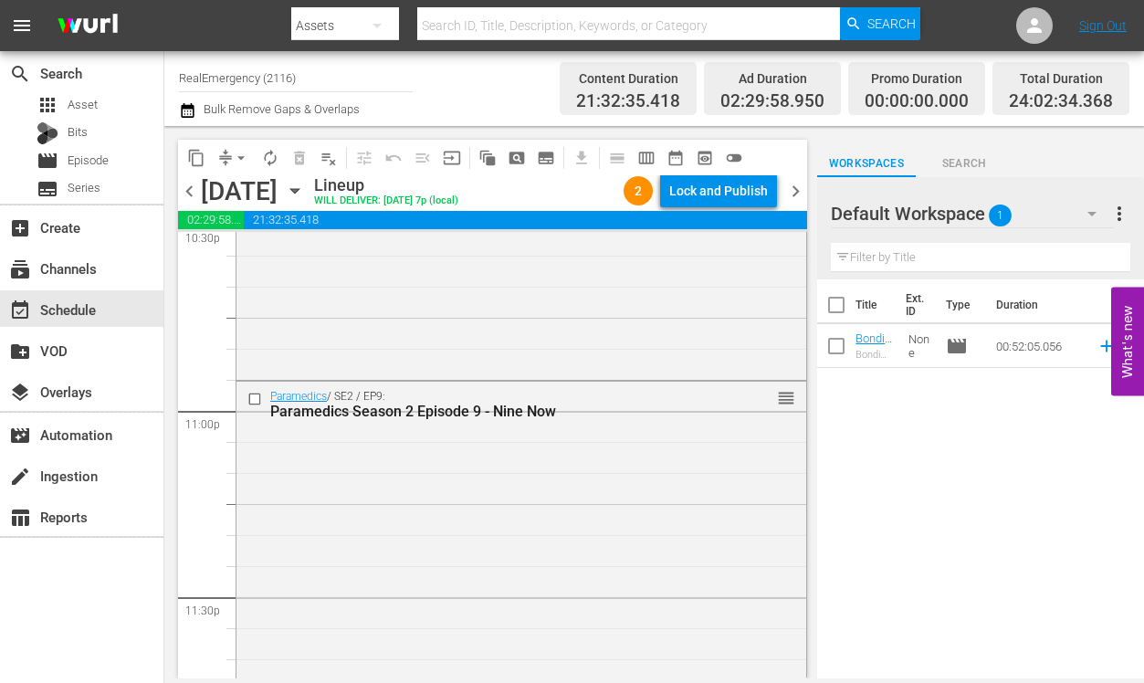
scroll to position [8708, 0]
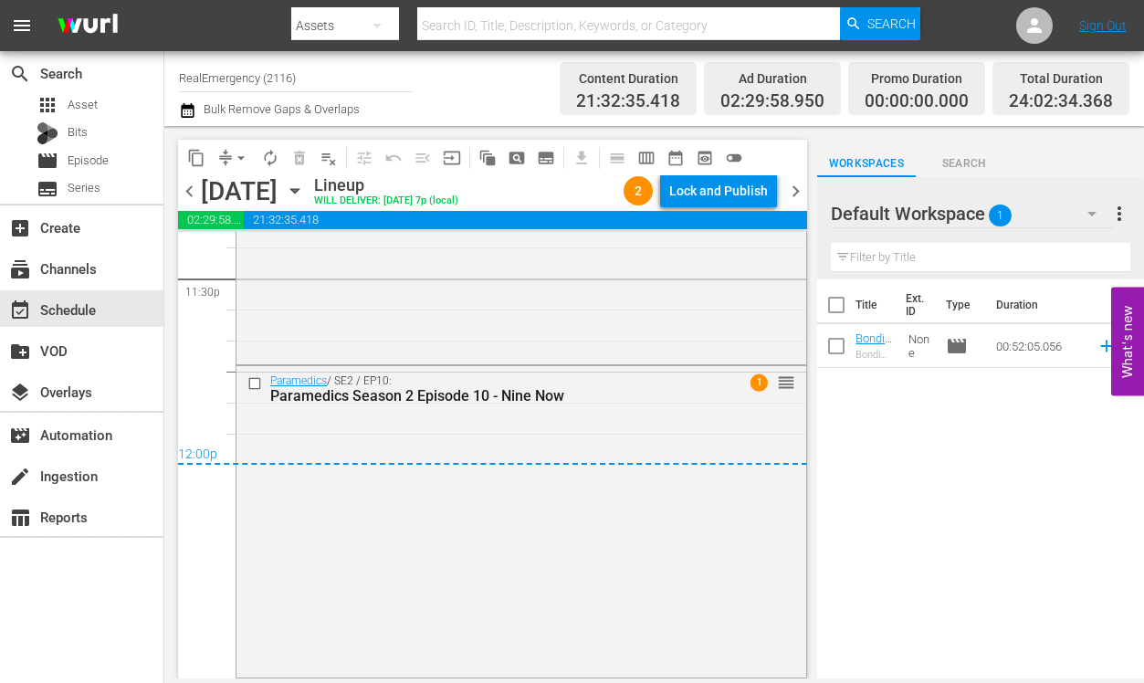
click at [794, 184] on span "chevron_right" at bounding box center [795, 191] width 23 height 23
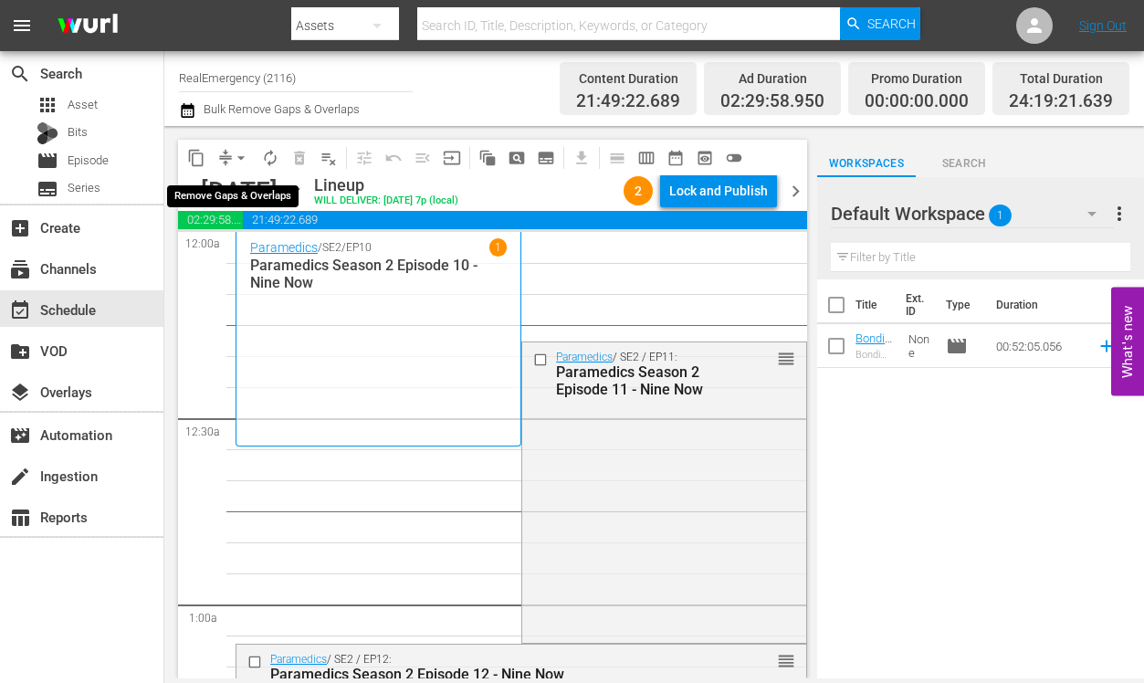
click at [239, 155] on span "arrow_drop_down" at bounding box center [241, 158] width 18 height 18
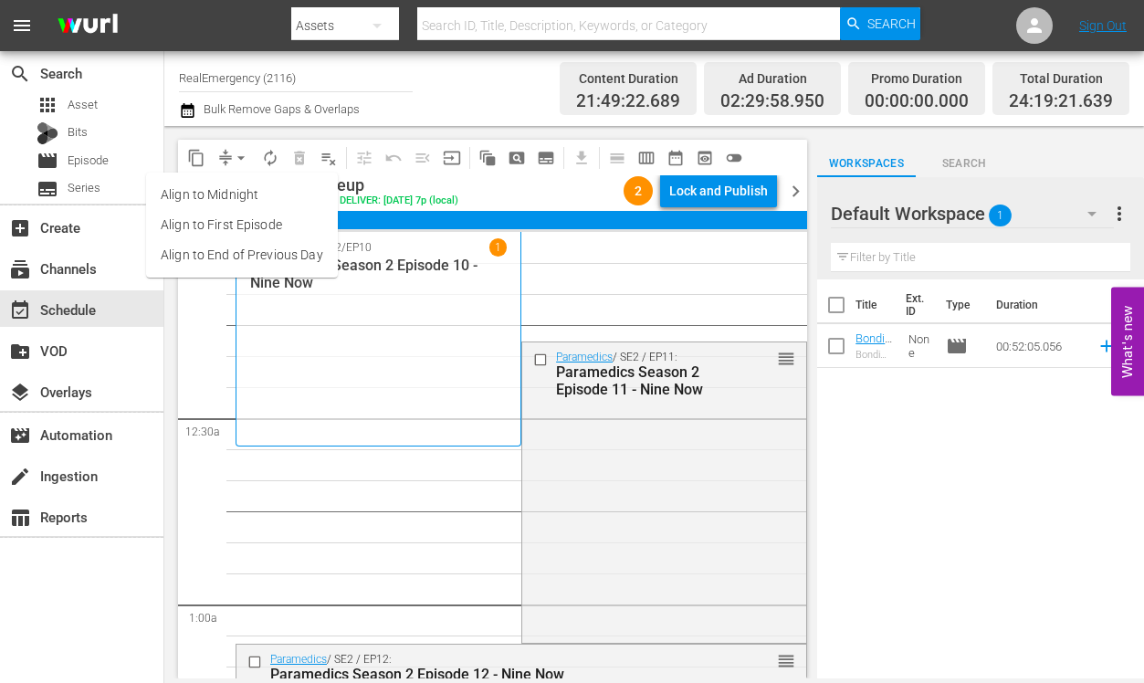
click at [215, 252] on li "Align to End of Previous Day" at bounding box center [242, 255] width 192 height 30
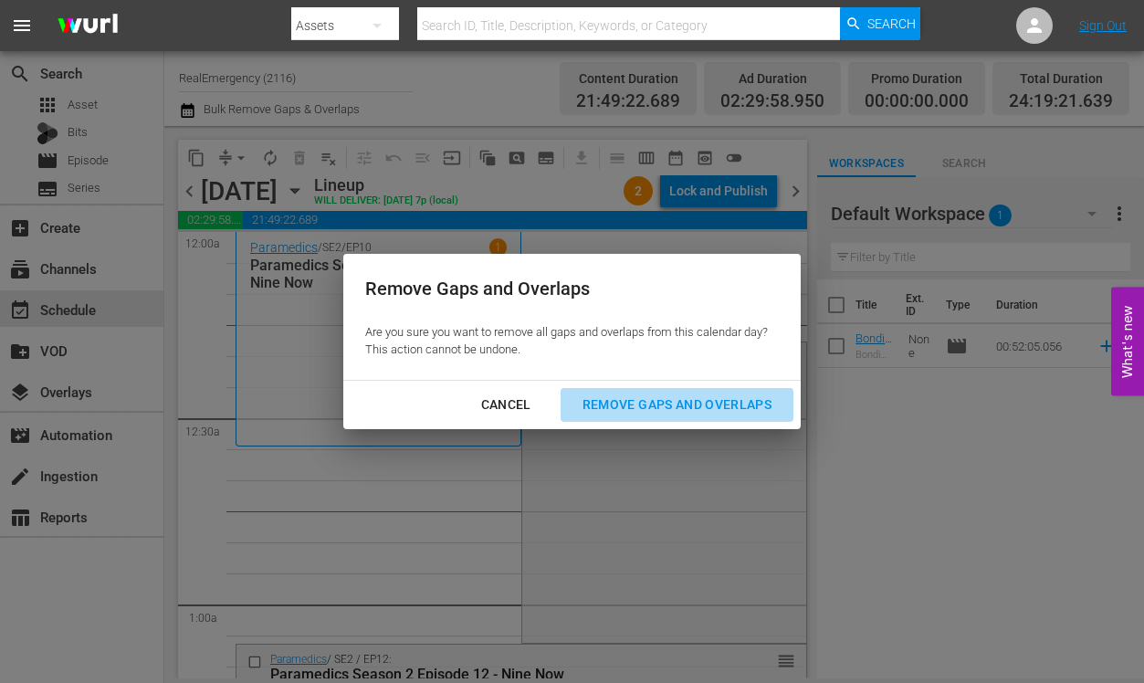
click at [628, 404] on div "Remove Gaps and Overlaps" at bounding box center [677, 405] width 218 height 23
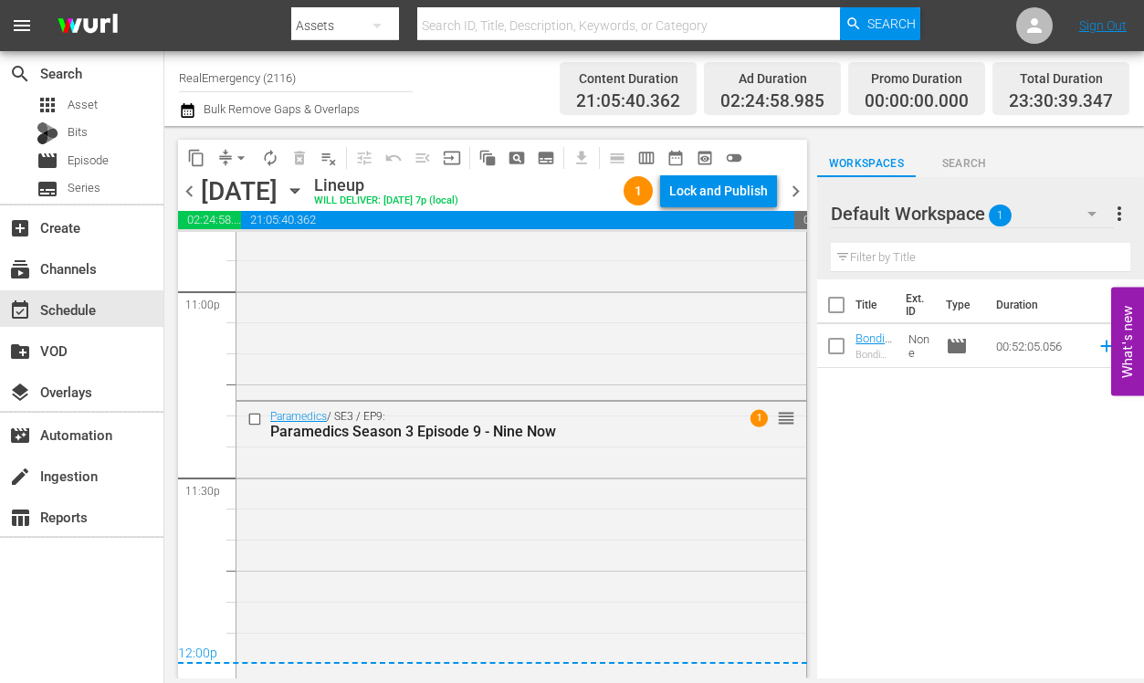
scroll to position [8526, 0]
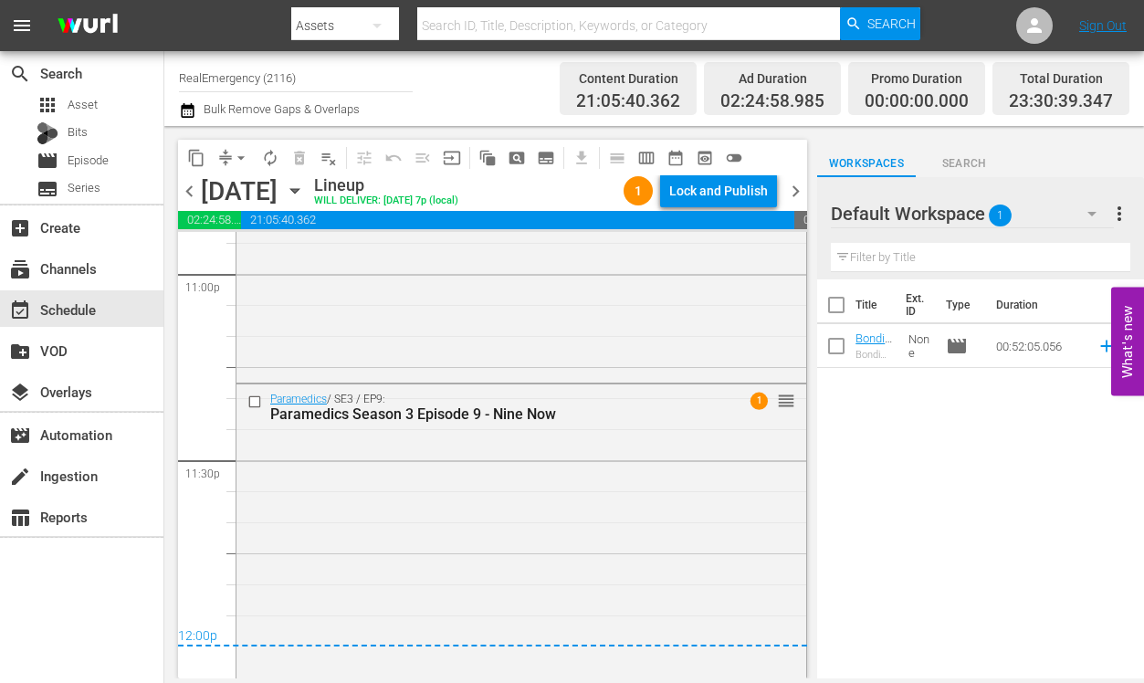
click at [799, 192] on span "chevron_right" at bounding box center [795, 191] width 23 height 23
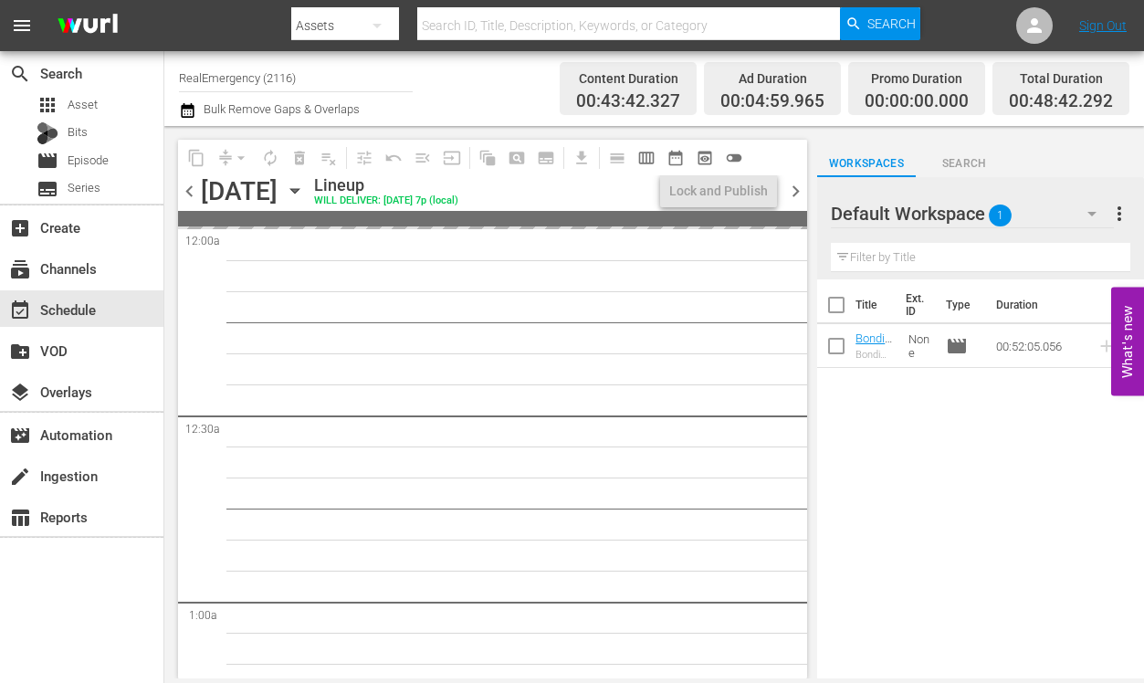
click at [187, 197] on span "chevron_left" at bounding box center [189, 191] width 23 height 23
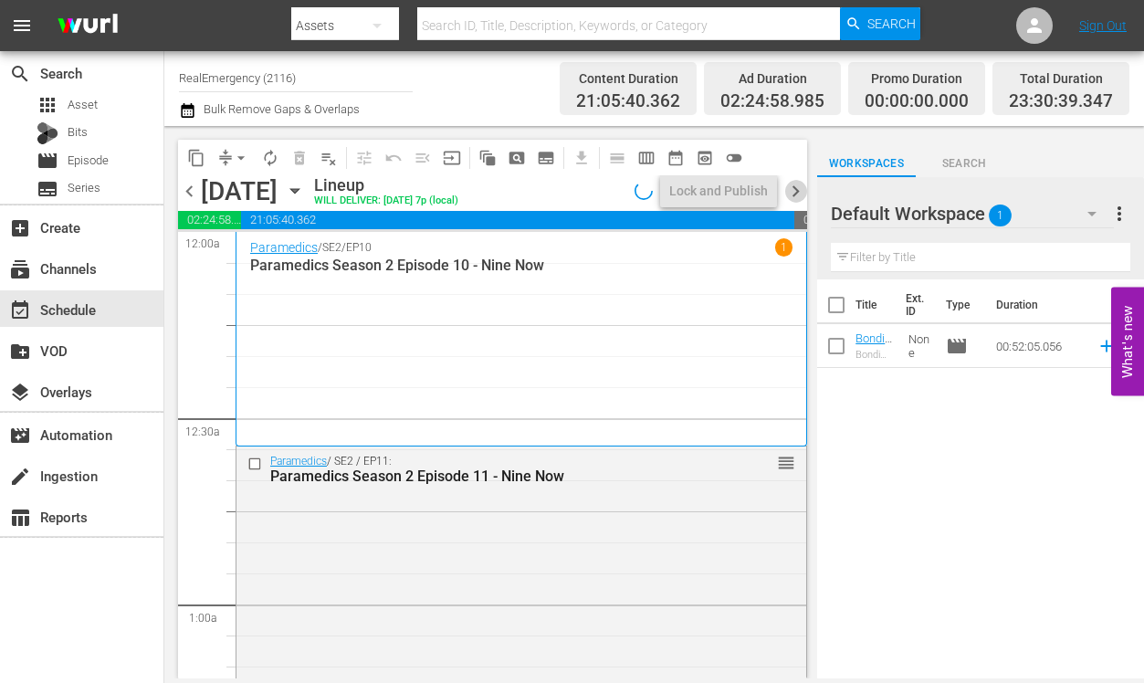
click at [798, 191] on span "chevron_right" at bounding box center [795, 191] width 23 height 23
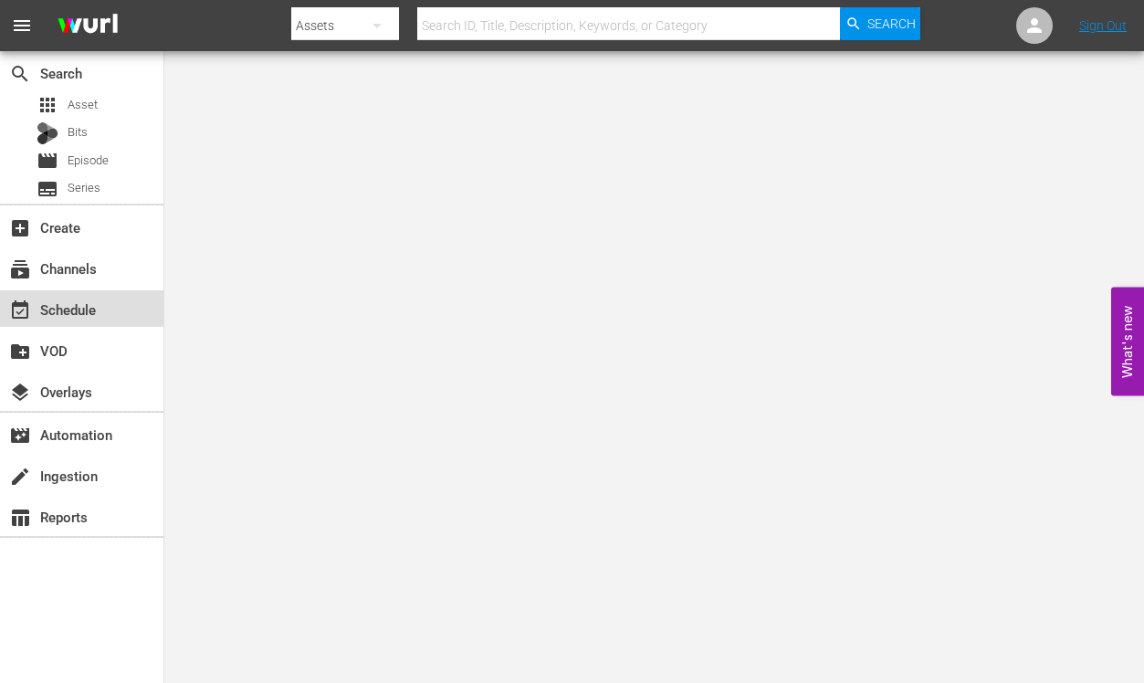
click at [60, 301] on div "event_available Schedule" at bounding box center [51, 307] width 102 height 16
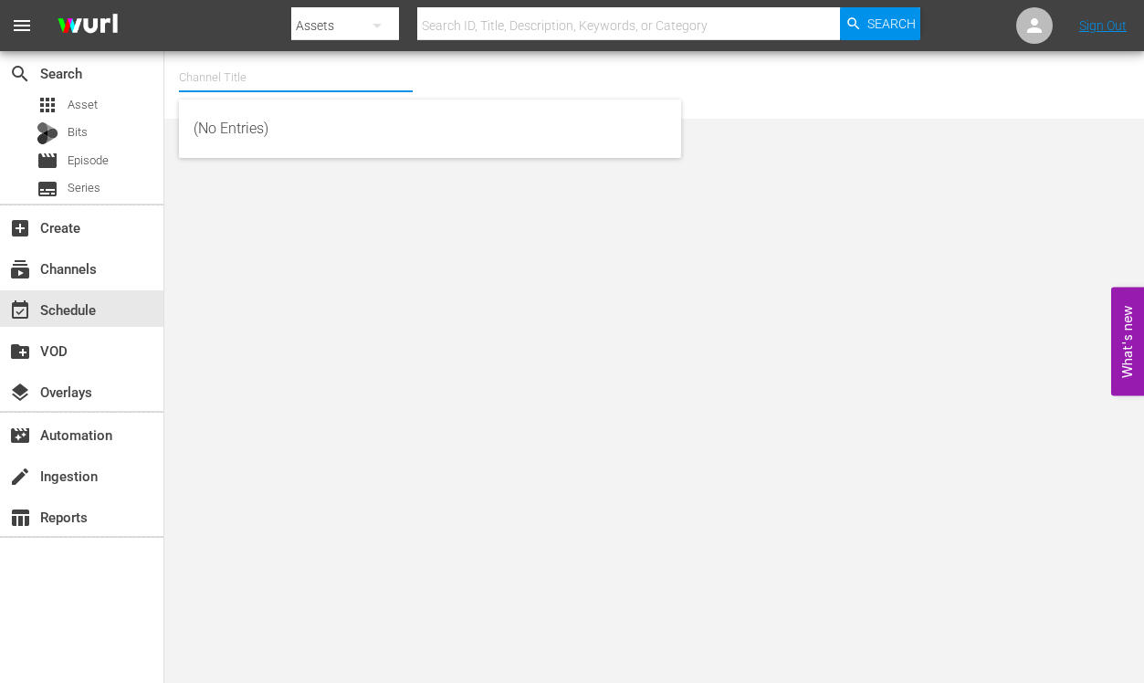
click at [296, 78] on input "text" at bounding box center [296, 78] width 234 height 44
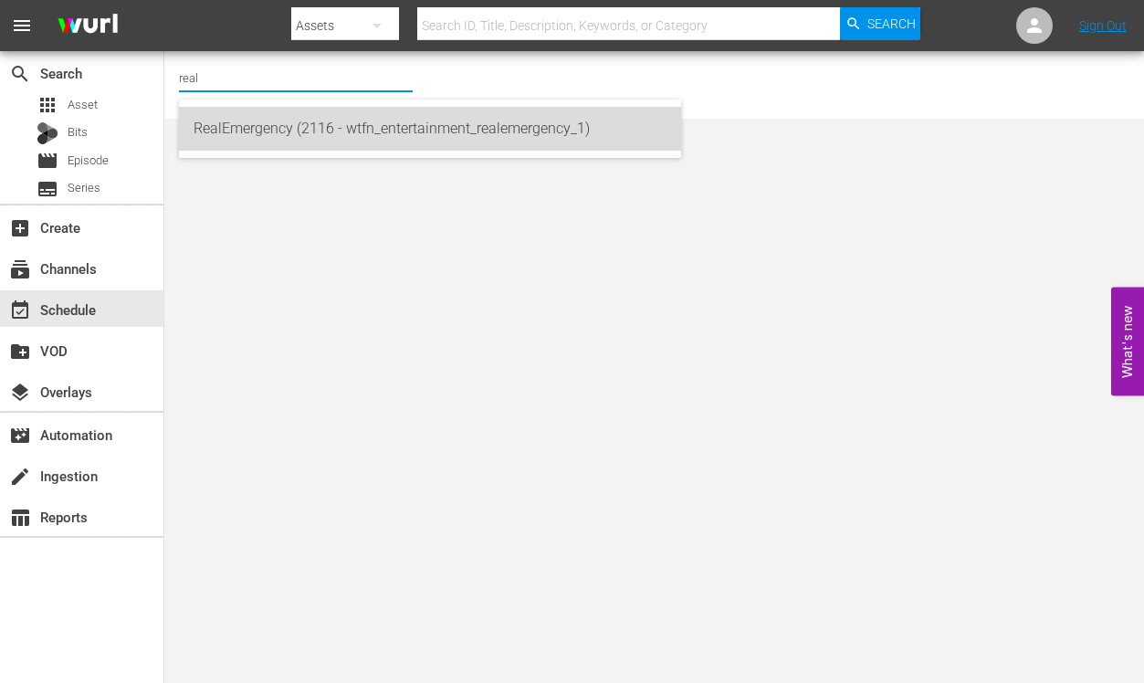
click at [306, 137] on div "RealEmergency (2116 - wtfn_entertainment_realemergency_1)" at bounding box center [430, 129] width 473 height 44
type input "RealEmergency (2116 - wtfn_entertainment_realemergency_1)"
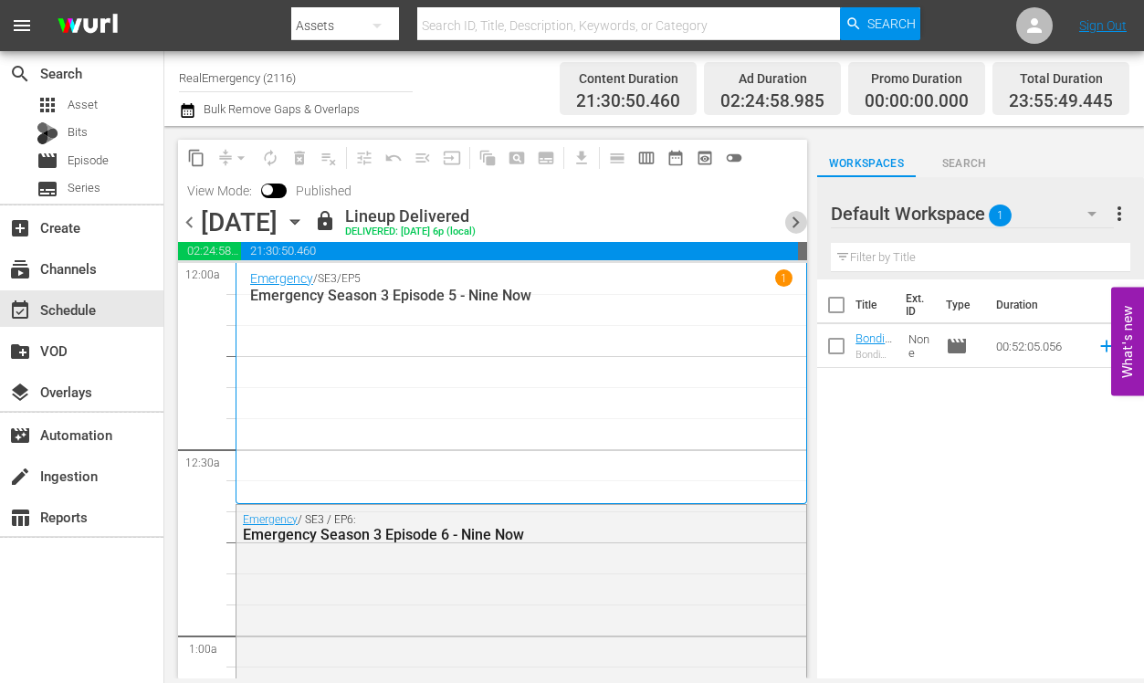
click at [796, 220] on span "chevron_right" at bounding box center [795, 222] width 23 height 23
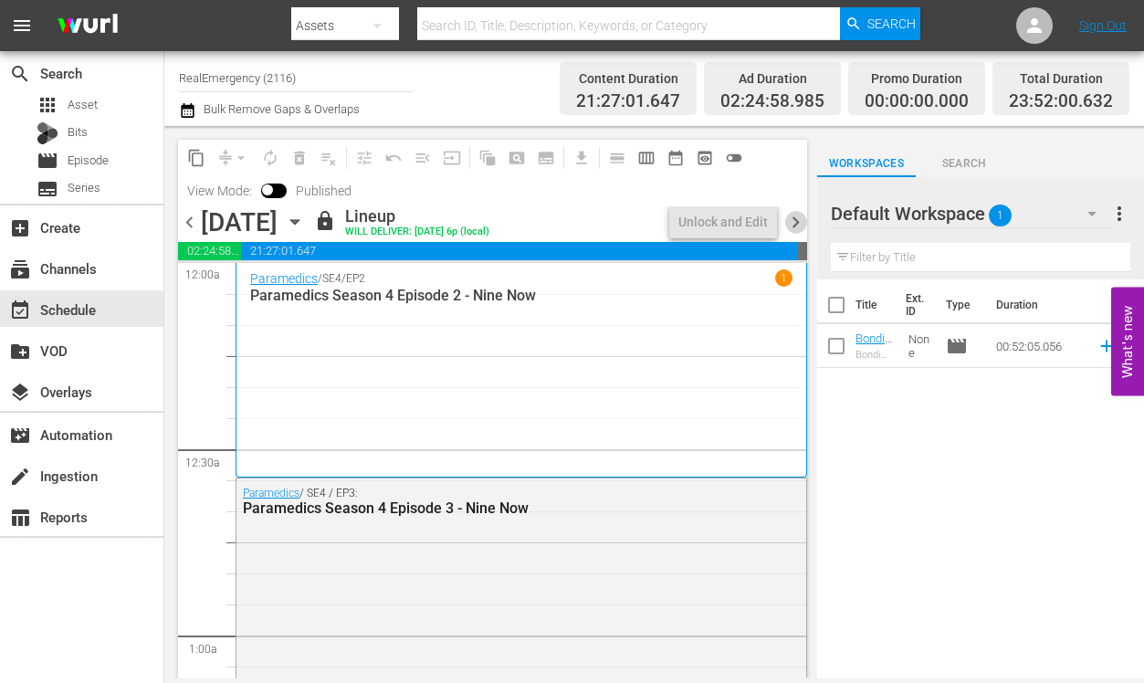
click at [796, 220] on span "chevron_right" at bounding box center [795, 222] width 23 height 23
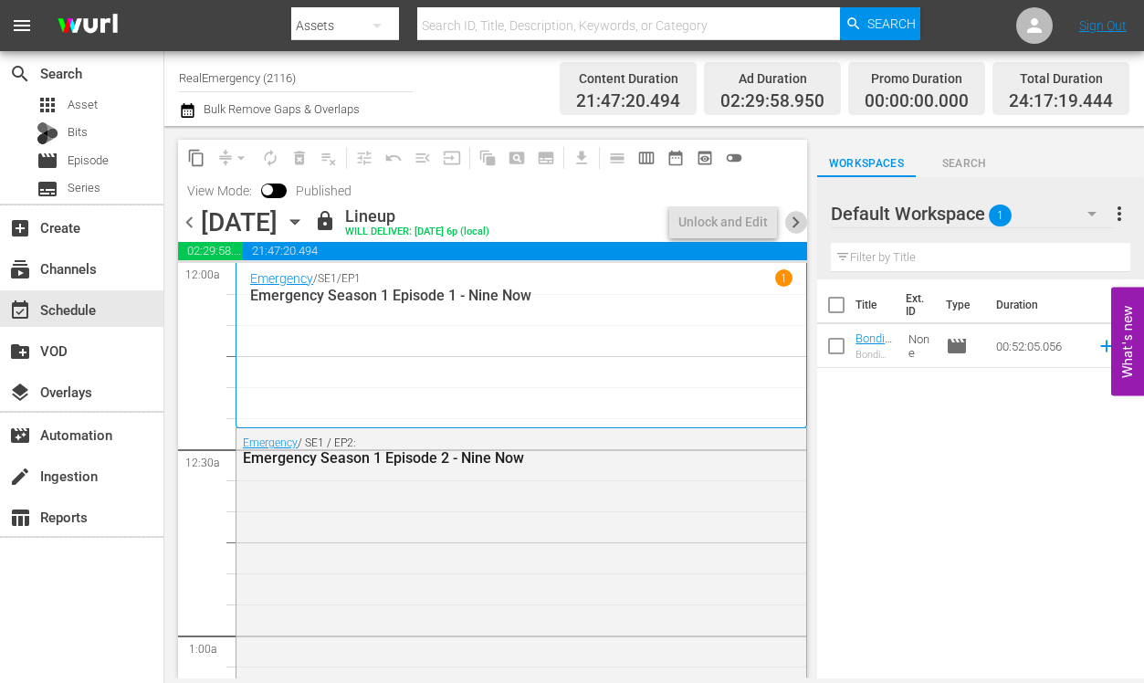
click at [796, 220] on span "chevron_right" at bounding box center [795, 222] width 23 height 23
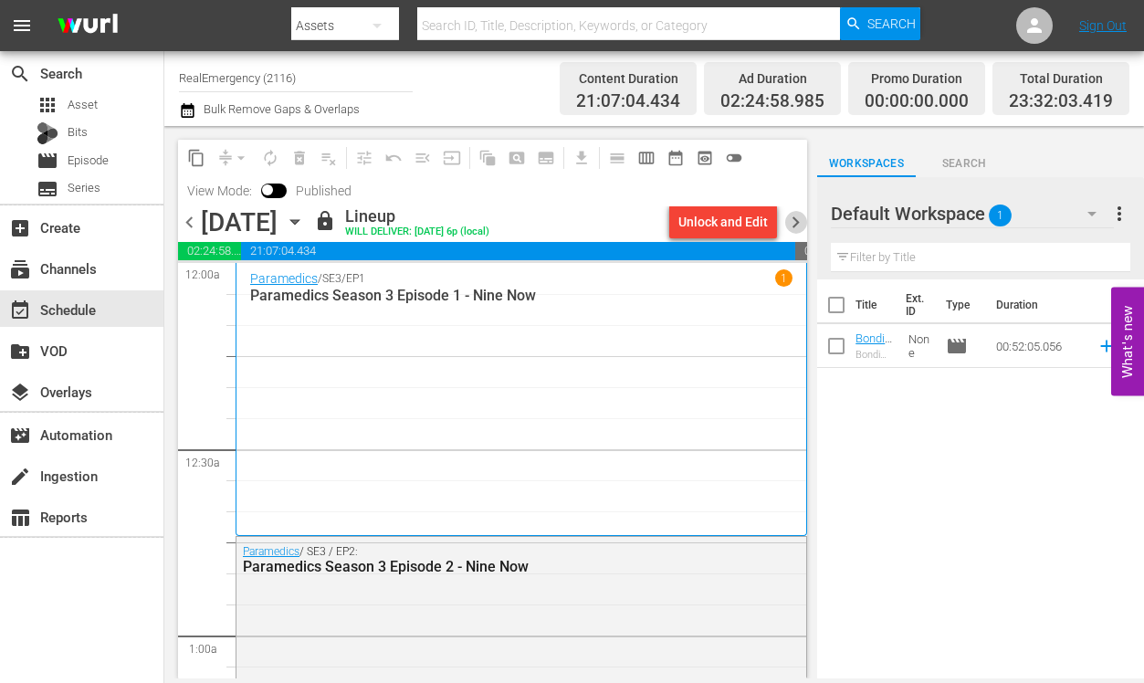
click at [796, 220] on span "chevron_right" at bounding box center [795, 222] width 23 height 23
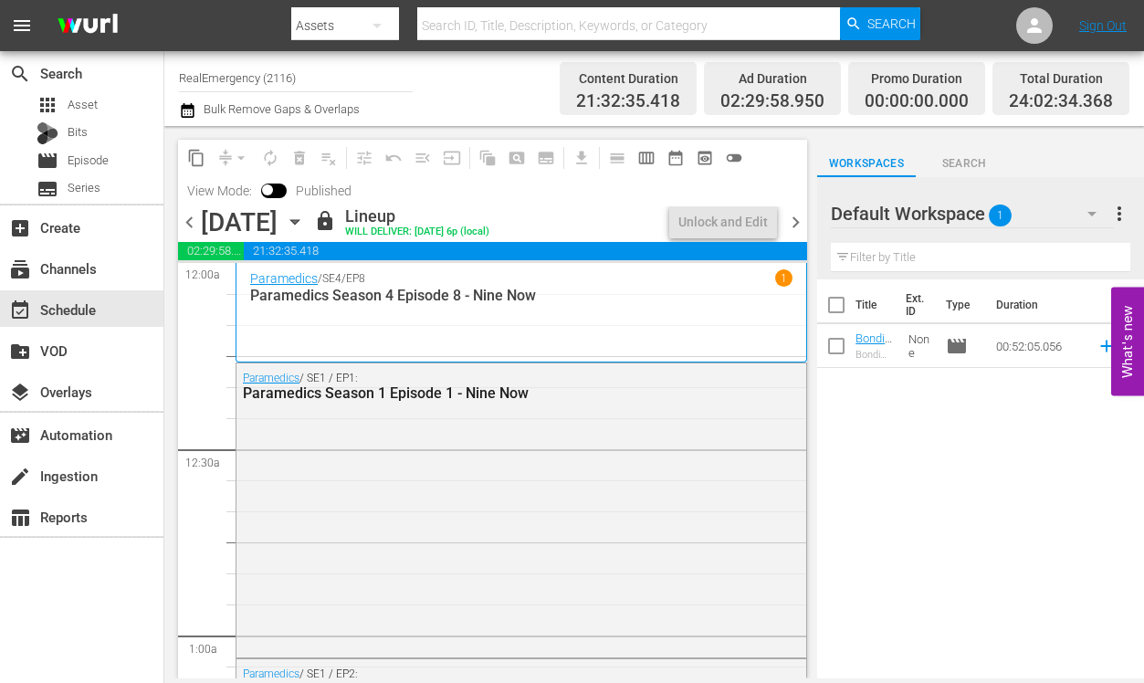
click at [796, 220] on span "chevron_right" at bounding box center [795, 222] width 23 height 23
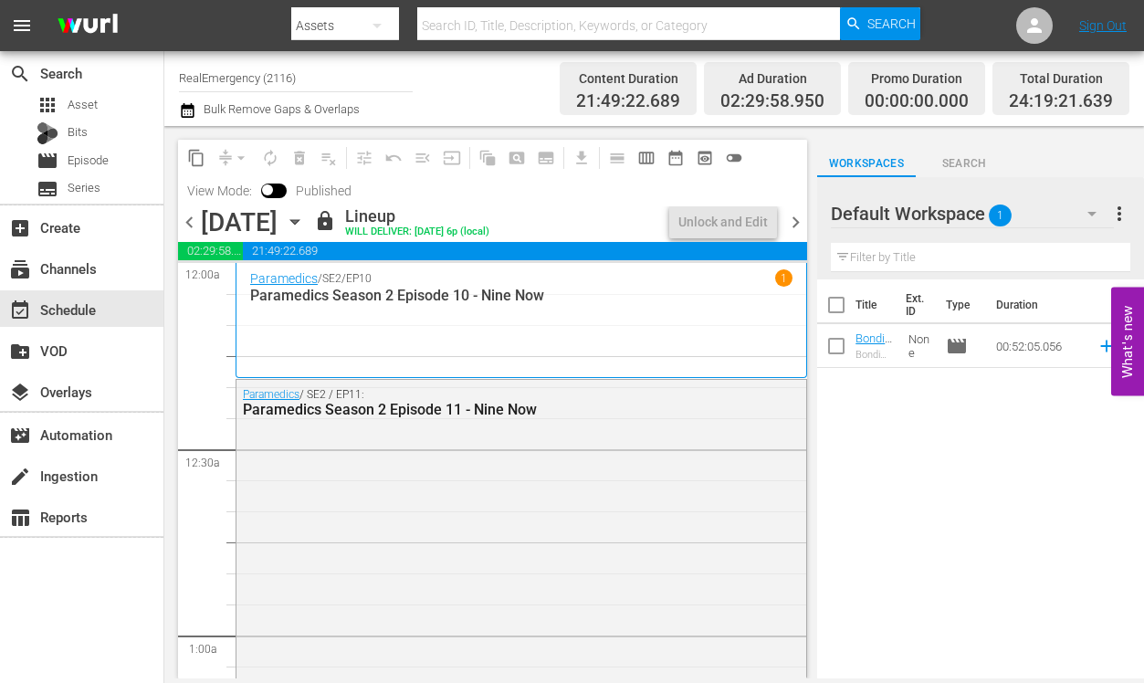
click at [796, 220] on span "chevron_right" at bounding box center [795, 222] width 23 height 23
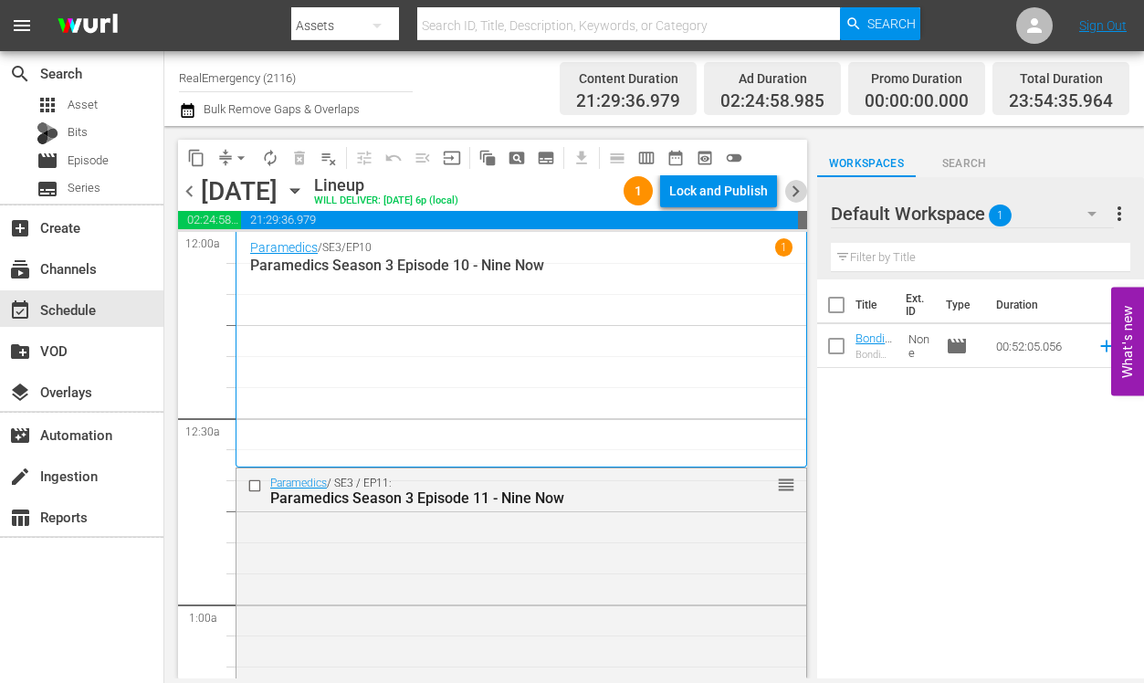
click at [793, 193] on span "chevron_right" at bounding box center [795, 191] width 23 height 23
